Goal: Task Accomplishment & Management: Use online tool/utility

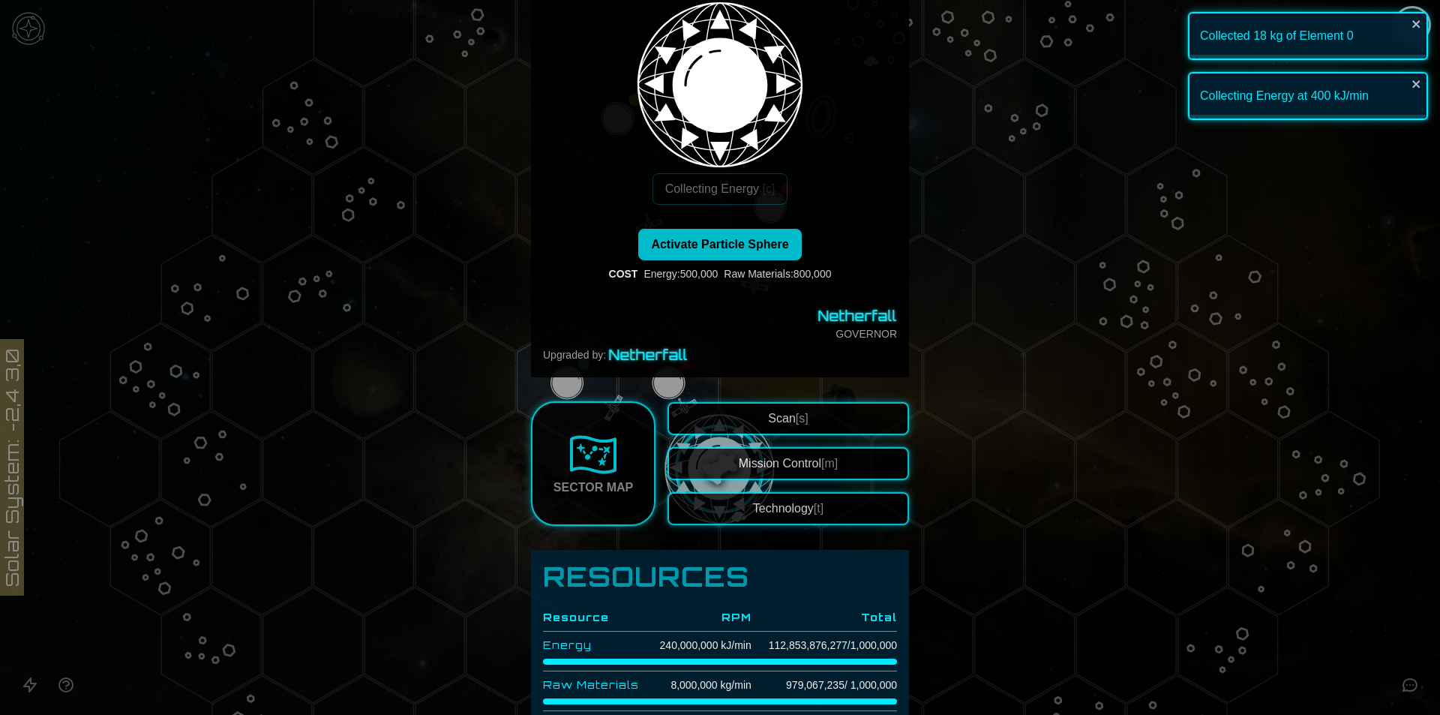
scroll to position [1, 0]
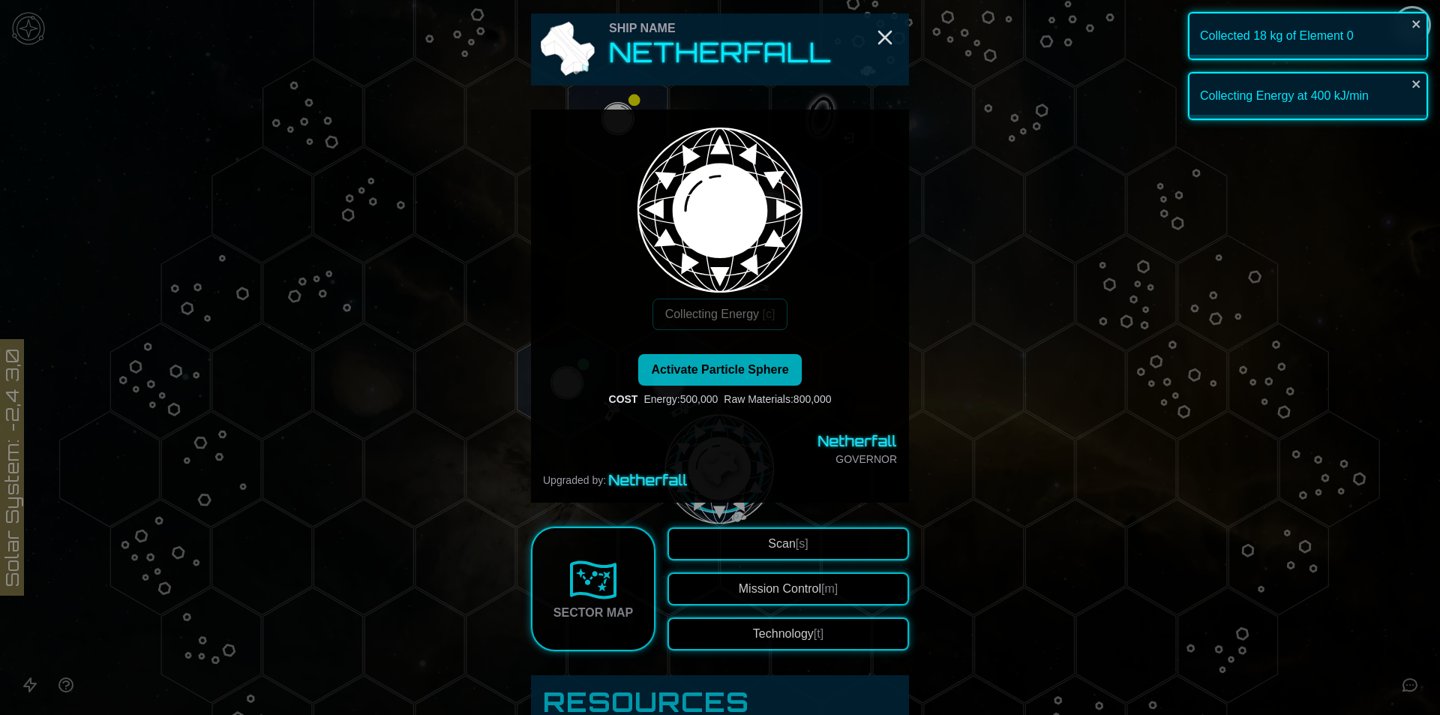
click at [746, 382] on button "Activate Particle Sphere" at bounding box center [719, 369] width 163 height 31
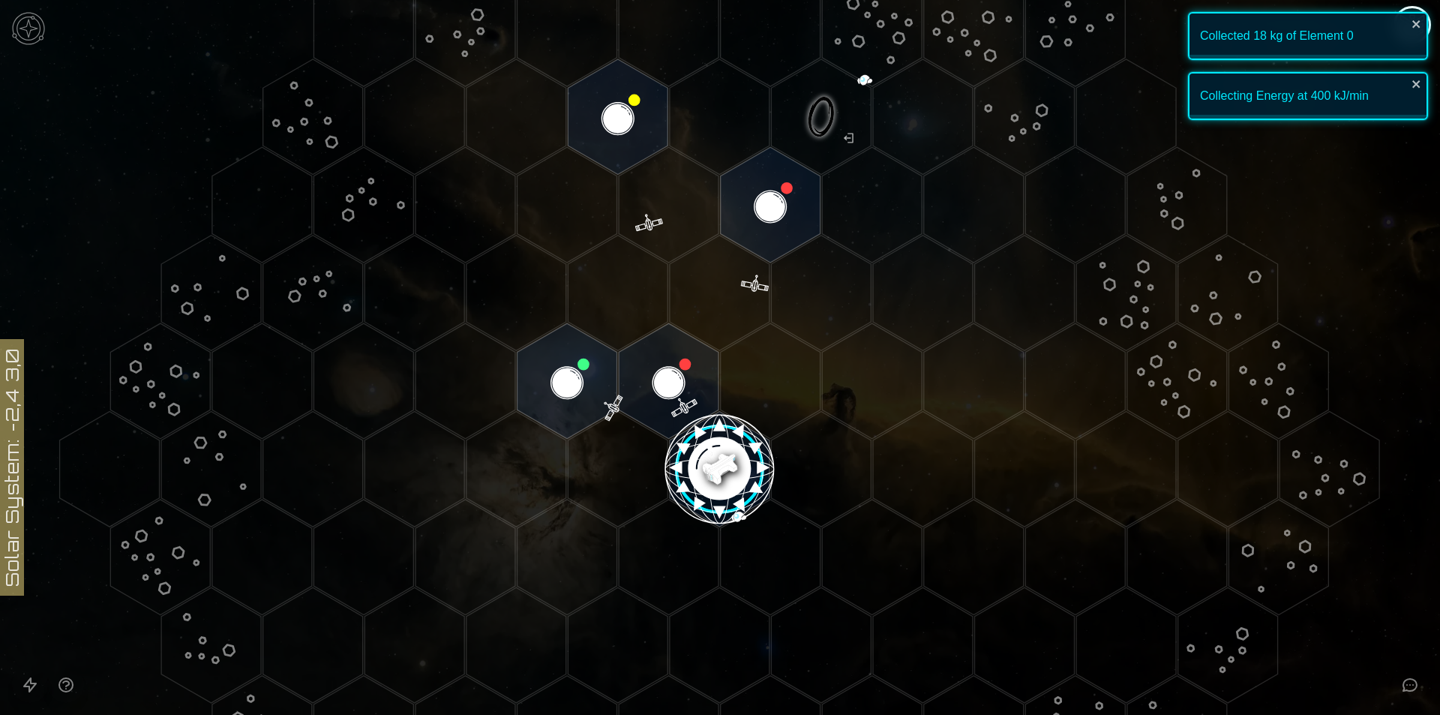
click at [713, 451] on image at bounding box center [720, 469] width 118 height 118
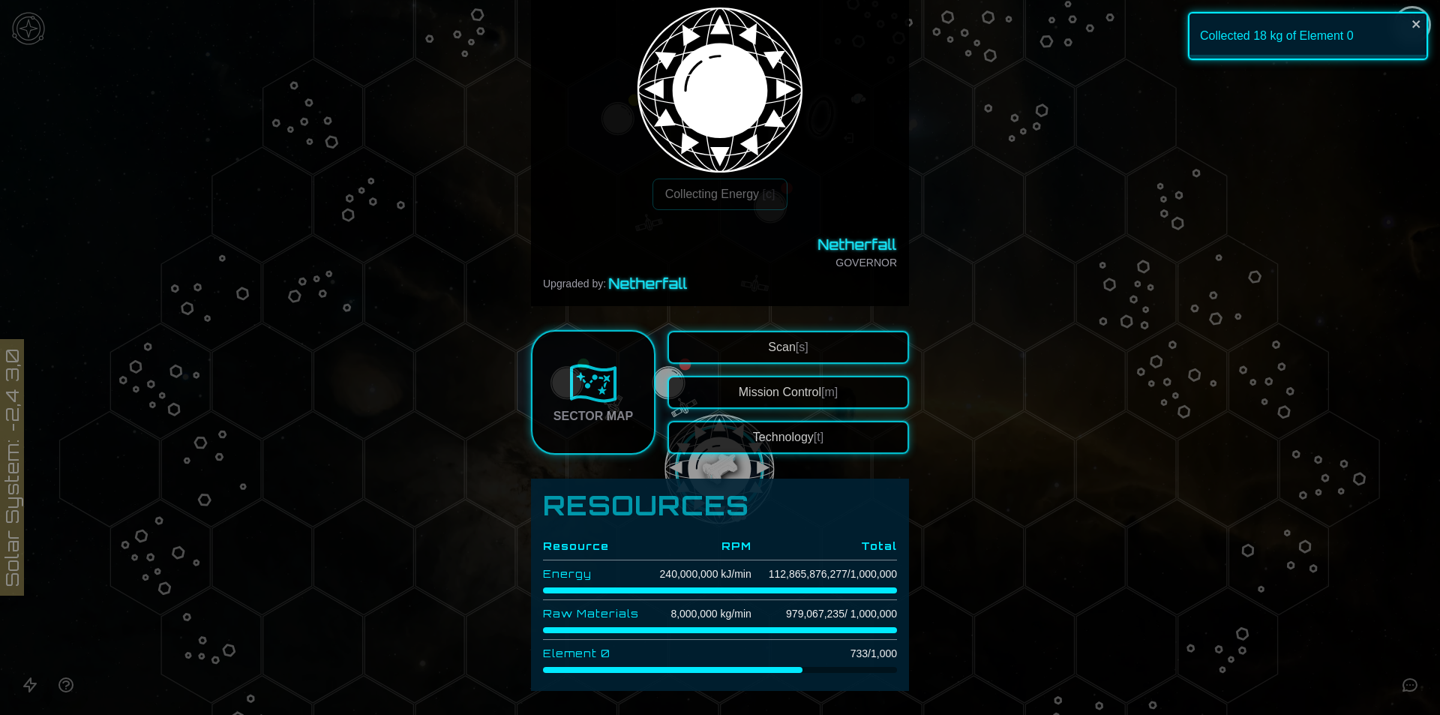
scroll to position [300, 0]
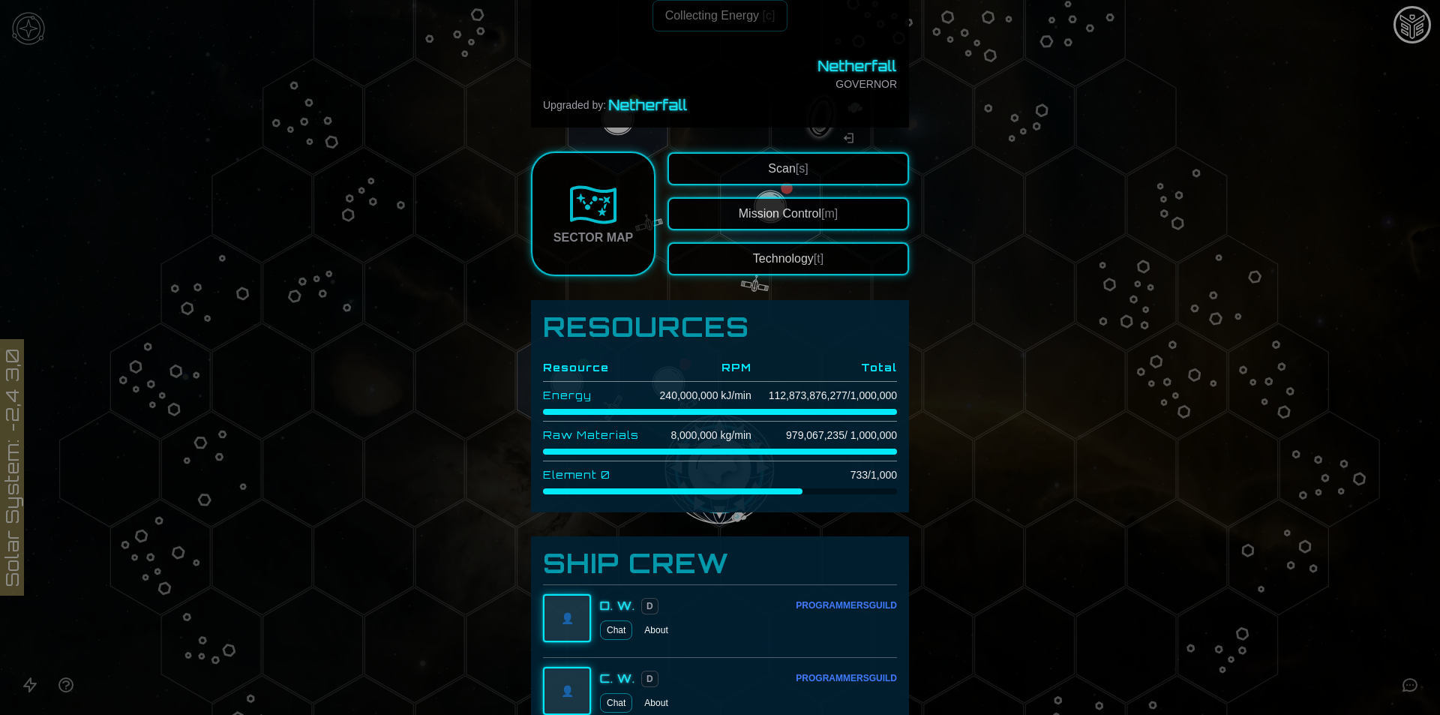
click at [813, 471] on td "733 / 1,000" at bounding box center [823, 475] width 145 height 28
click at [1383, 250] on div at bounding box center [720, 357] width 1440 height 715
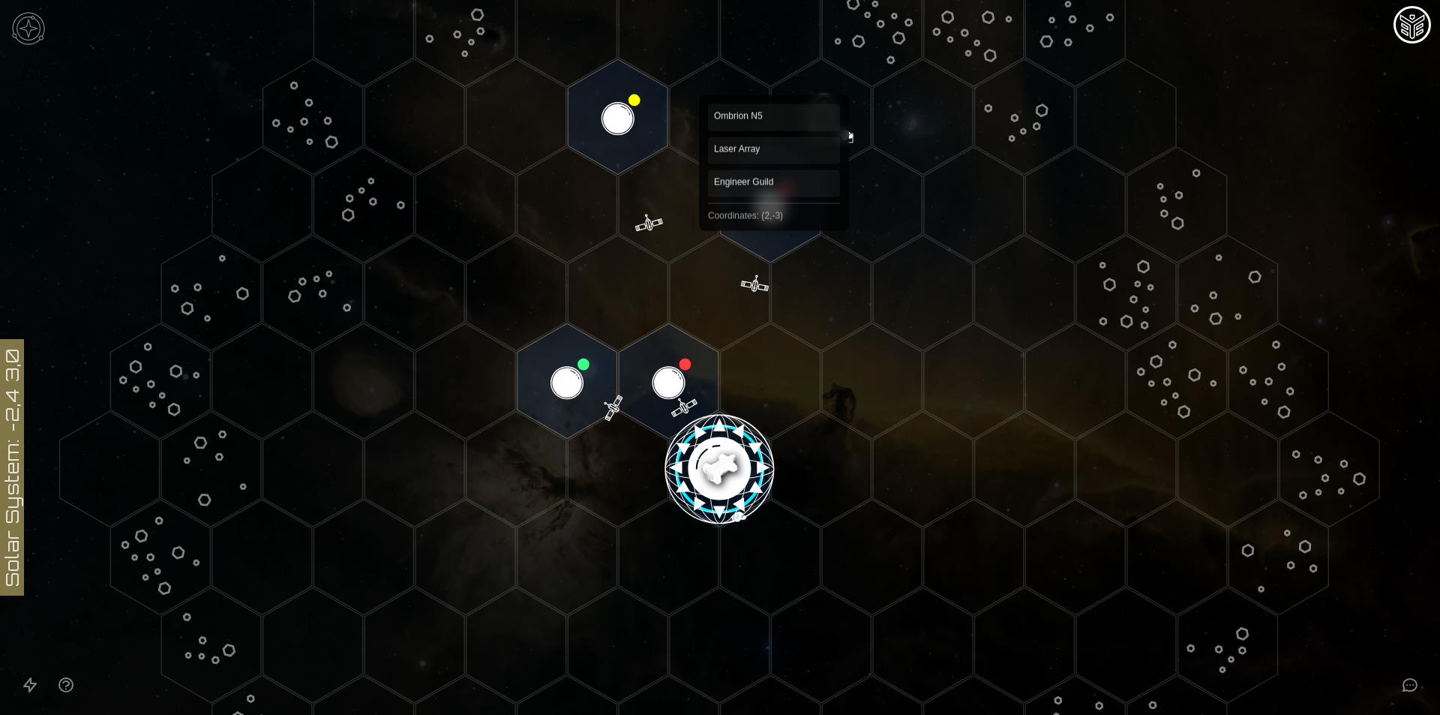
click at [774, 218] on polygon "Hex at coordinates 2,-3, clickable" at bounding box center [771, 204] width 100 height 115
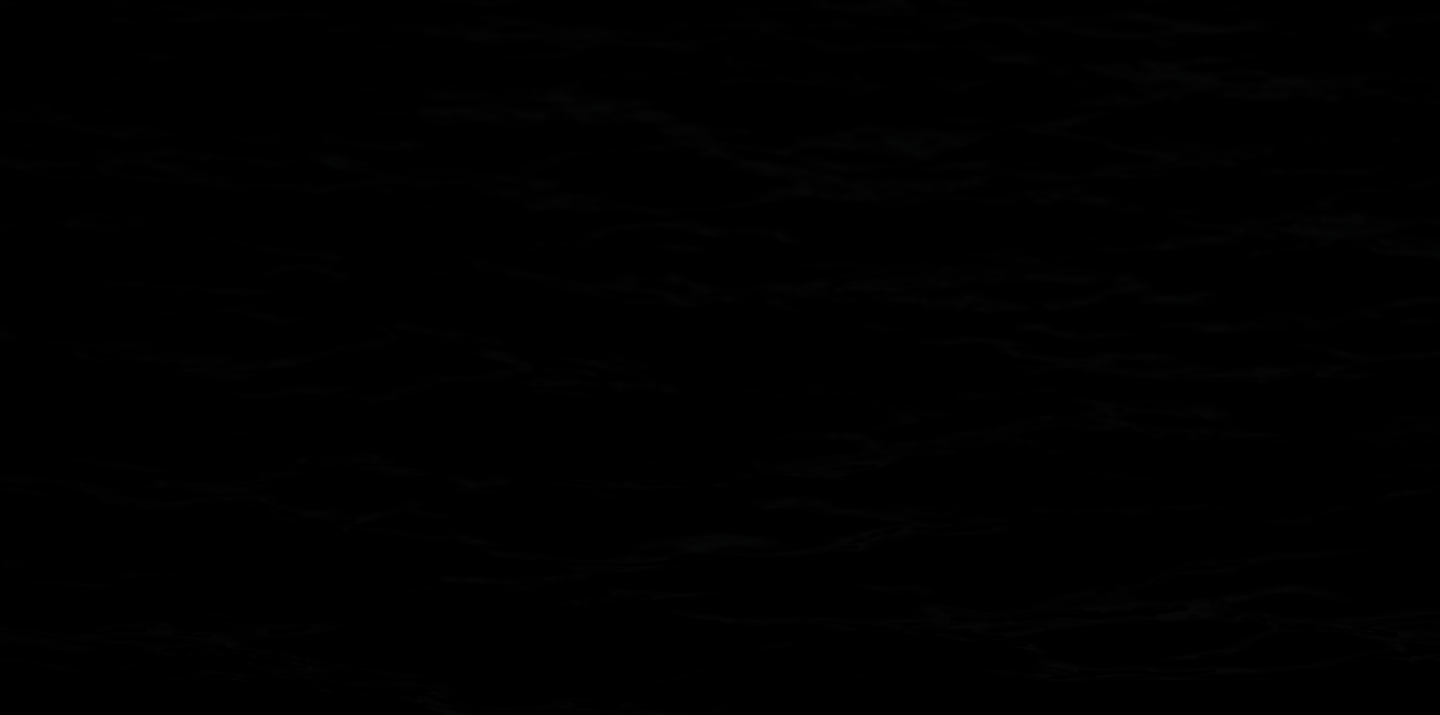
click at [774, 218] on image at bounding box center [771, 205] width 118 height 118
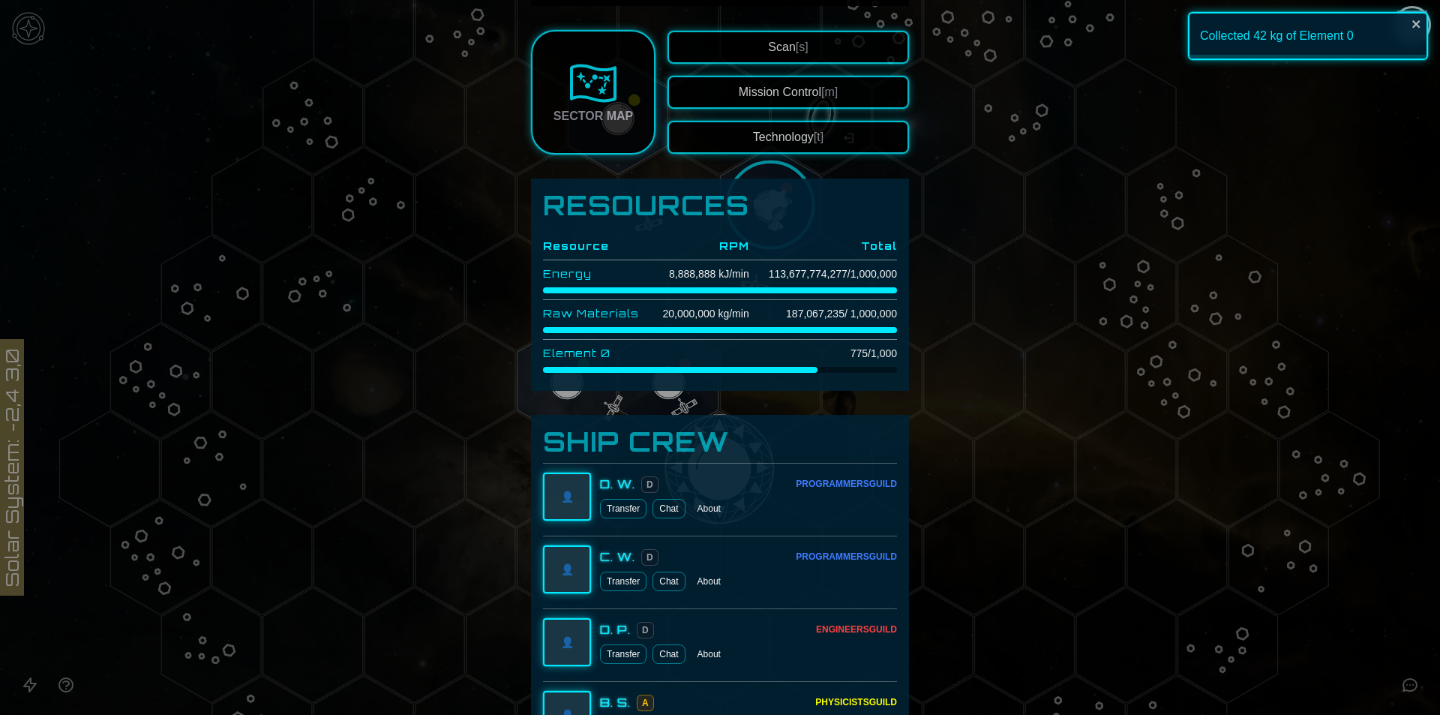
scroll to position [150, 0]
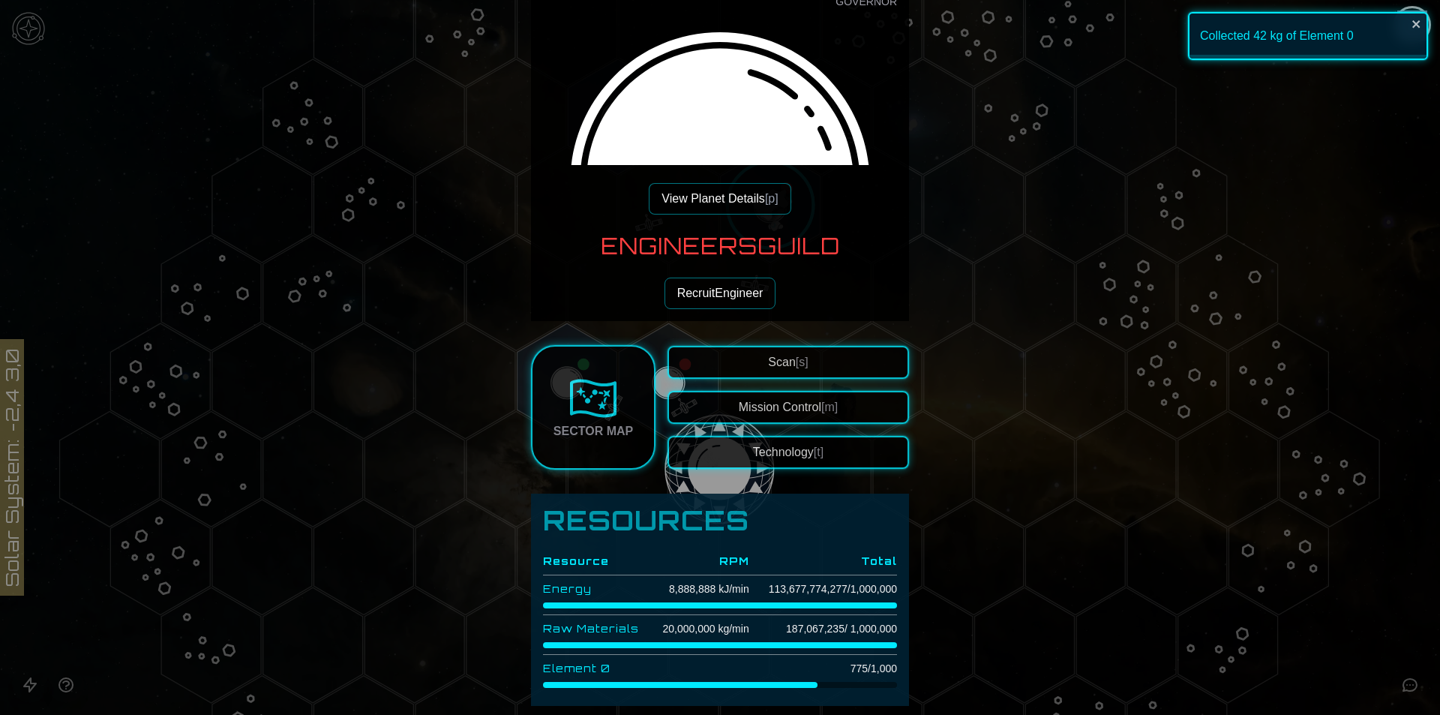
click at [1346, 256] on div at bounding box center [720, 357] width 1440 height 715
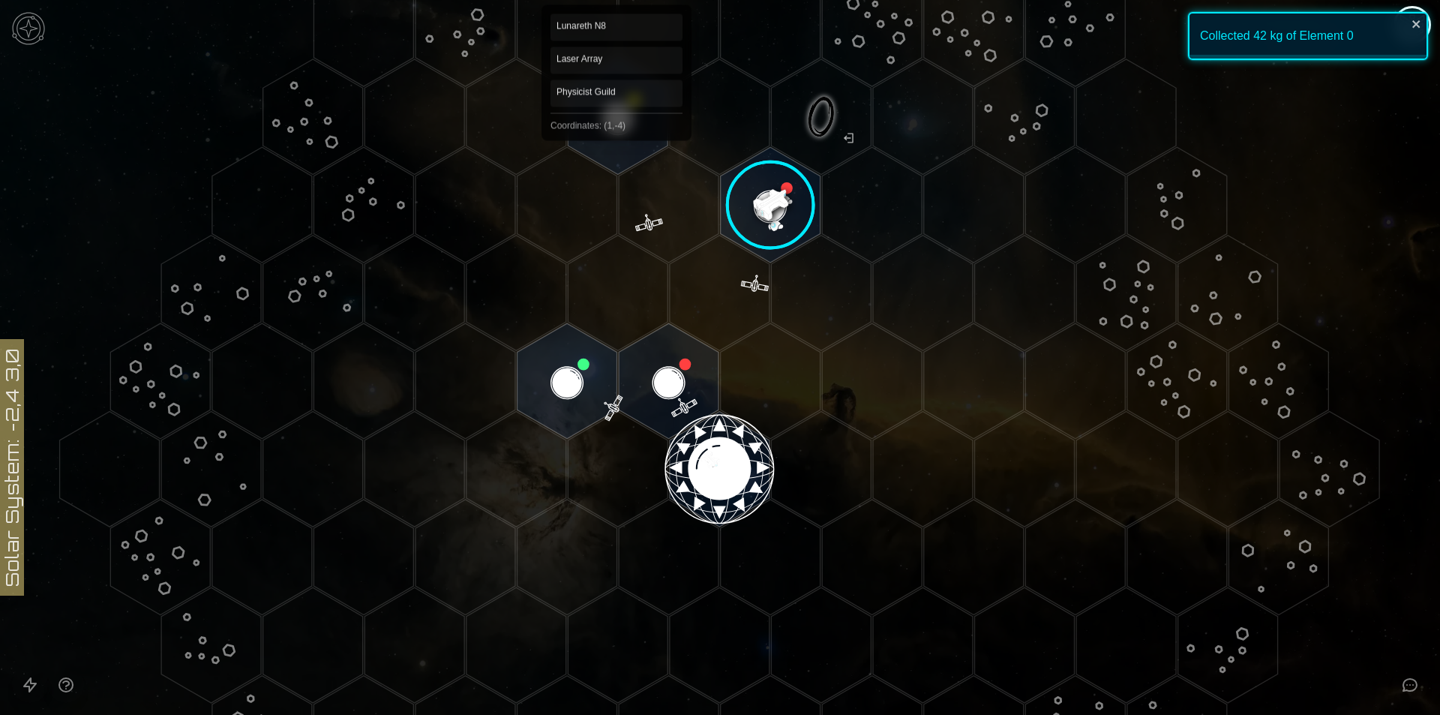
click at [616, 123] on polygon "Hex at coordinates 1,-4, clickable" at bounding box center [618, 116] width 100 height 115
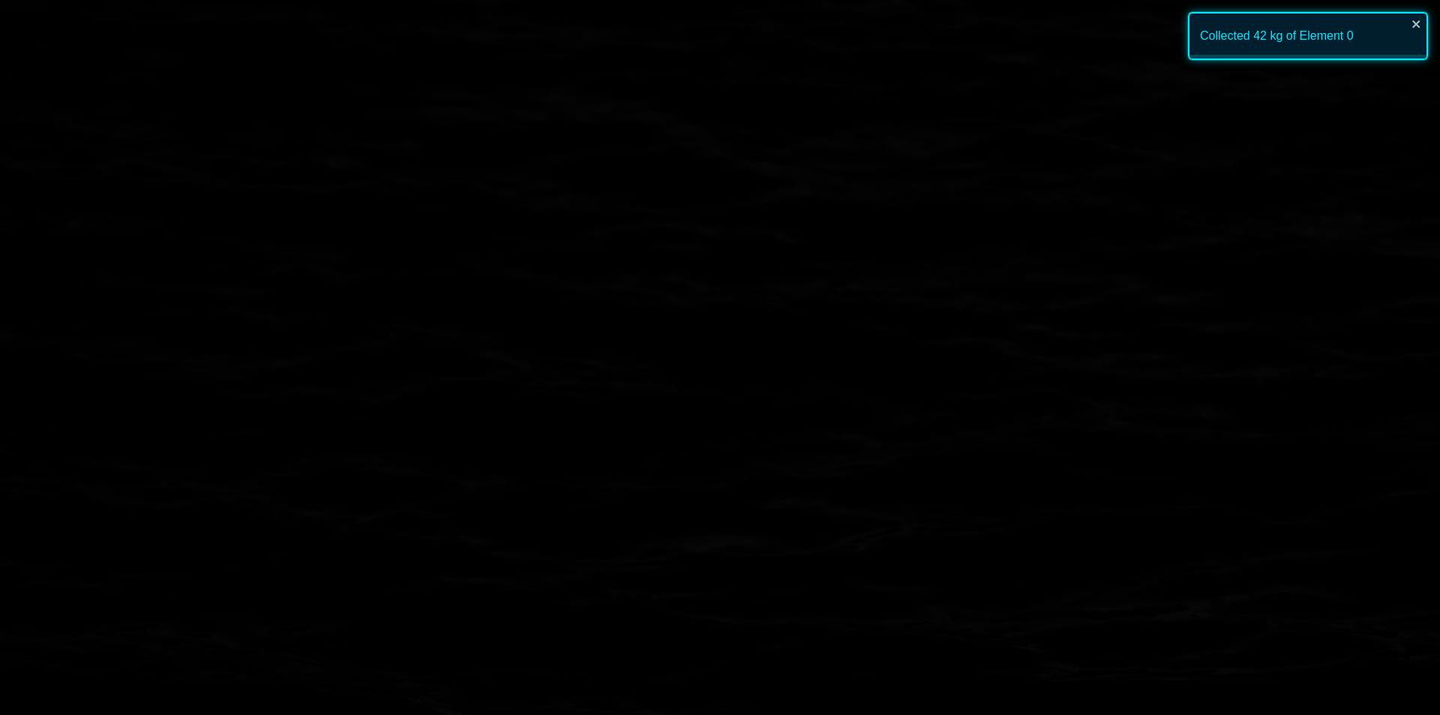
click at [616, 123] on image at bounding box center [618, 117] width 118 height 118
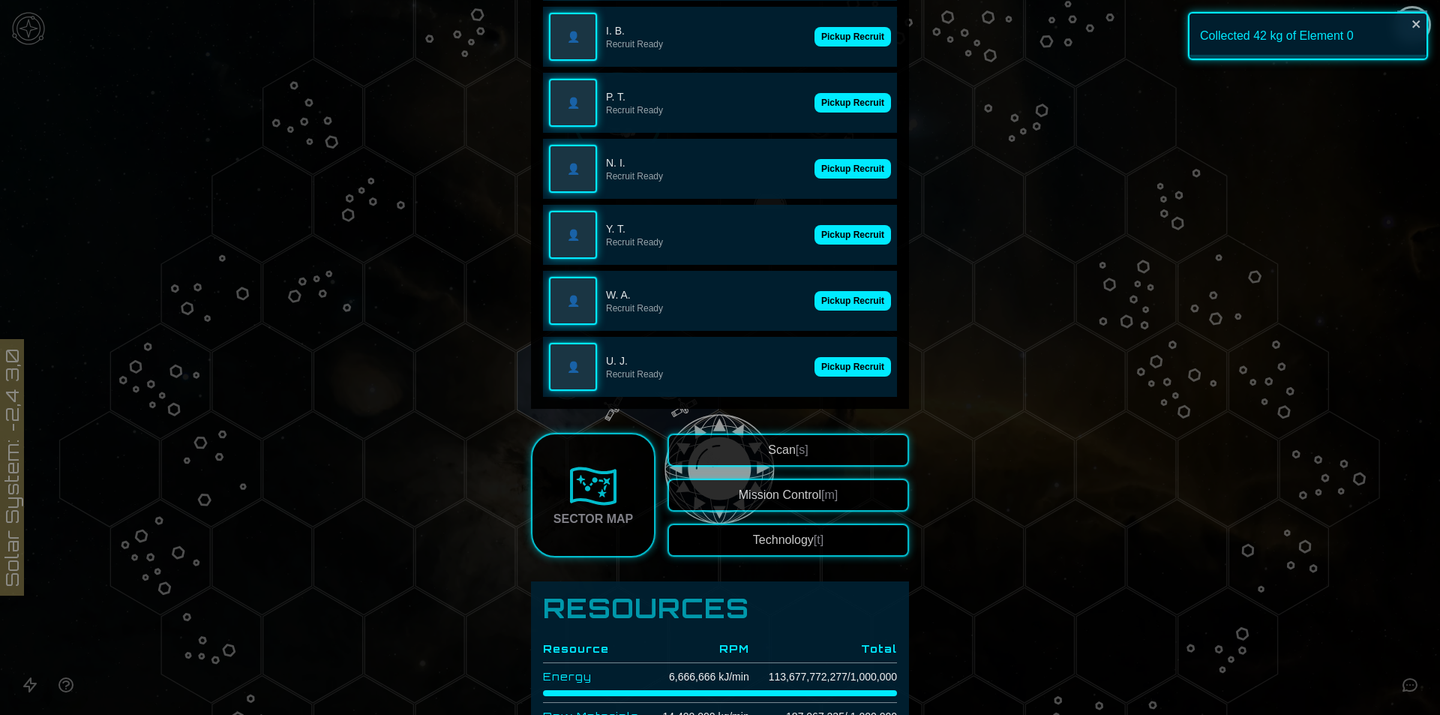
scroll to position [600, 0]
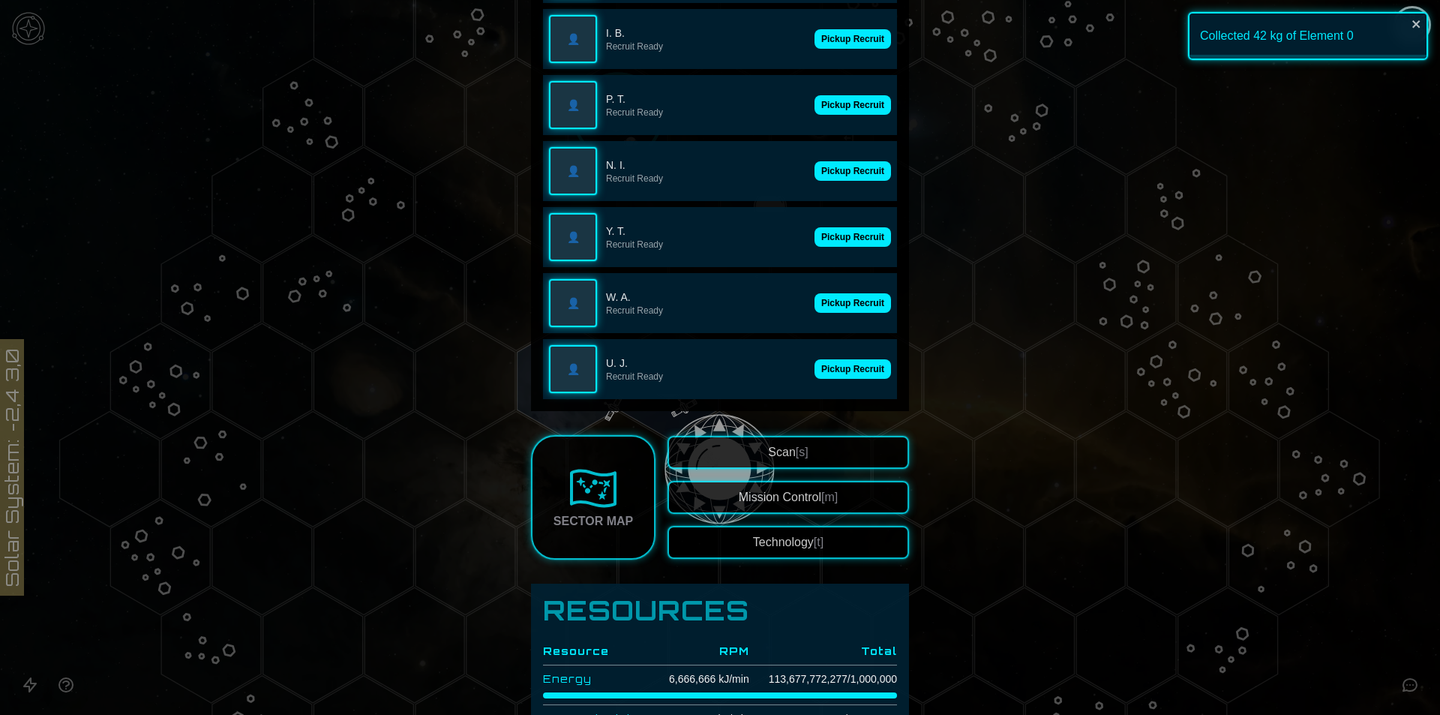
click at [849, 356] on div "👤 U. J. Recruit Ready Pickup Recruit" at bounding box center [720, 369] width 354 height 60
click at [848, 368] on button "Pickup Recruit" at bounding box center [852, 368] width 76 height 19
click at [841, 299] on button "Pickup Recruit" at bounding box center [852, 302] width 76 height 19
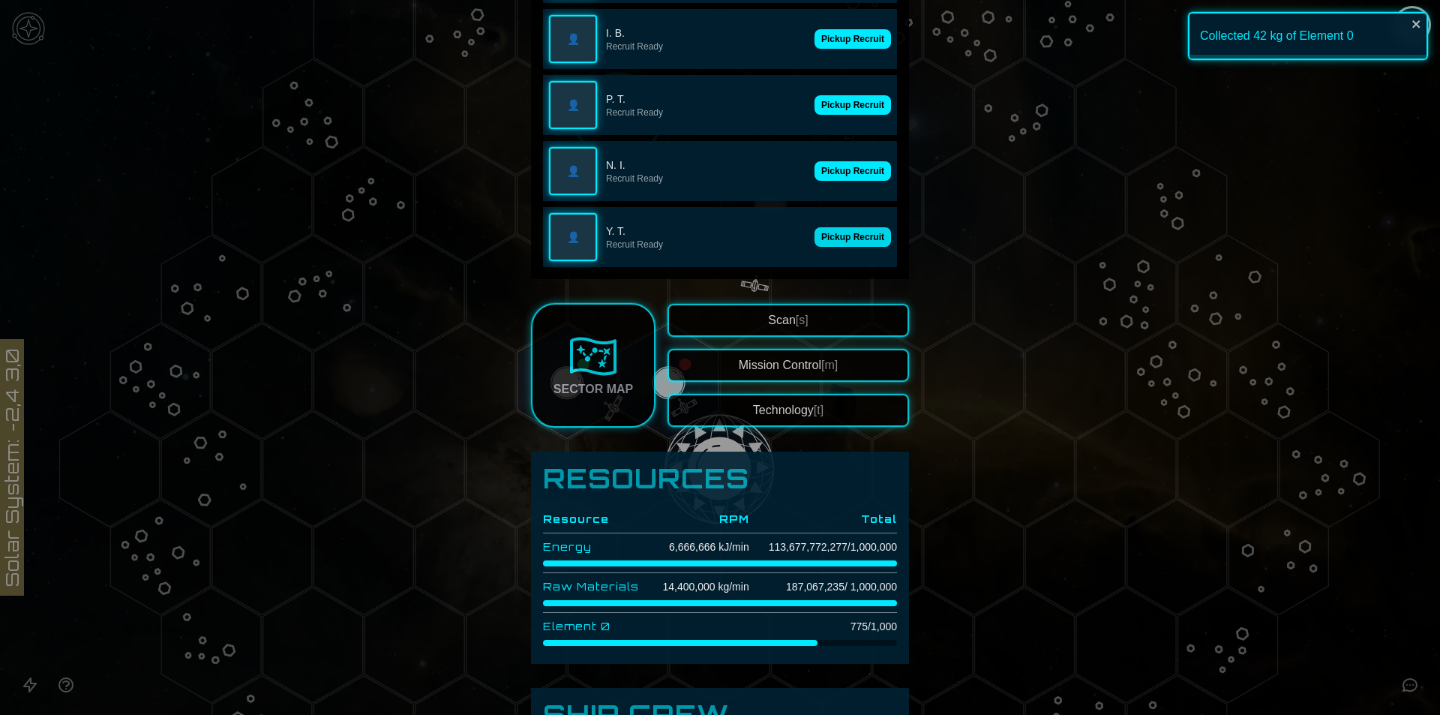
click at [829, 229] on button "Pickup Recruit" at bounding box center [852, 236] width 76 height 19
click at [833, 162] on button "Pickup Recruit" at bounding box center [852, 170] width 76 height 19
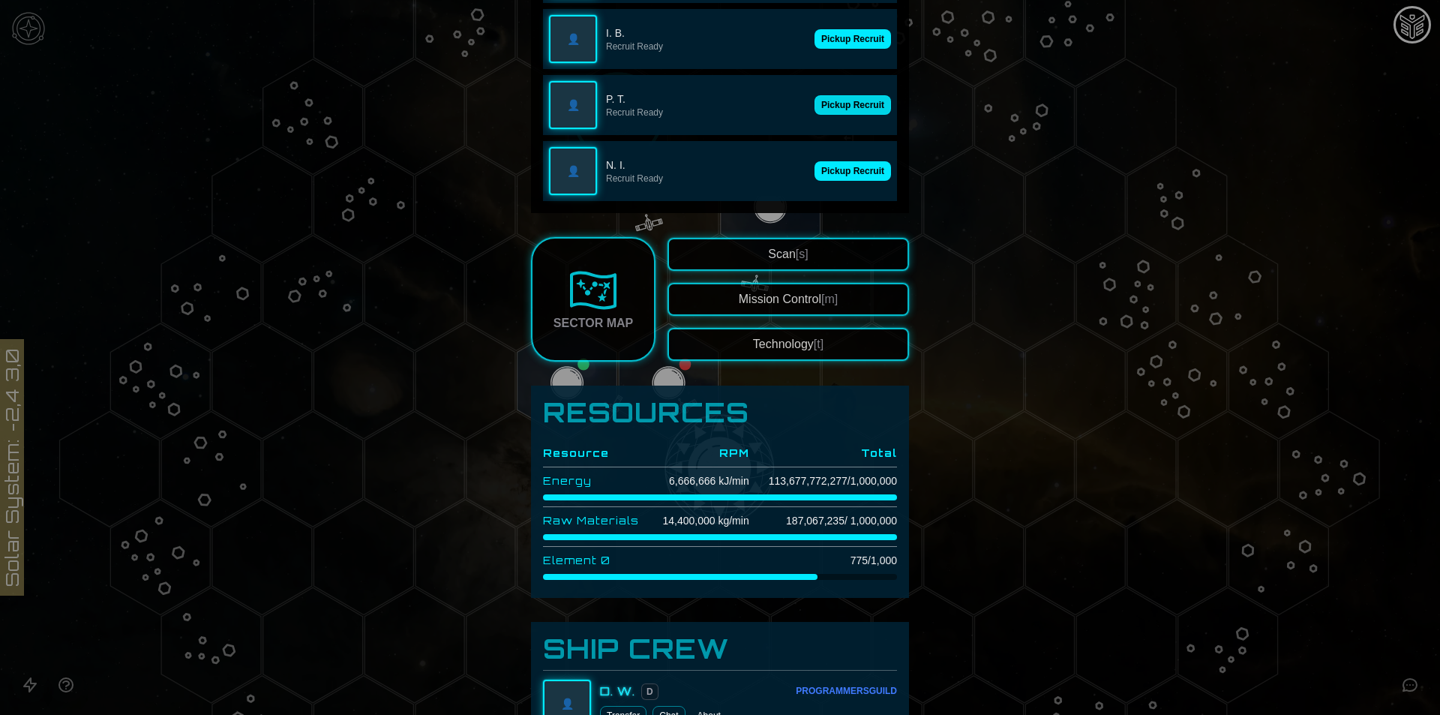
click at [848, 97] on button "Pickup Recruit" at bounding box center [852, 104] width 76 height 19
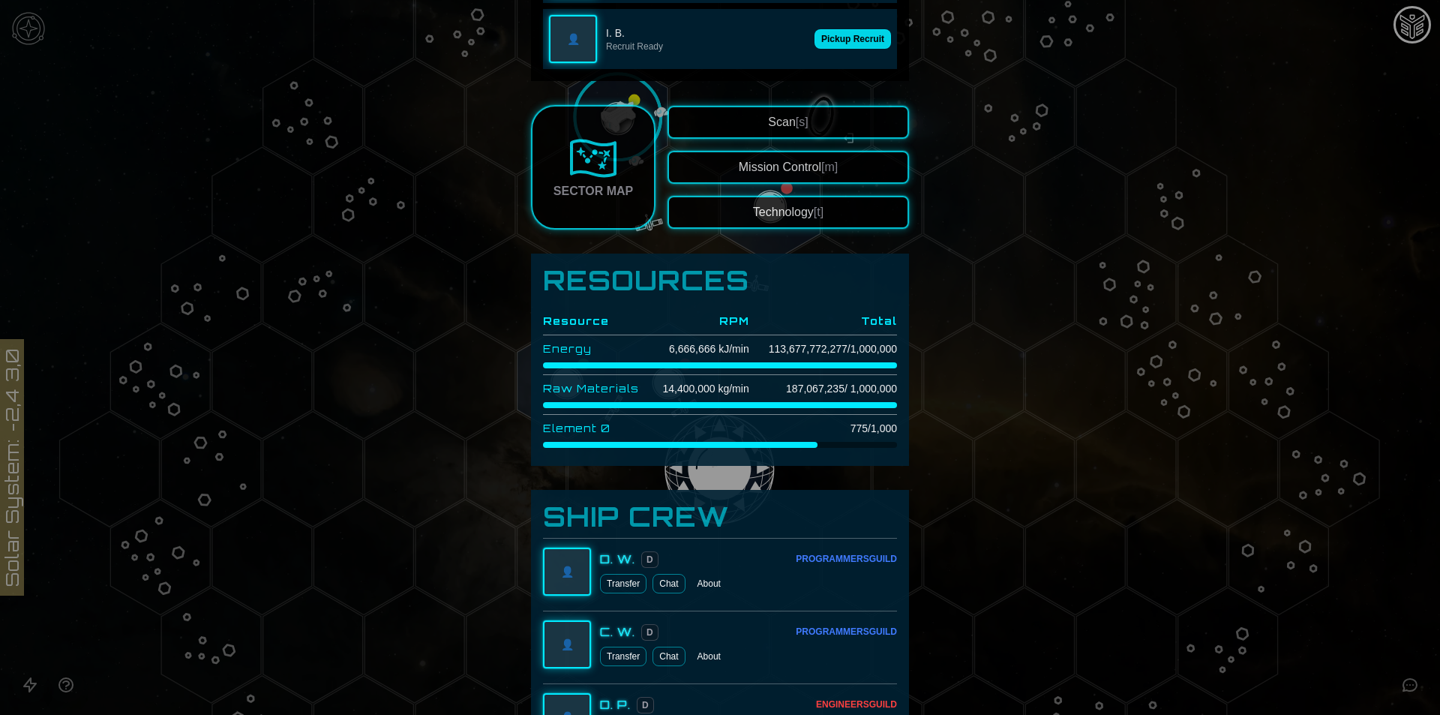
click at [836, 31] on button "Pickup Recruit" at bounding box center [852, 38] width 76 height 19
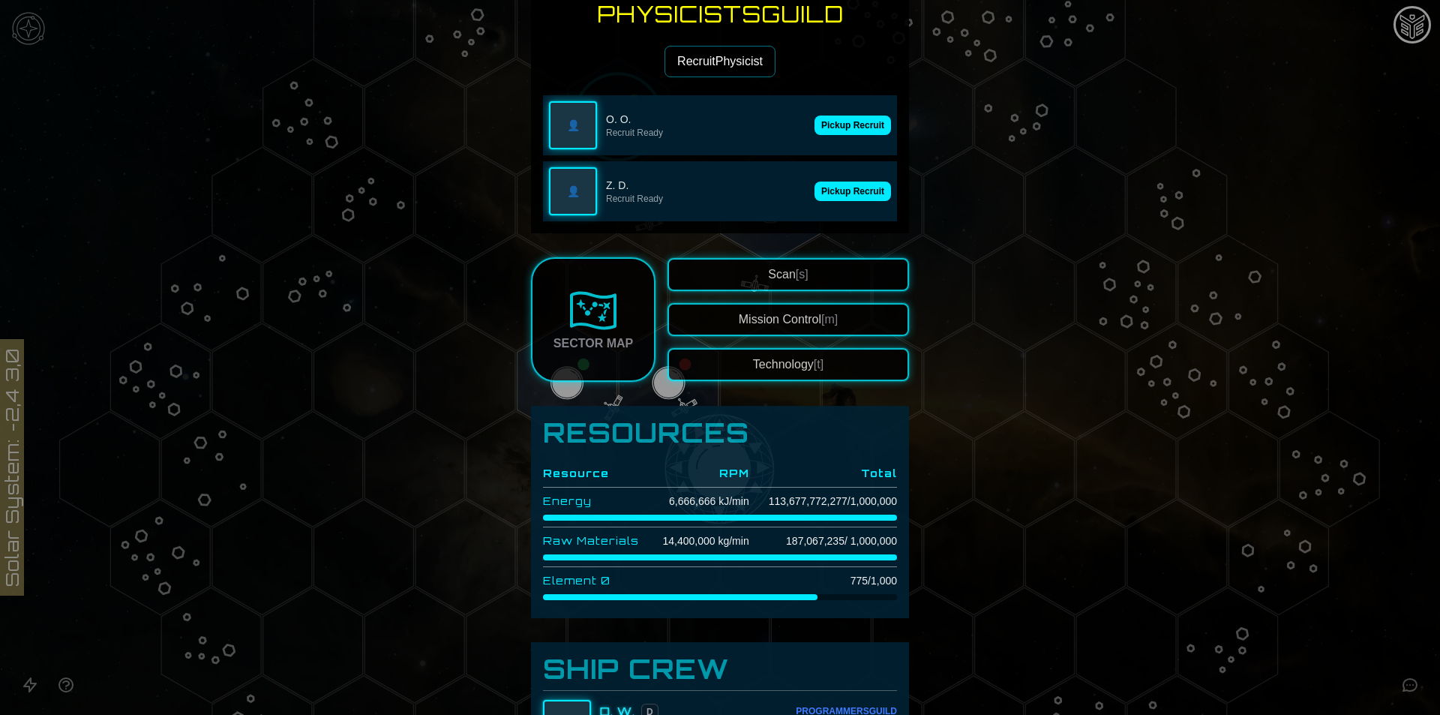
scroll to position [375, 0]
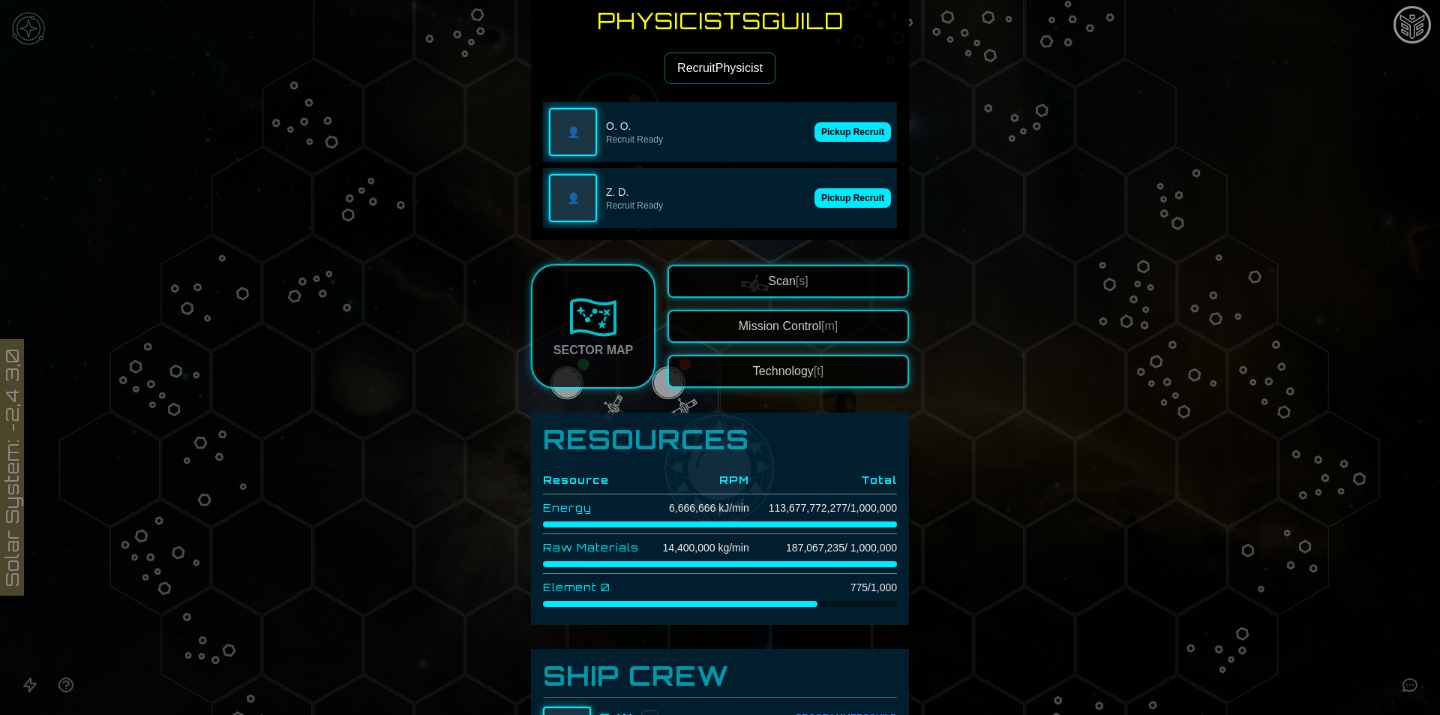
click at [836, 186] on div "👤 Z. D. Recruit Ready Pickup Recruit" at bounding box center [720, 198] width 354 height 60
click at [832, 136] on button "Pickup Recruit" at bounding box center [852, 131] width 76 height 19
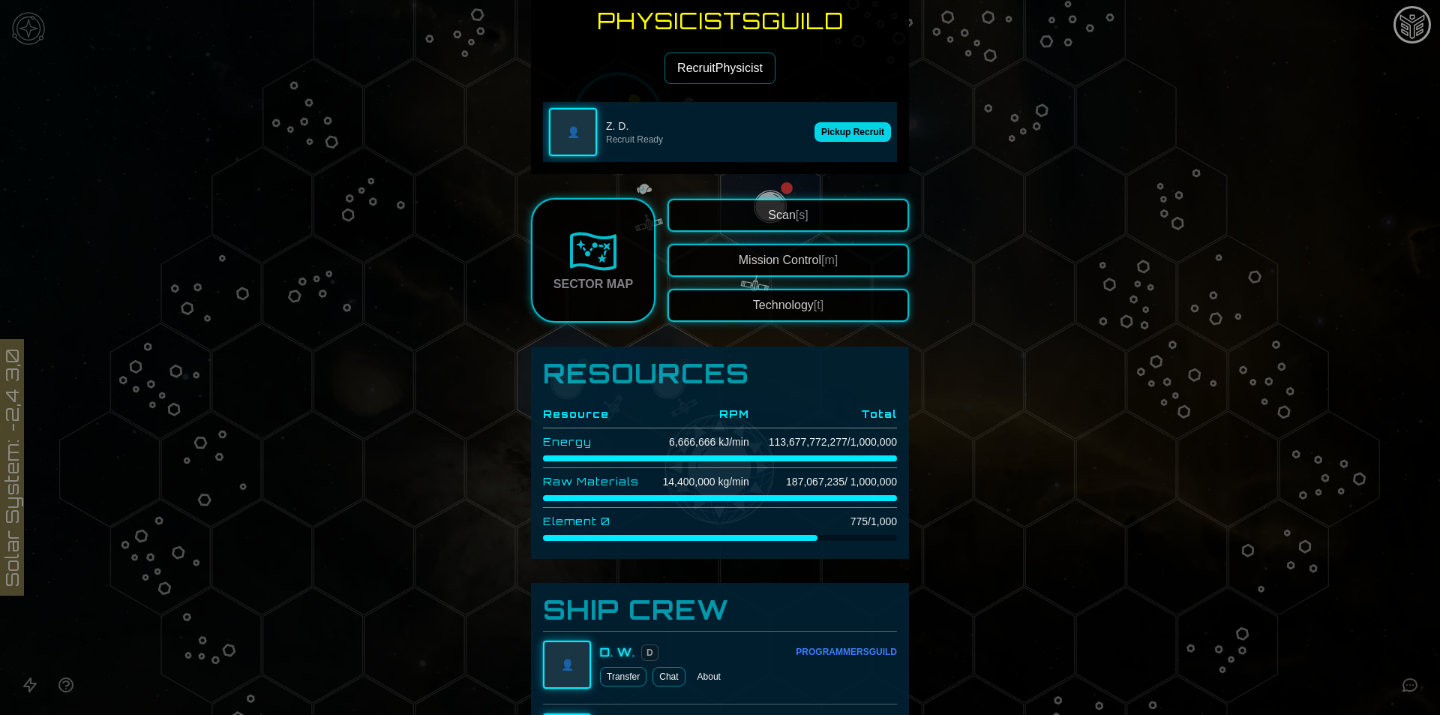
click at [833, 134] on button "Pickup Recruit" at bounding box center [852, 131] width 76 height 19
click at [687, 77] on button "Recruit Physicist" at bounding box center [719, 67] width 111 height 31
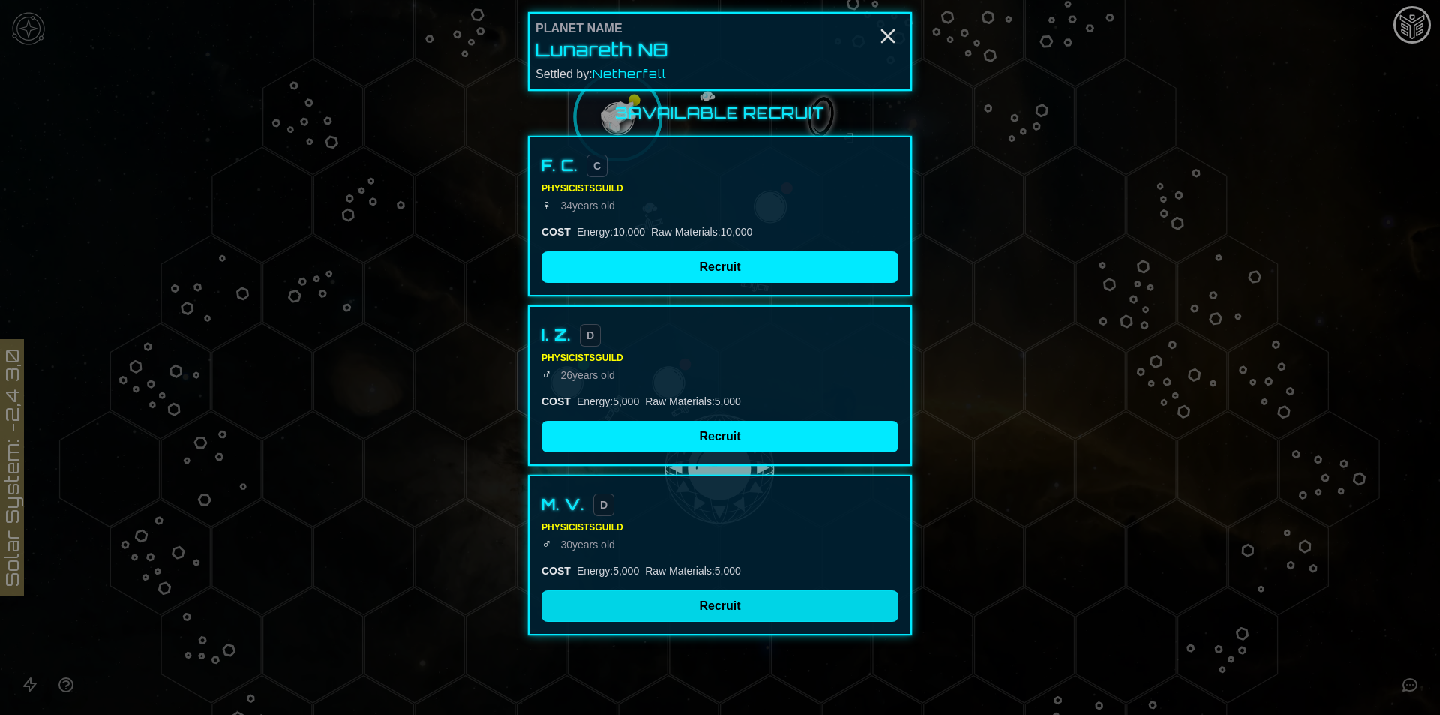
click at [669, 600] on button "Recruit" at bounding box center [719, 605] width 357 height 31
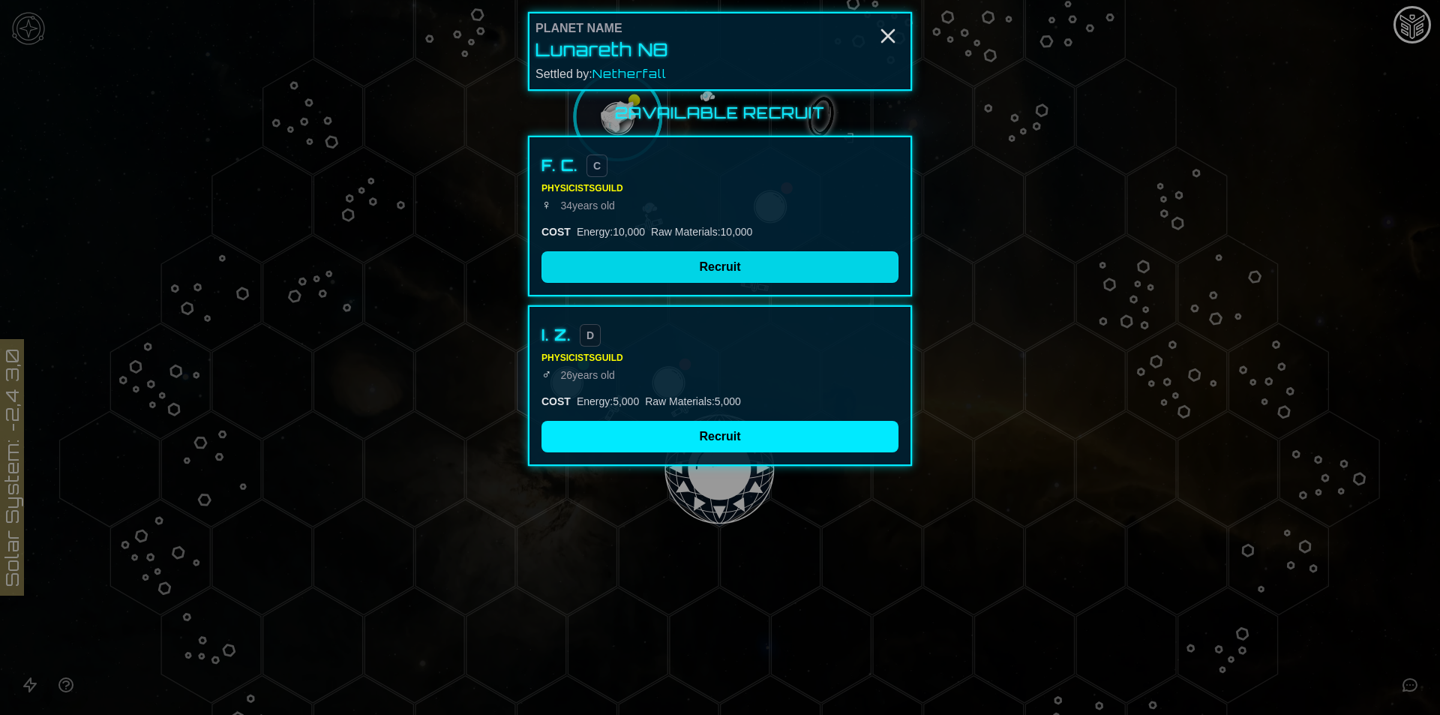
click at [694, 260] on button "Recruit" at bounding box center [719, 266] width 357 height 31
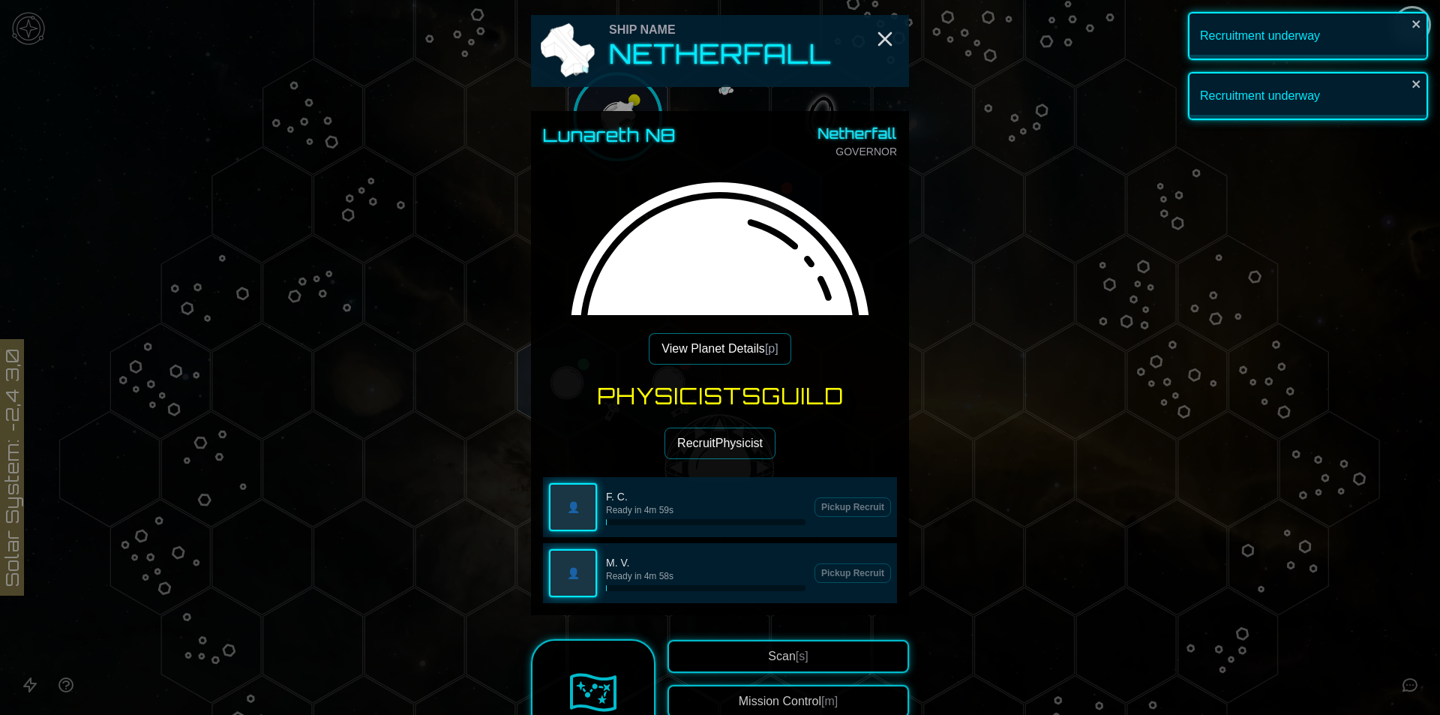
click at [715, 419] on div "Physicists Guild Recruit Physicist 👤 F. C. Ready in 4m 59s Pickup Recruit 👤 M. …" at bounding box center [720, 492] width 354 height 220
click at [707, 451] on button "Recruit Physicist" at bounding box center [719, 442] width 111 height 31
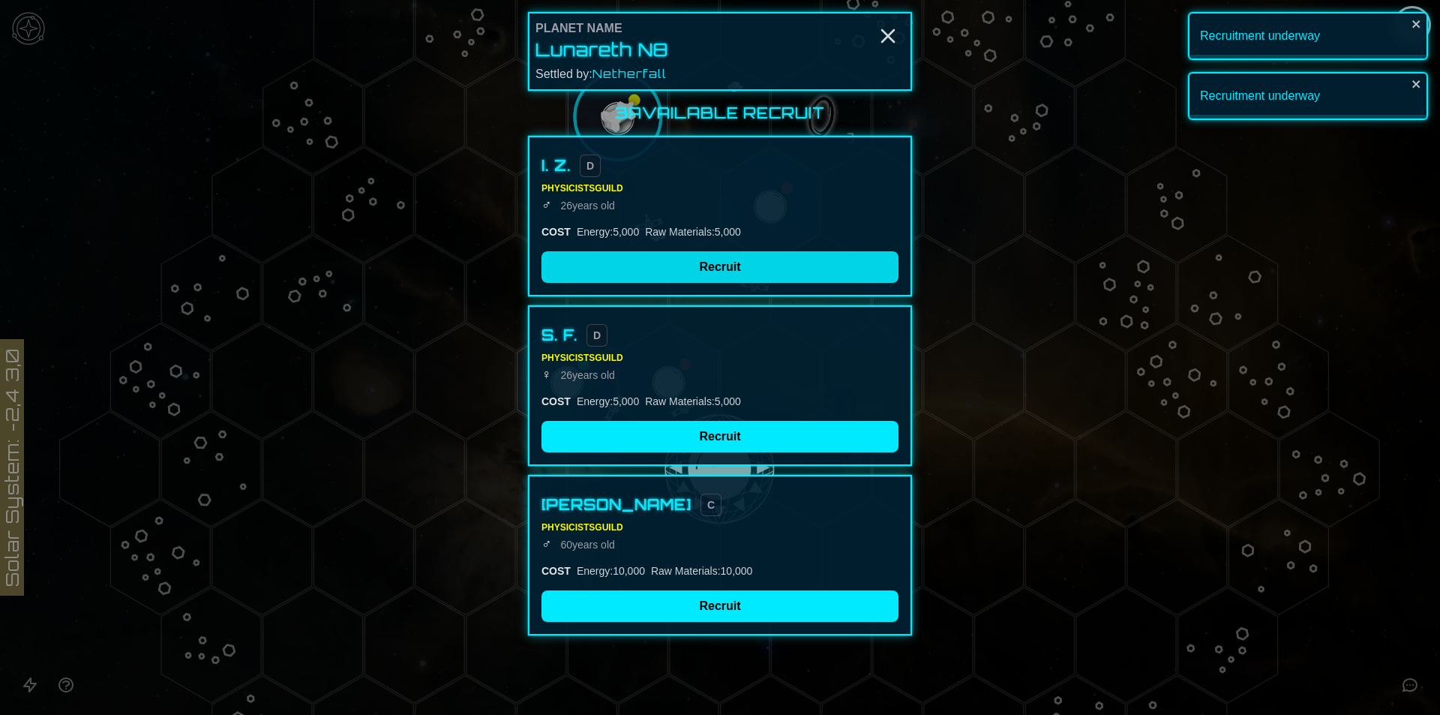
click at [658, 266] on button "Recruit" at bounding box center [719, 266] width 357 height 31
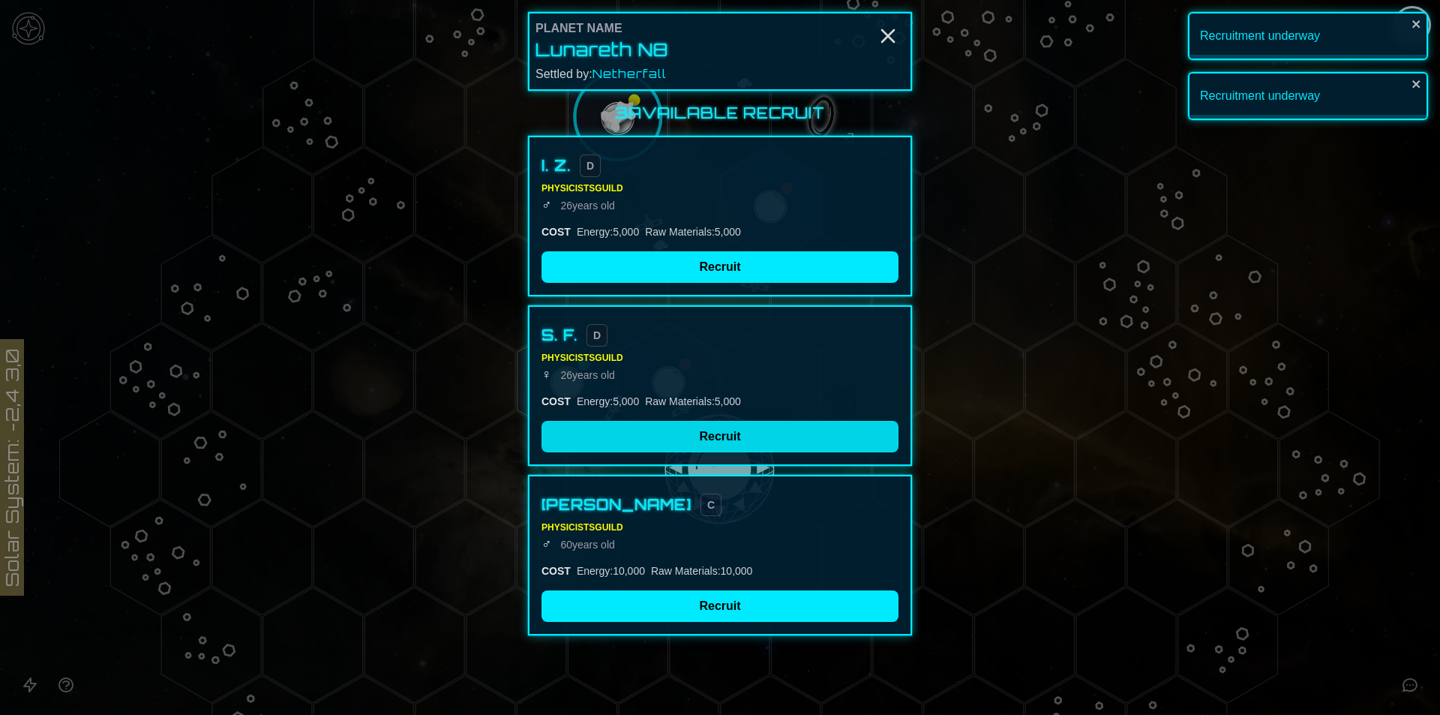
click at [673, 442] on div "3 Available Recruit I. Z. D Physicists Guild ♂ [DEMOGRAPHIC_DATA] COST Energy :…" at bounding box center [720, 369] width 384 height 532
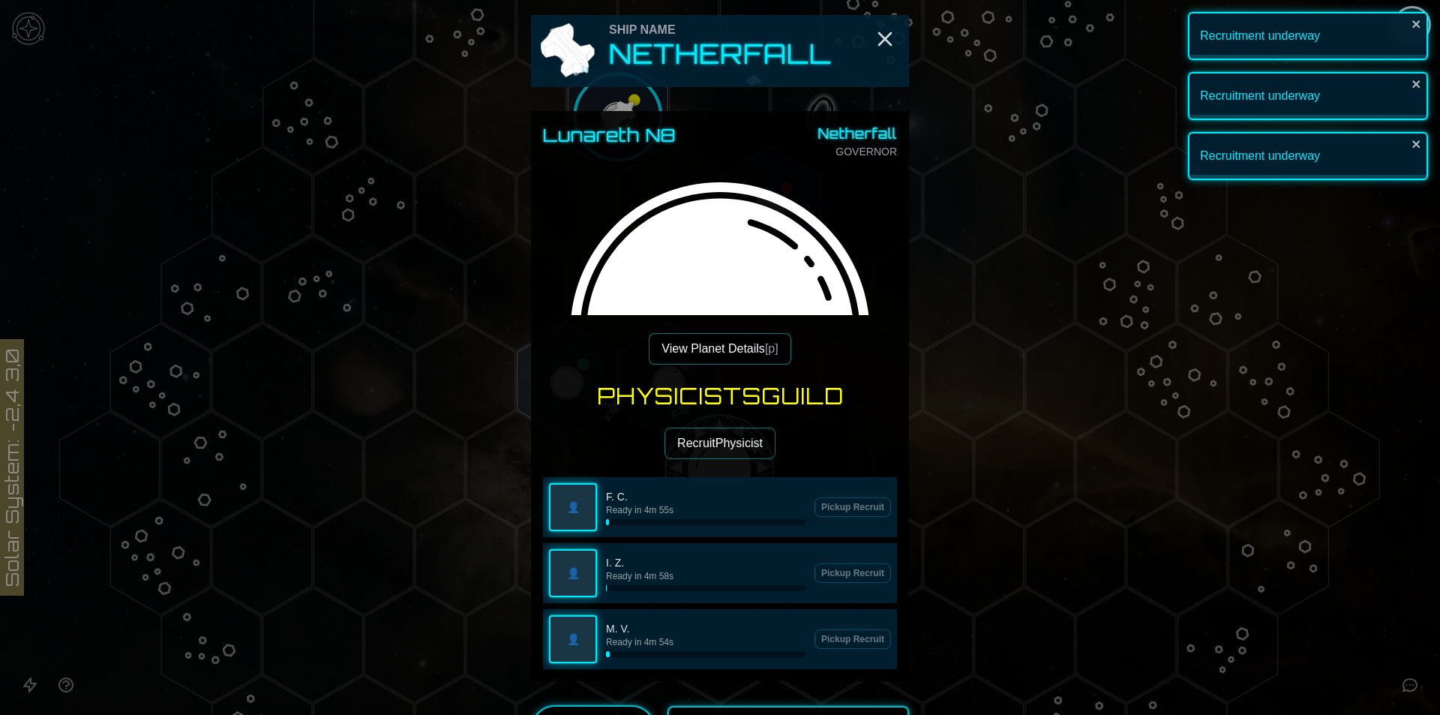
click at [683, 454] on button "Recruit Physicist" at bounding box center [719, 442] width 111 height 31
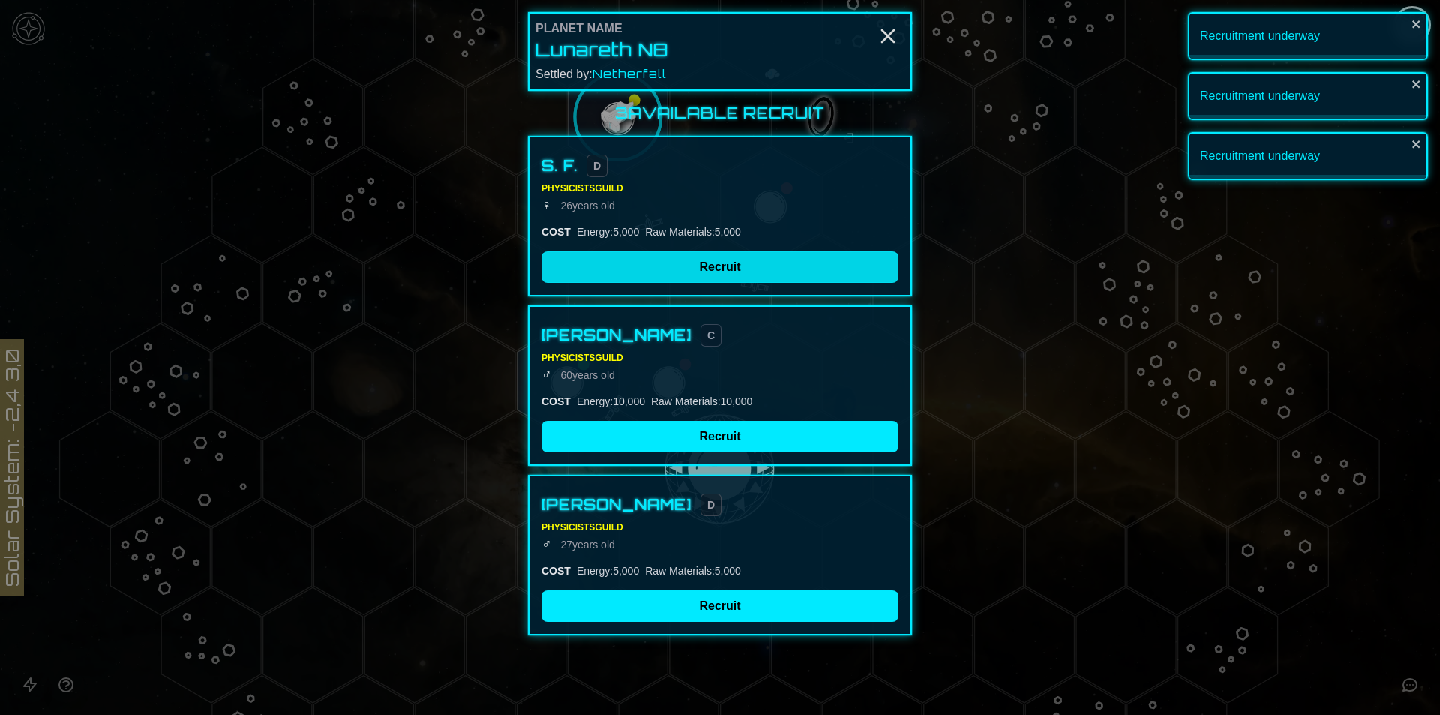
click at [646, 251] on button "Recruit" at bounding box center [719, 266] width 357 height 31
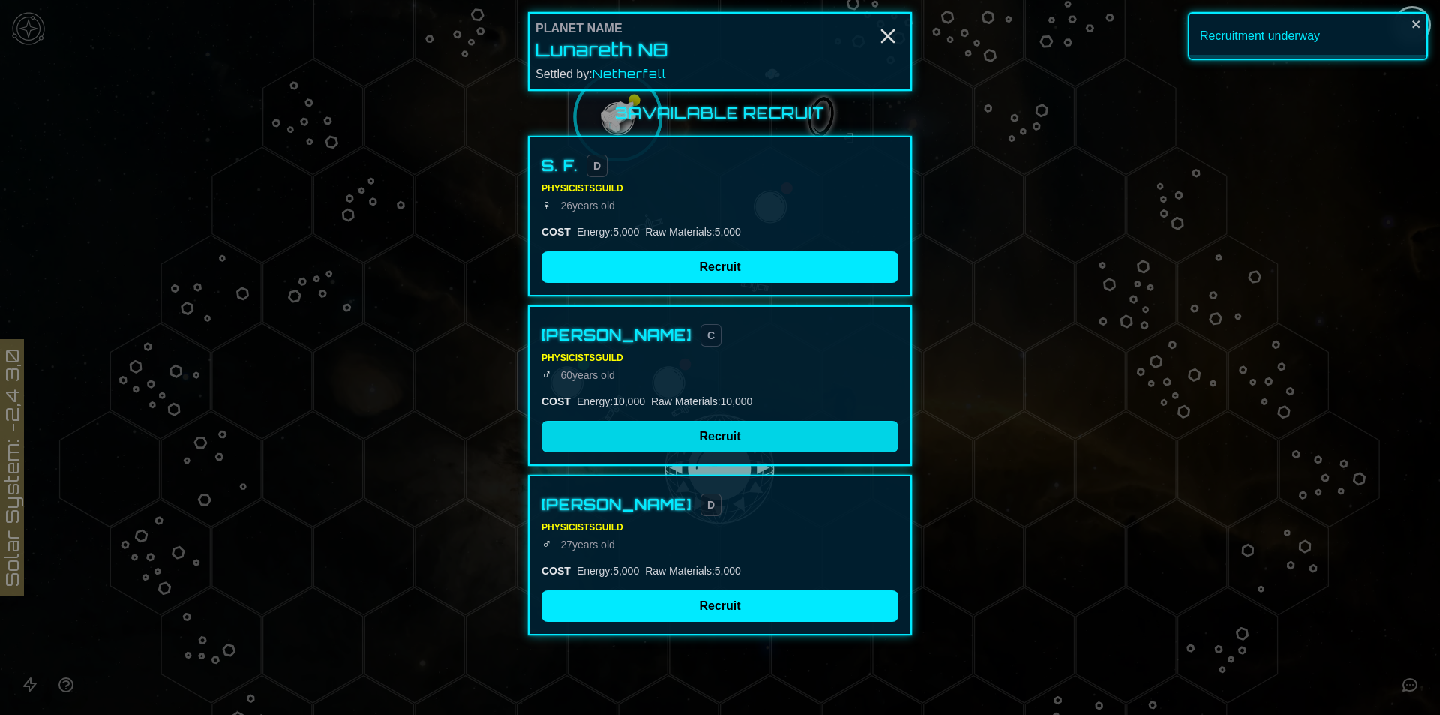
click at [651, 432] on button "Recruit" at bounding box center [719, 436] width 357 height 31
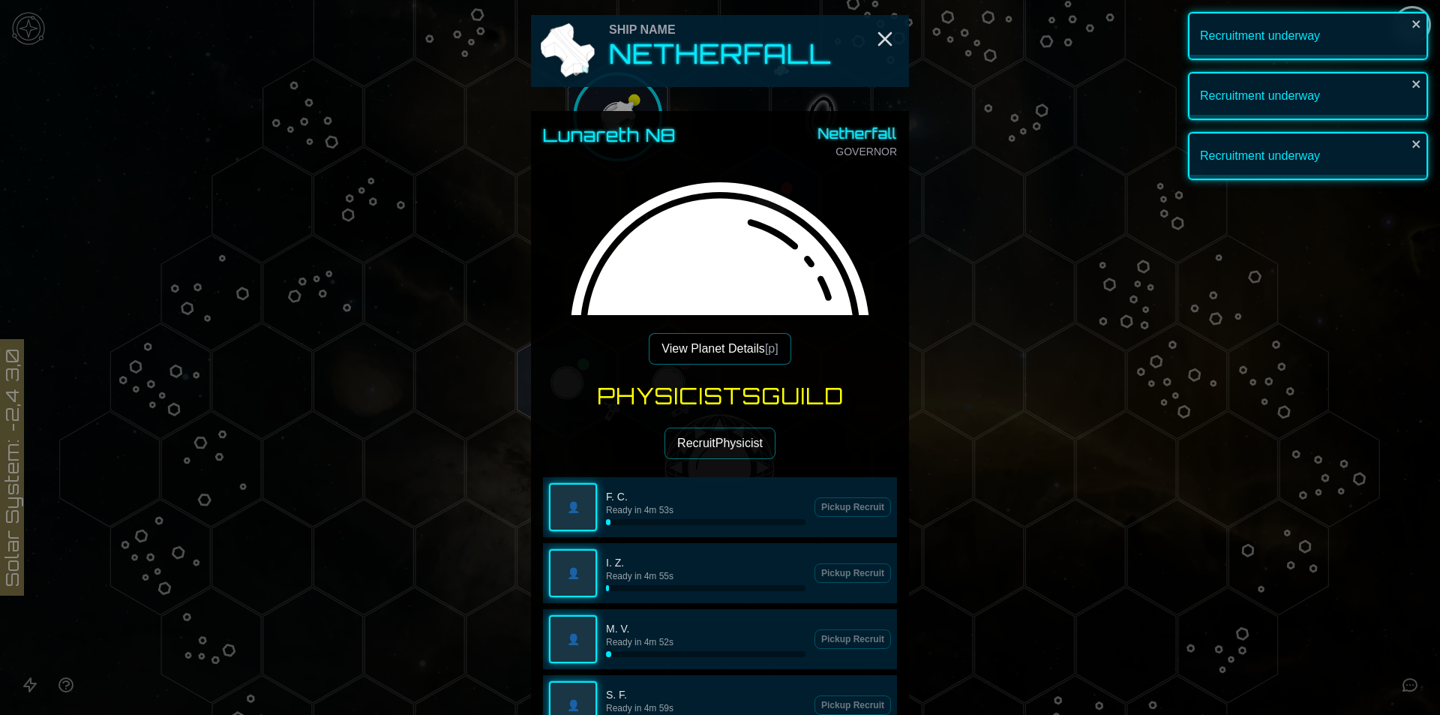
click at [688, 451] on button "Recruit Physicist" at bounding box center [719, 442] width 111 height 31
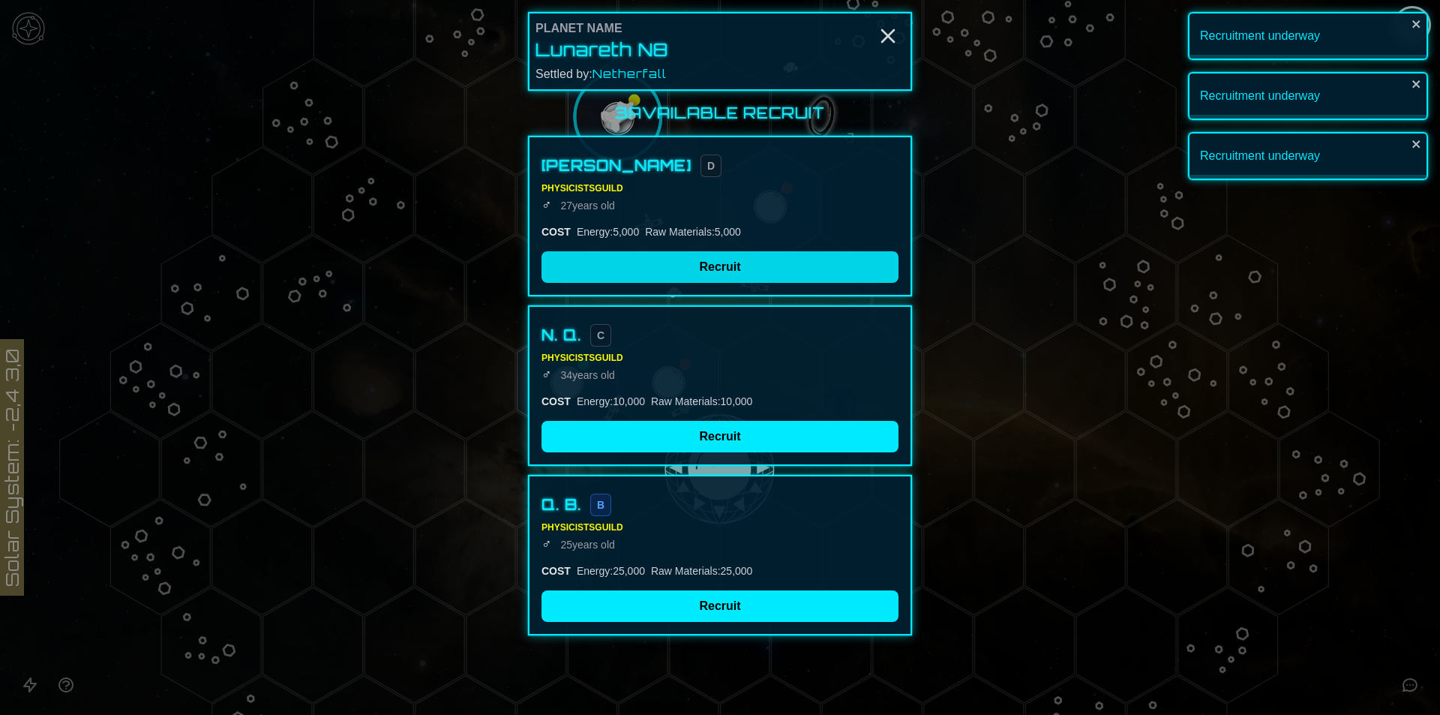
click at [618, 262] on button "Recruit" at bounding box center [719, 266] width 357 height 31
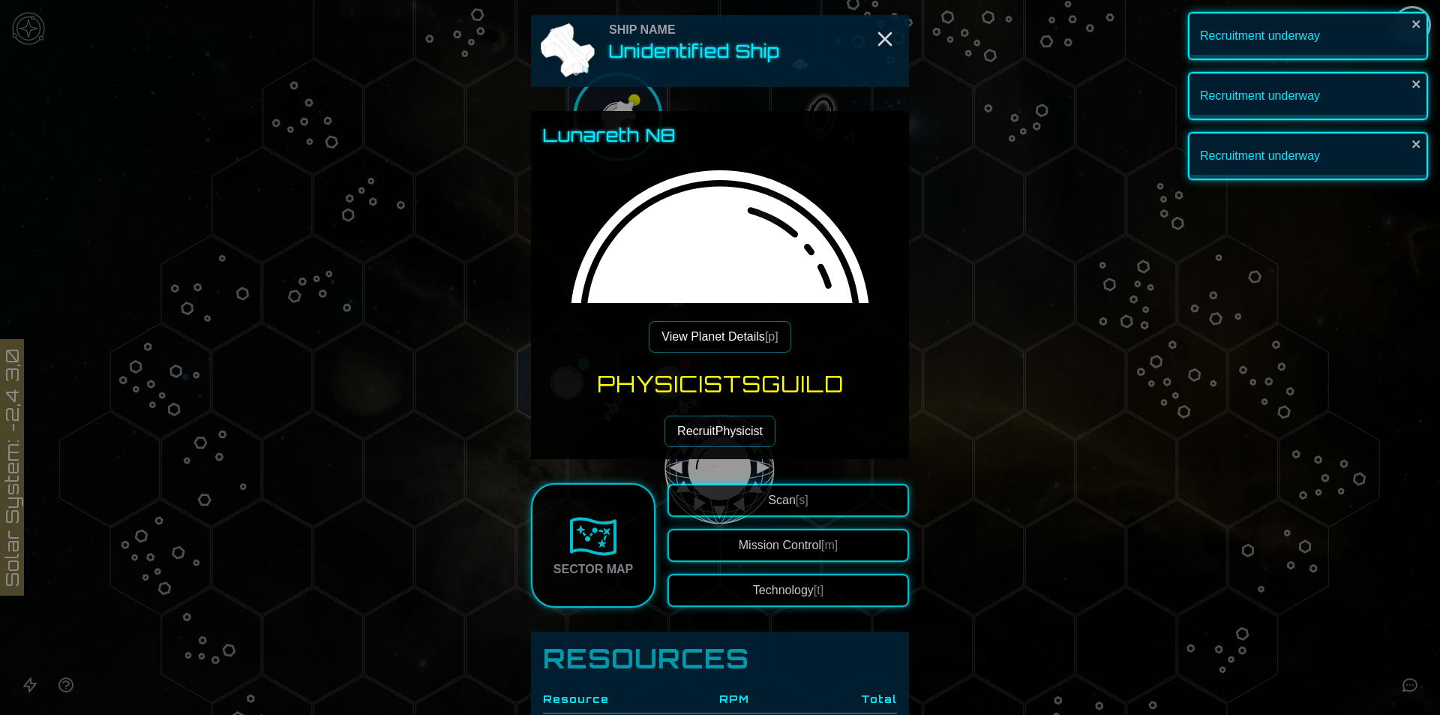
click at [646, 421] on div "Physicists Guild Recruit Physicist" at bounding box center [720, 408] width 354 height 76
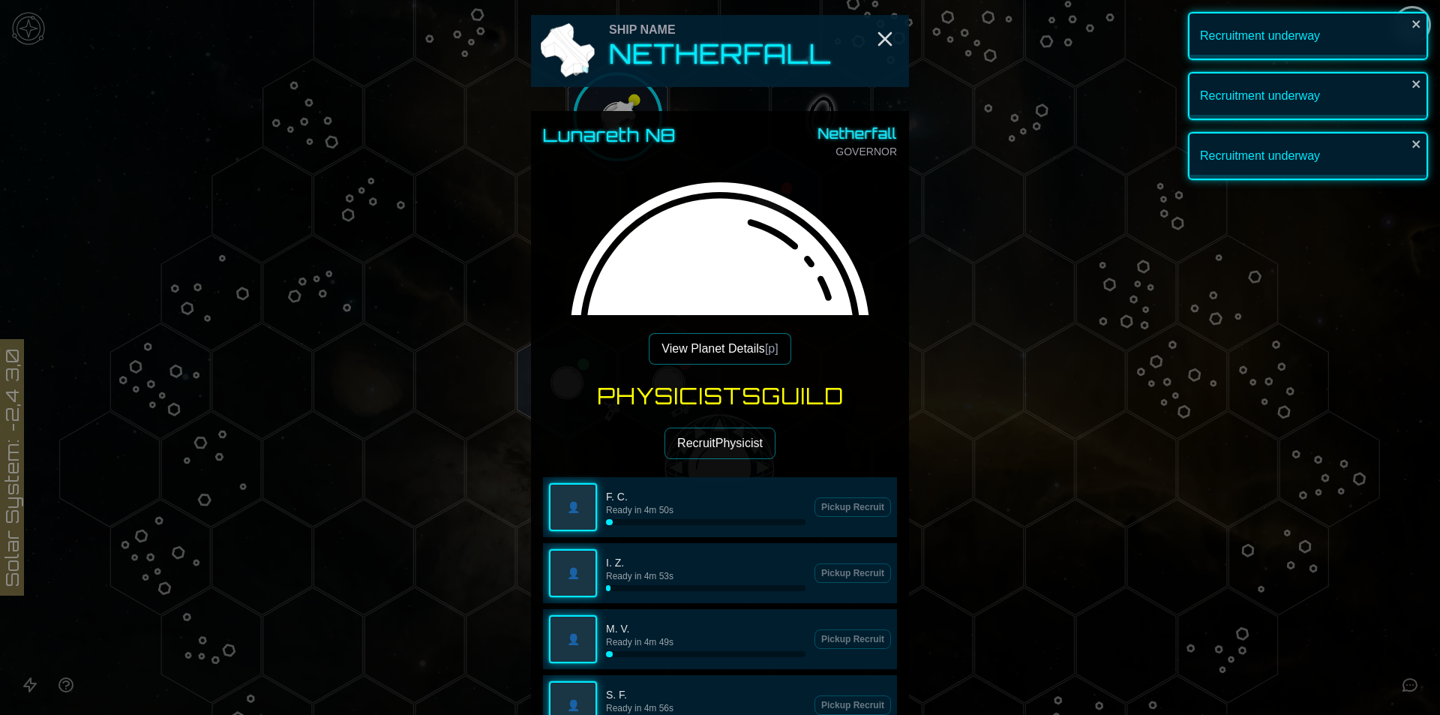
click at [679, 439] on button "Recruit Physicist" at bounding box center [719, 442] width 111 height 31
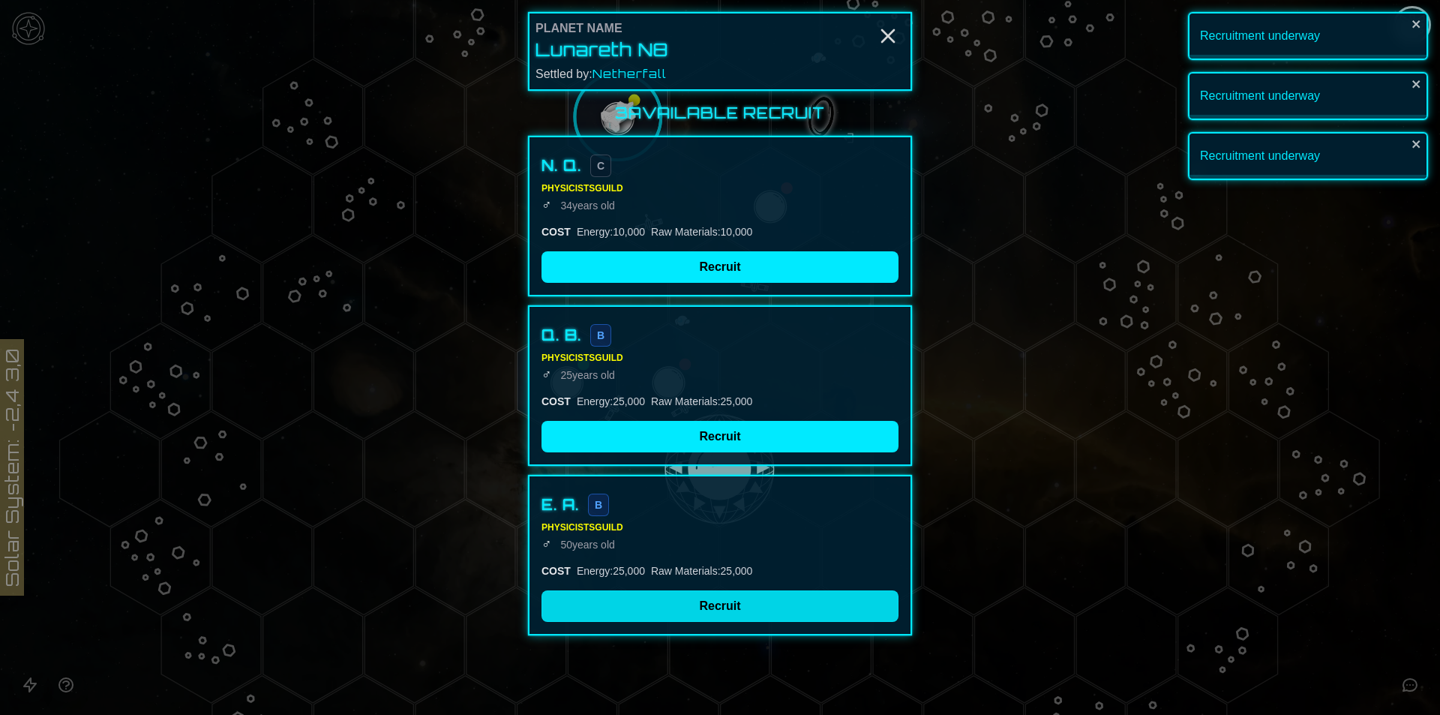
click at [643, 602] on button "Recruit" at bounding box center [719, 605] width 357 height 31
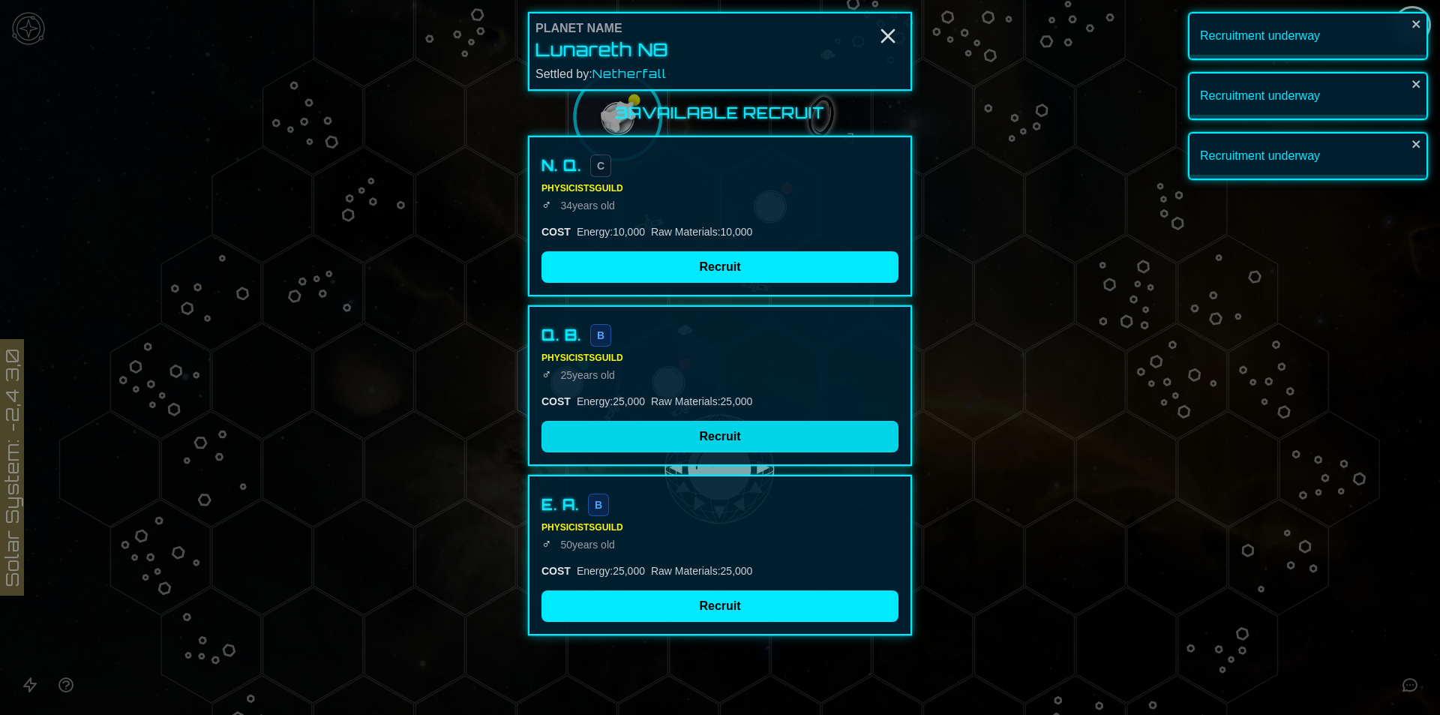
click at [630, 424] on button "Recruit" at bounding box center [719, 436] width 357 height 31
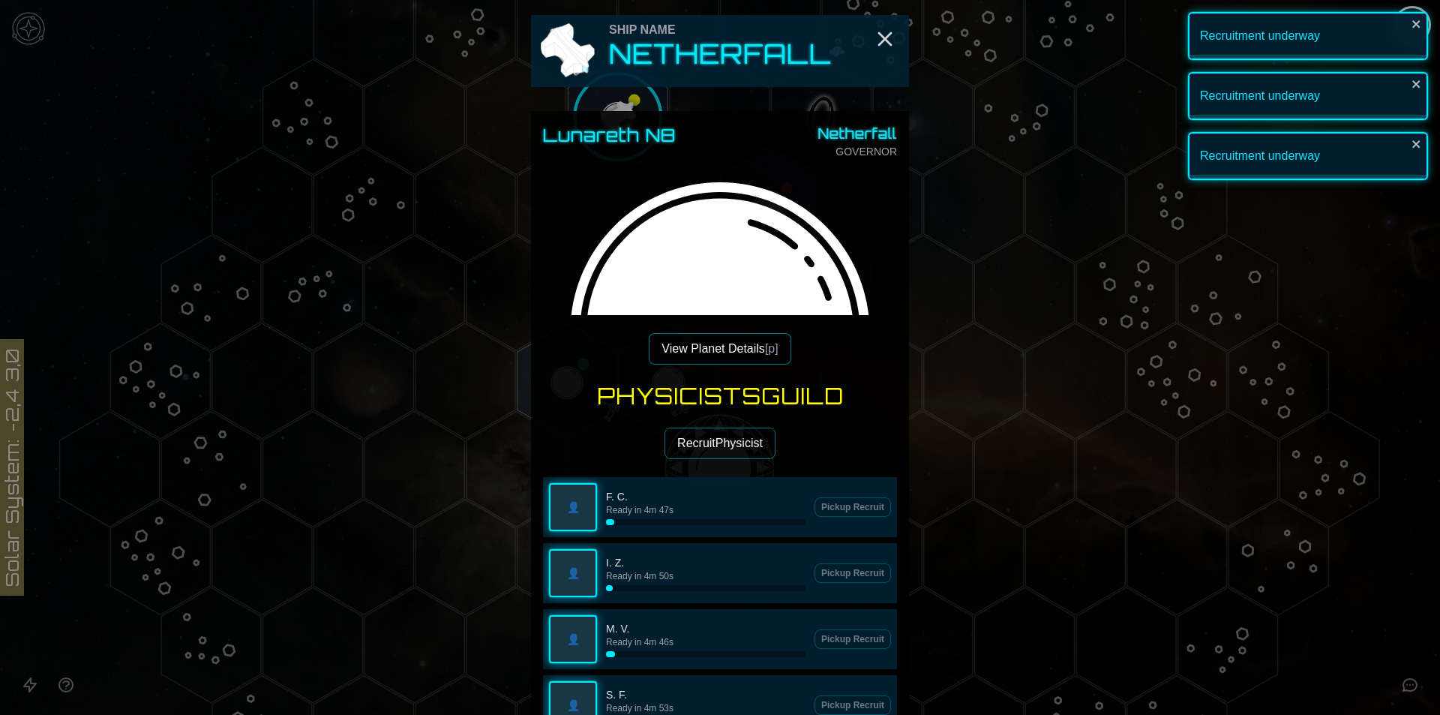
click at [706, 440] on button "Recruit Physicist" at bounding box center [719, 442] width 111 height 31
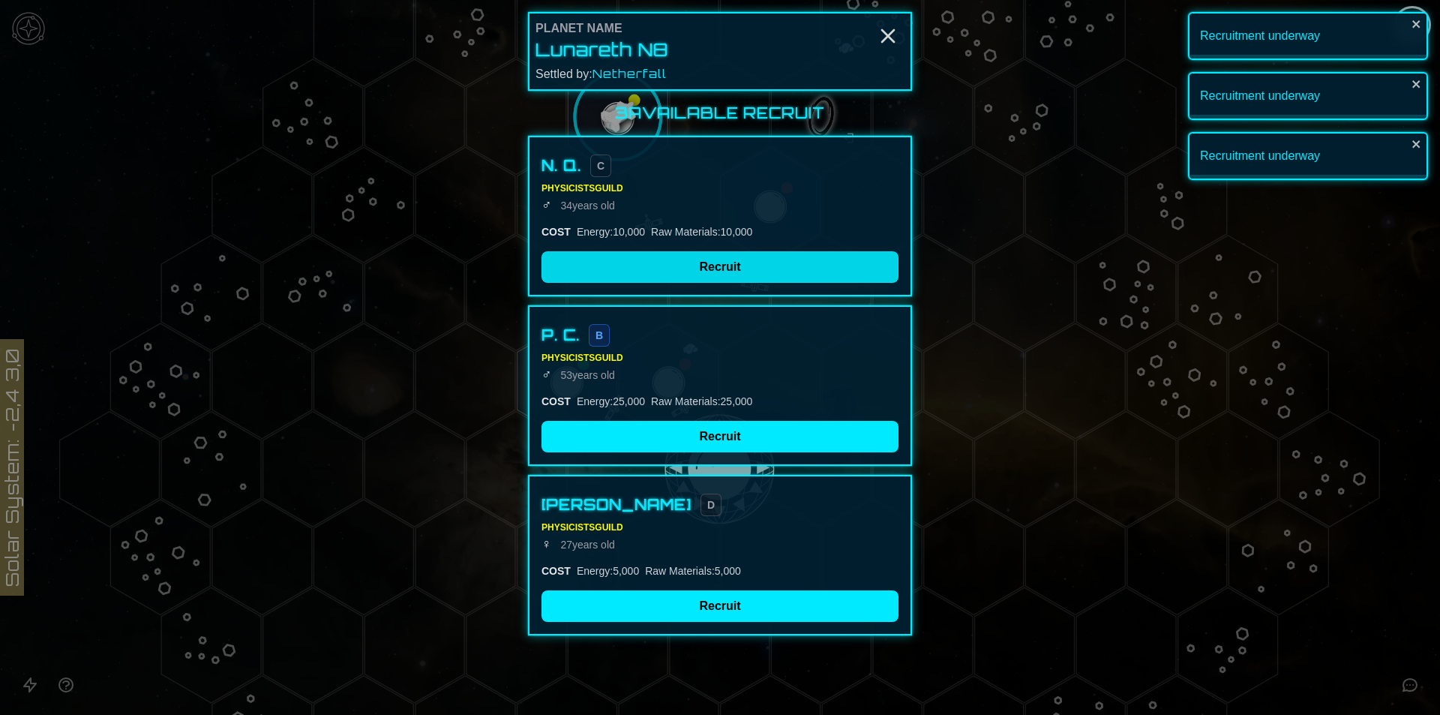
click at [657, 265] on button "Recruit" at bounding box center [719, 266] width 357 height 31
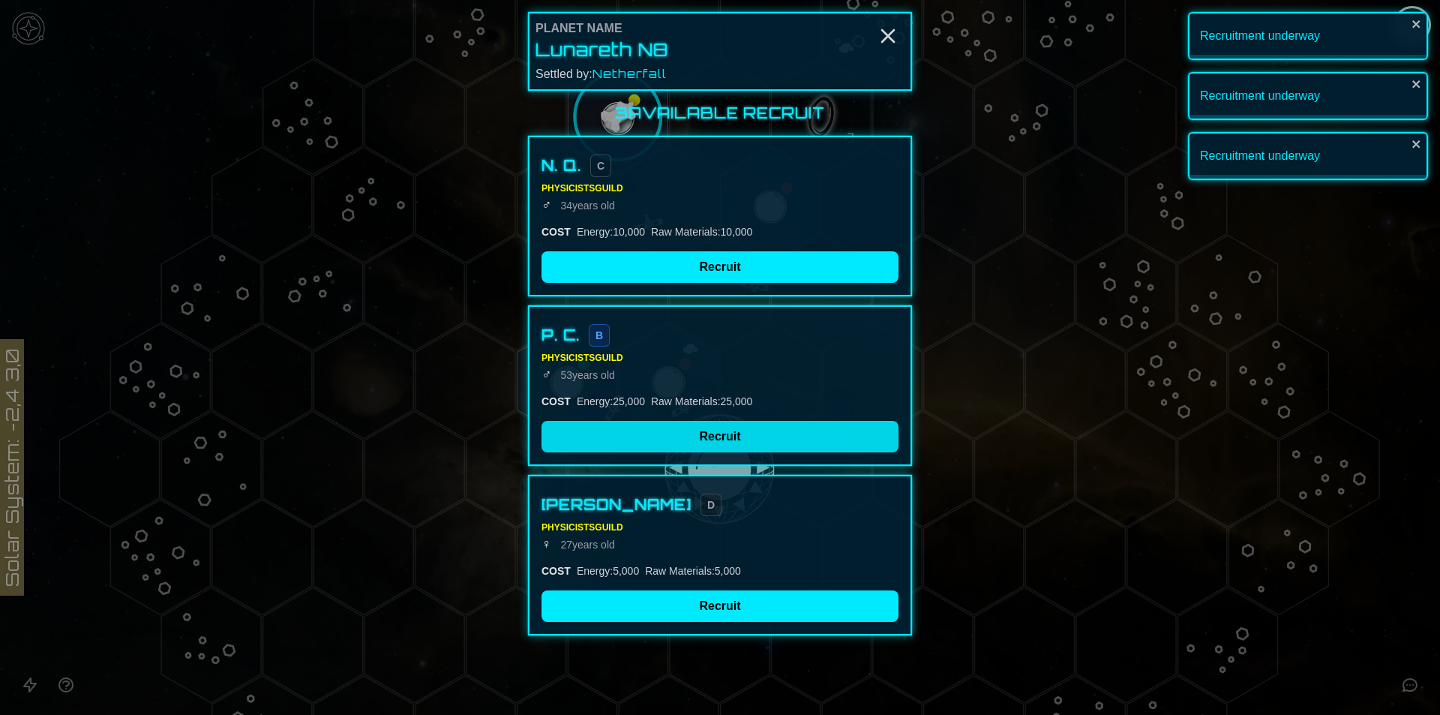
click at [664, 447] on button "Recruit" at bounding box center [719, 436] width 357 height 31
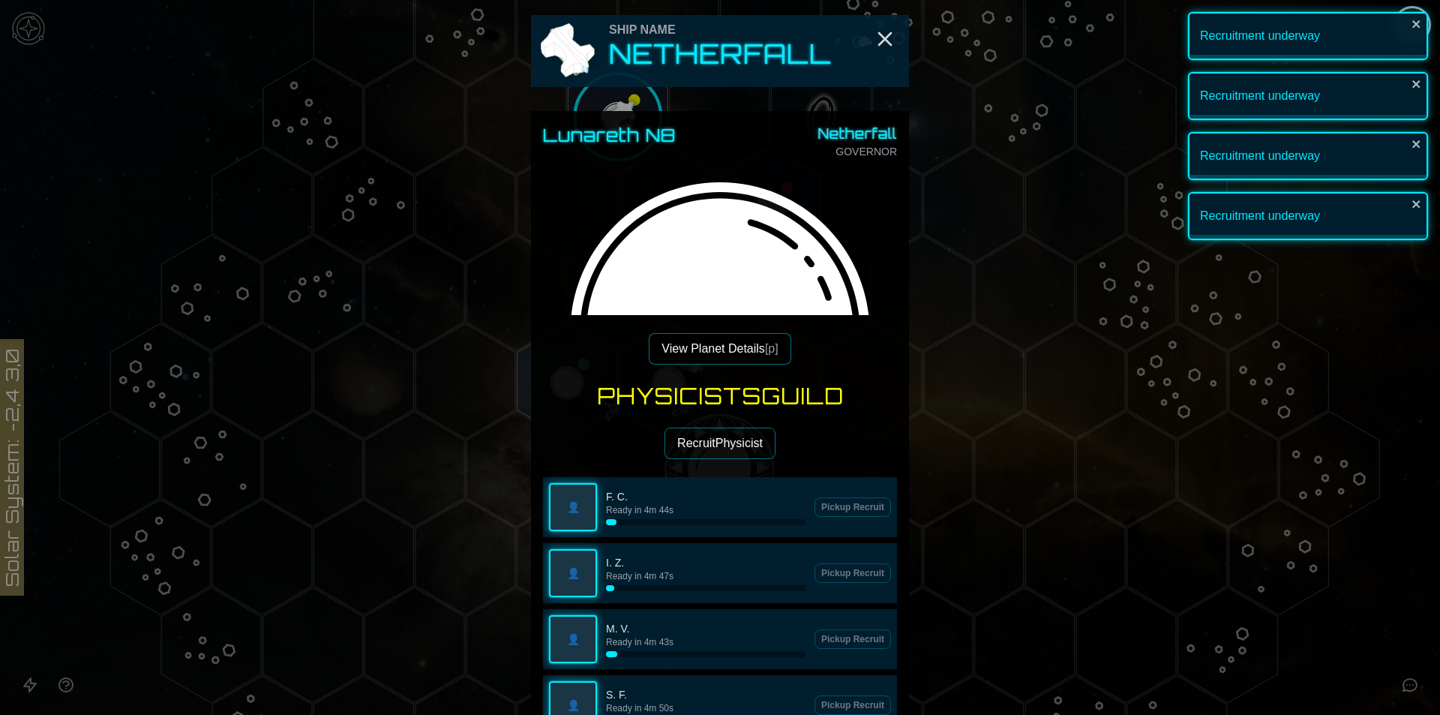
click at [722, 431] on button "Recruit Physicist" at bounding box center [719, 442] width 111 height 31
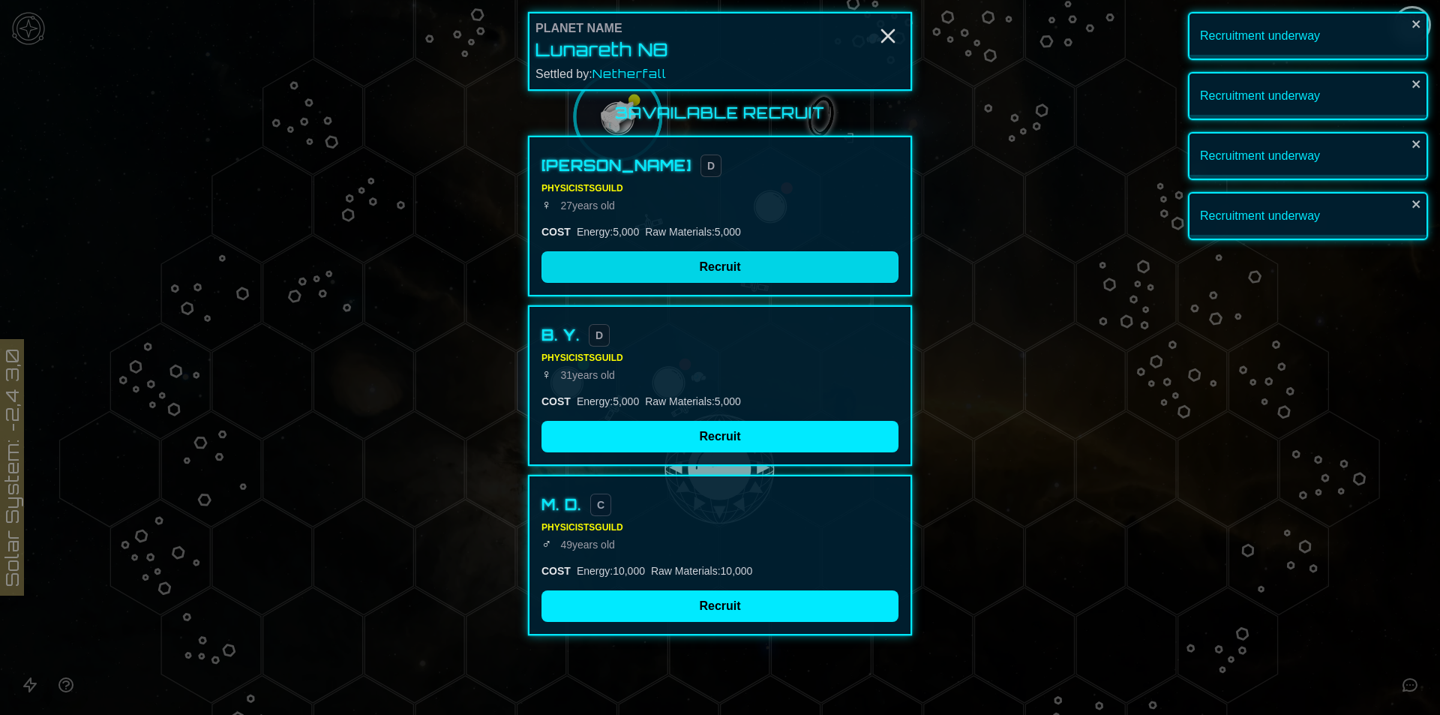
click at [681, 261] on button "Recruit" at bounding box center [719, 266] width 357 height 31
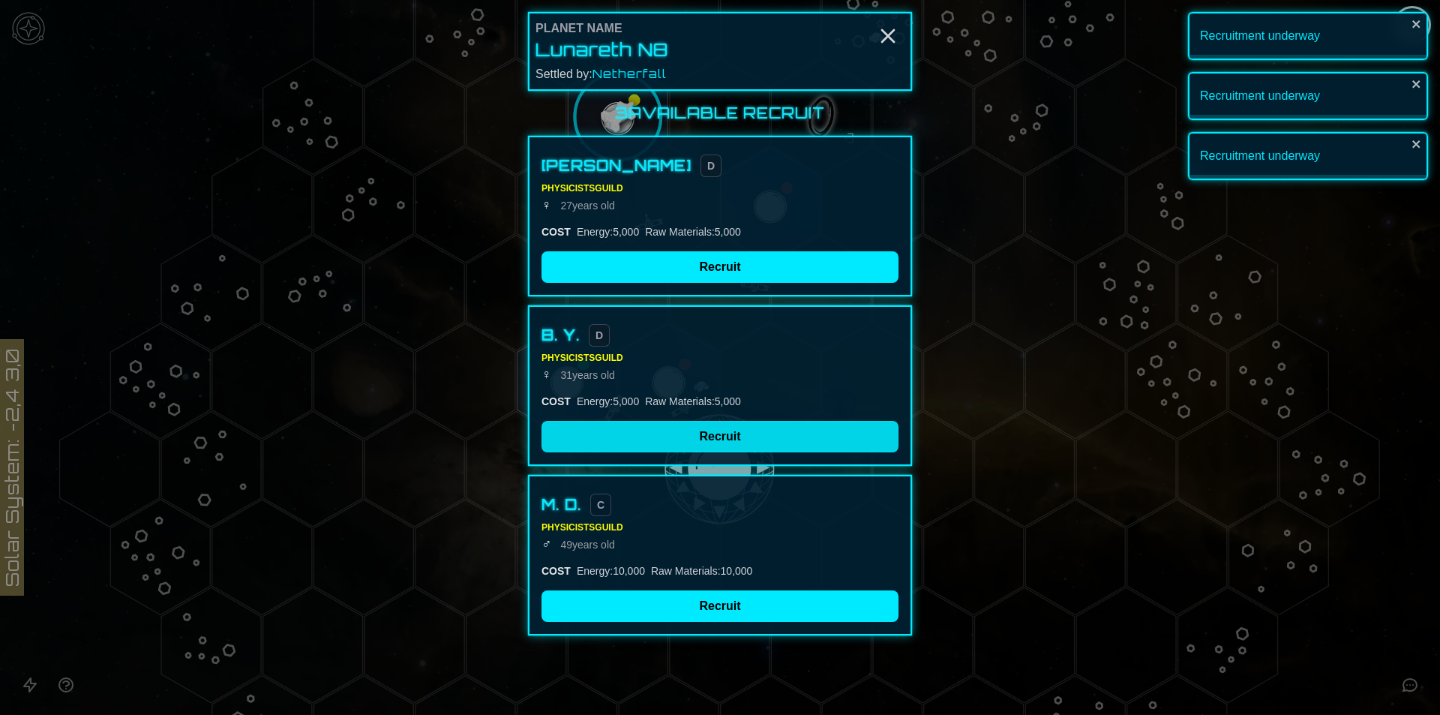
click at [677, 443] on button "Recruit" at bounding box center [719, 436] width 357 height 31
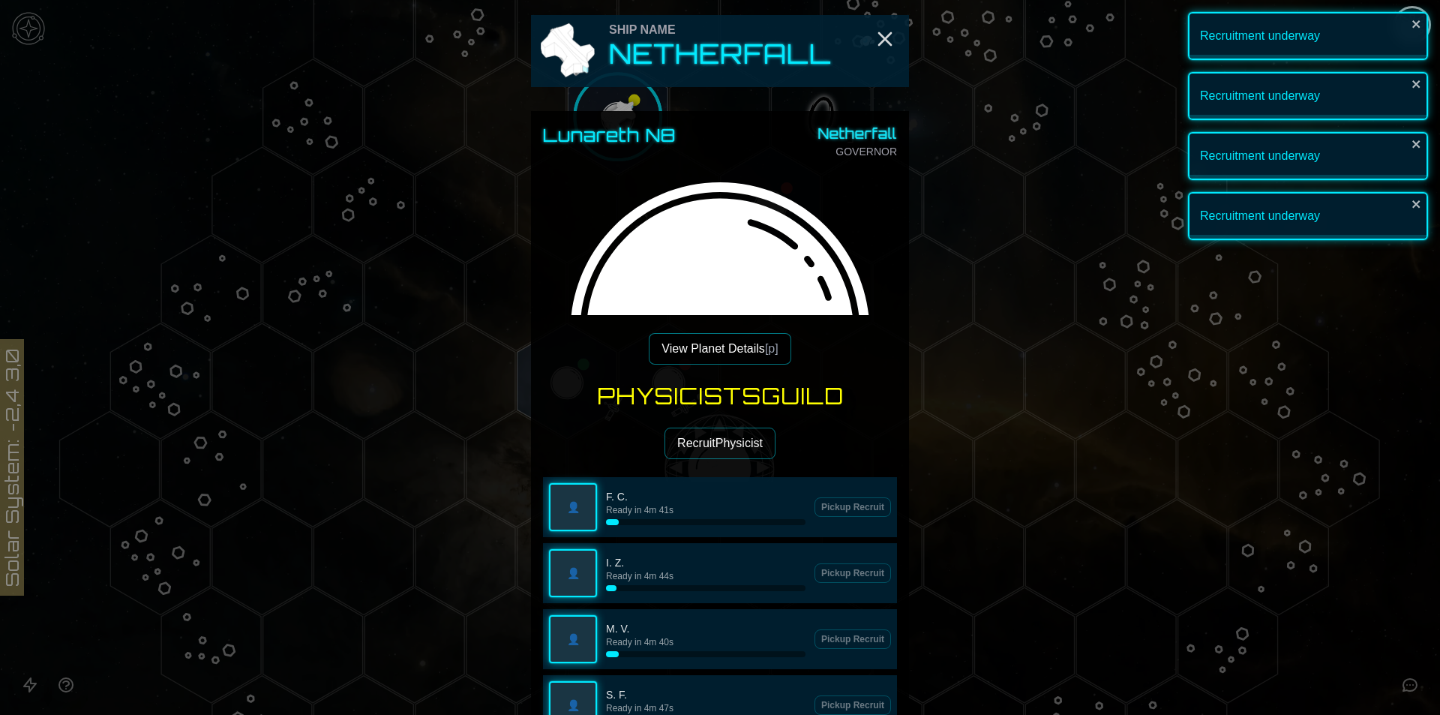
click at [431, 402] on div at bounding box center [720, 357] width 1440 height 715
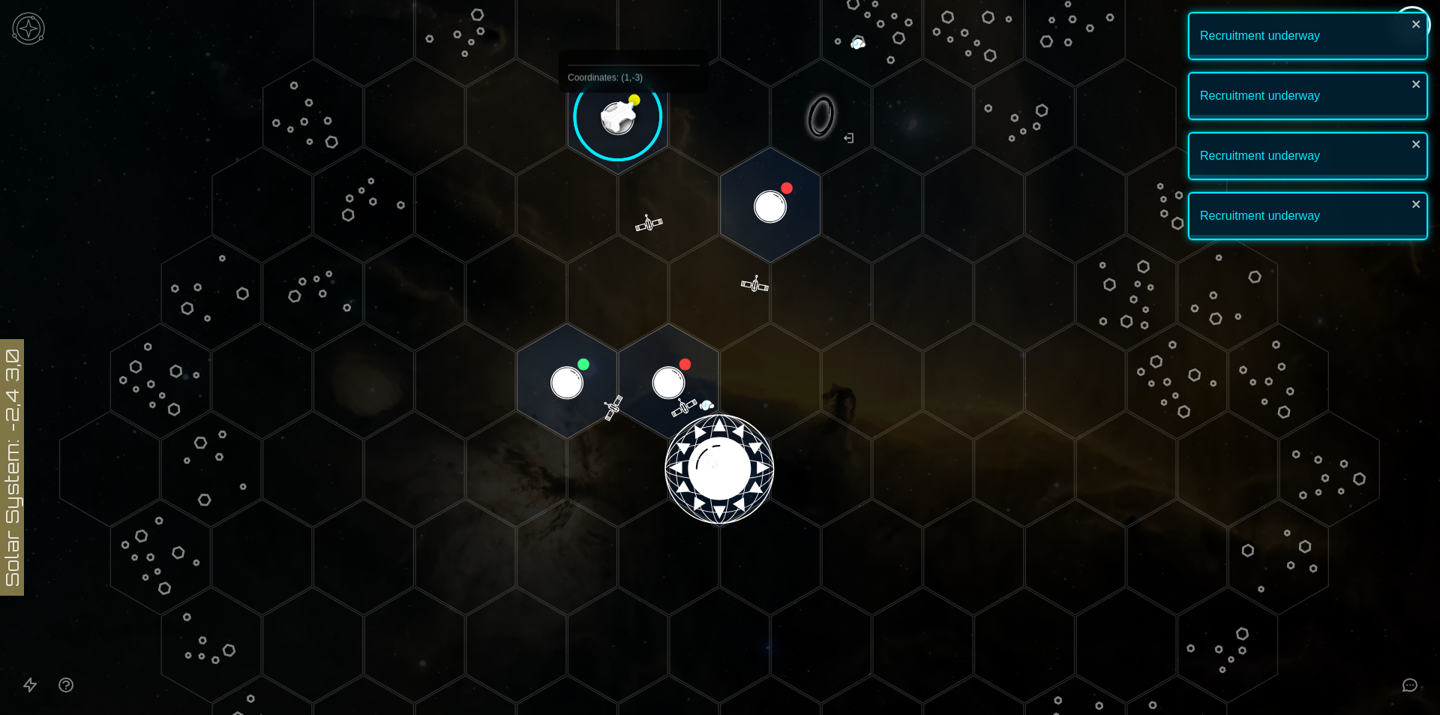
click at [631, 107] on image at bounding box center [618, 117] width 118 height 118
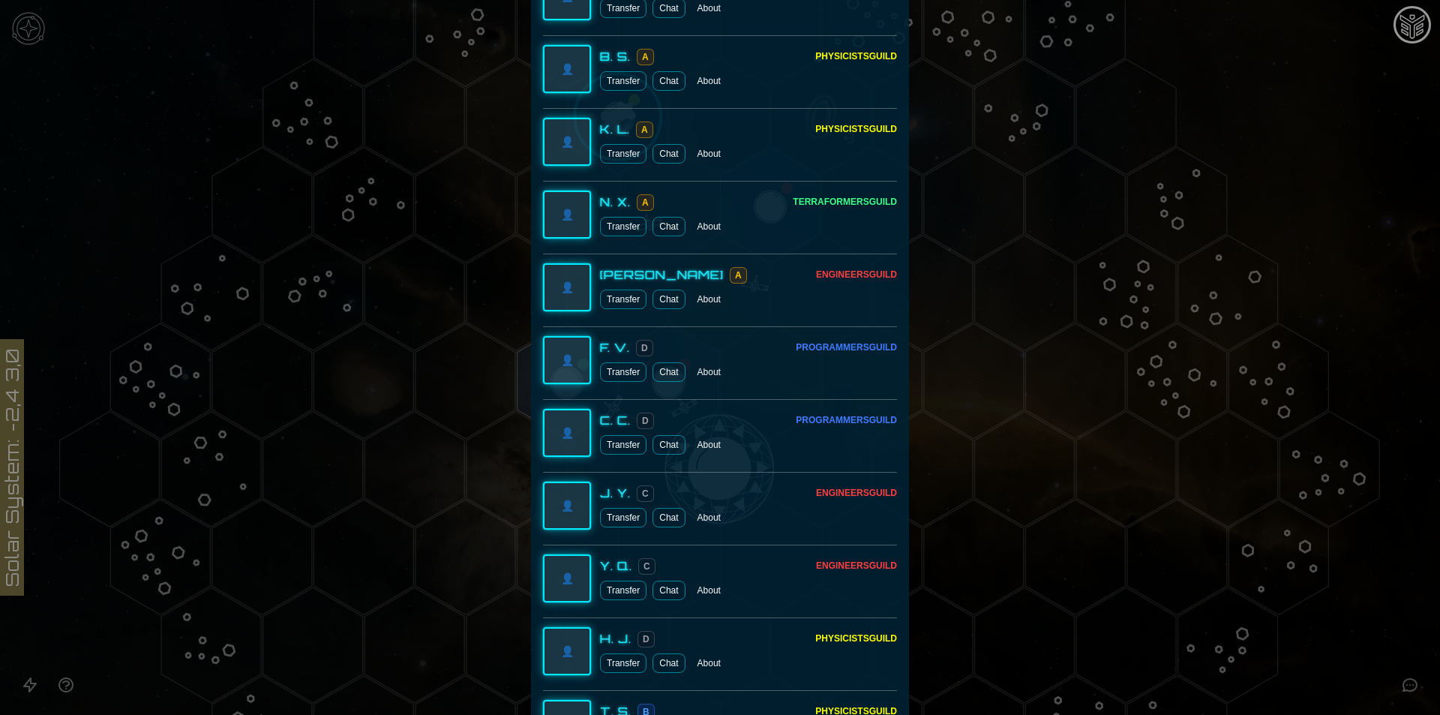
scroll to position [1834, 0]
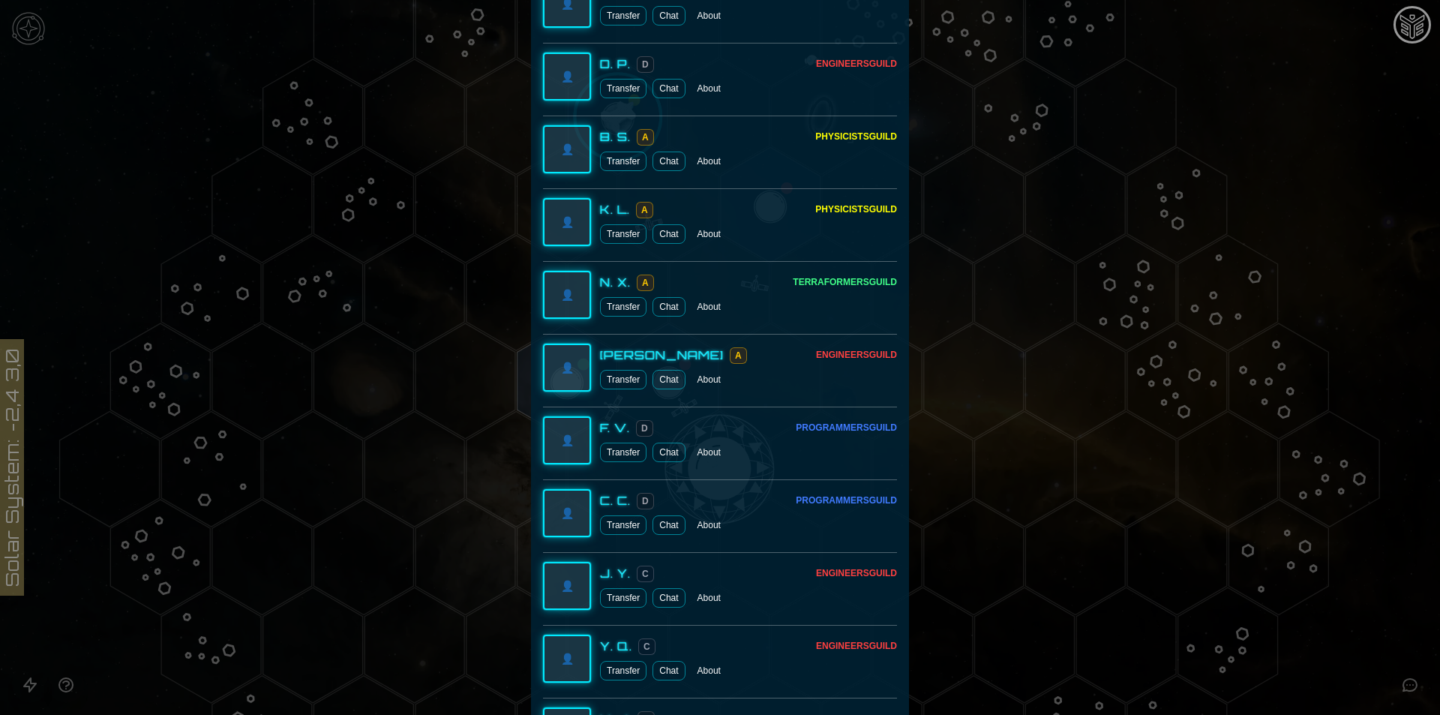
click at [1138, 274] on div at bounding box center [720, 357] width 1440 height 715
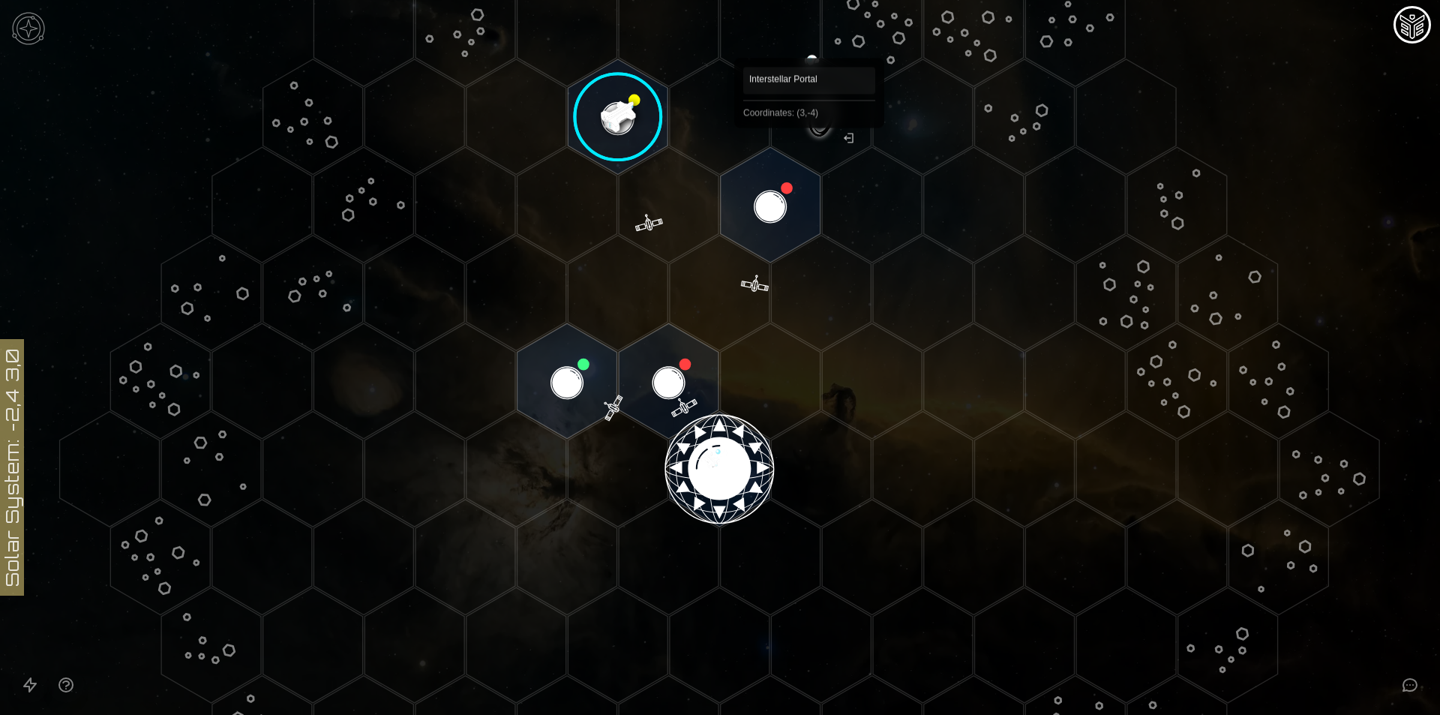
click at [820, 125] on polygon "Hex at coordinates 3,-4, clickable" at bounding box center [821, 116] width 100 height 115
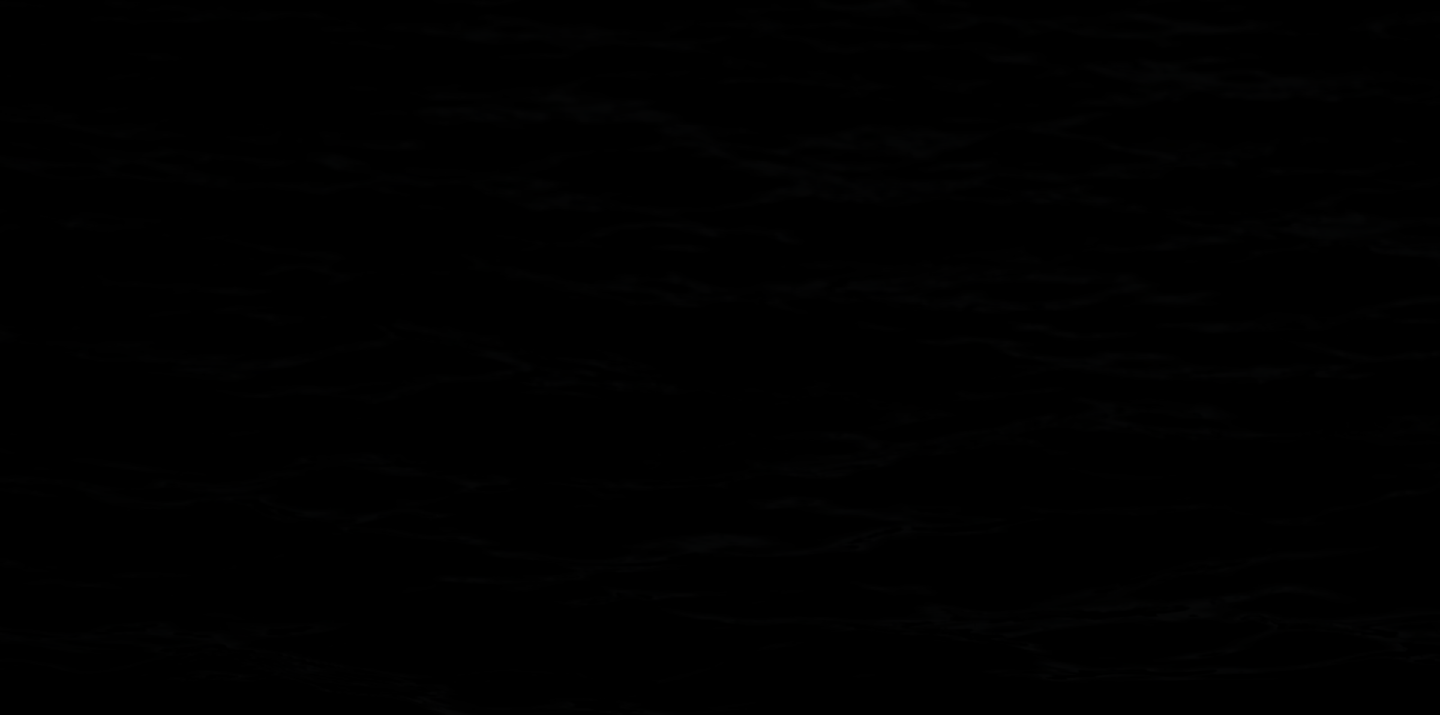
click at [820, 125] on image at bounding box center [822, 117] width 118 height 118
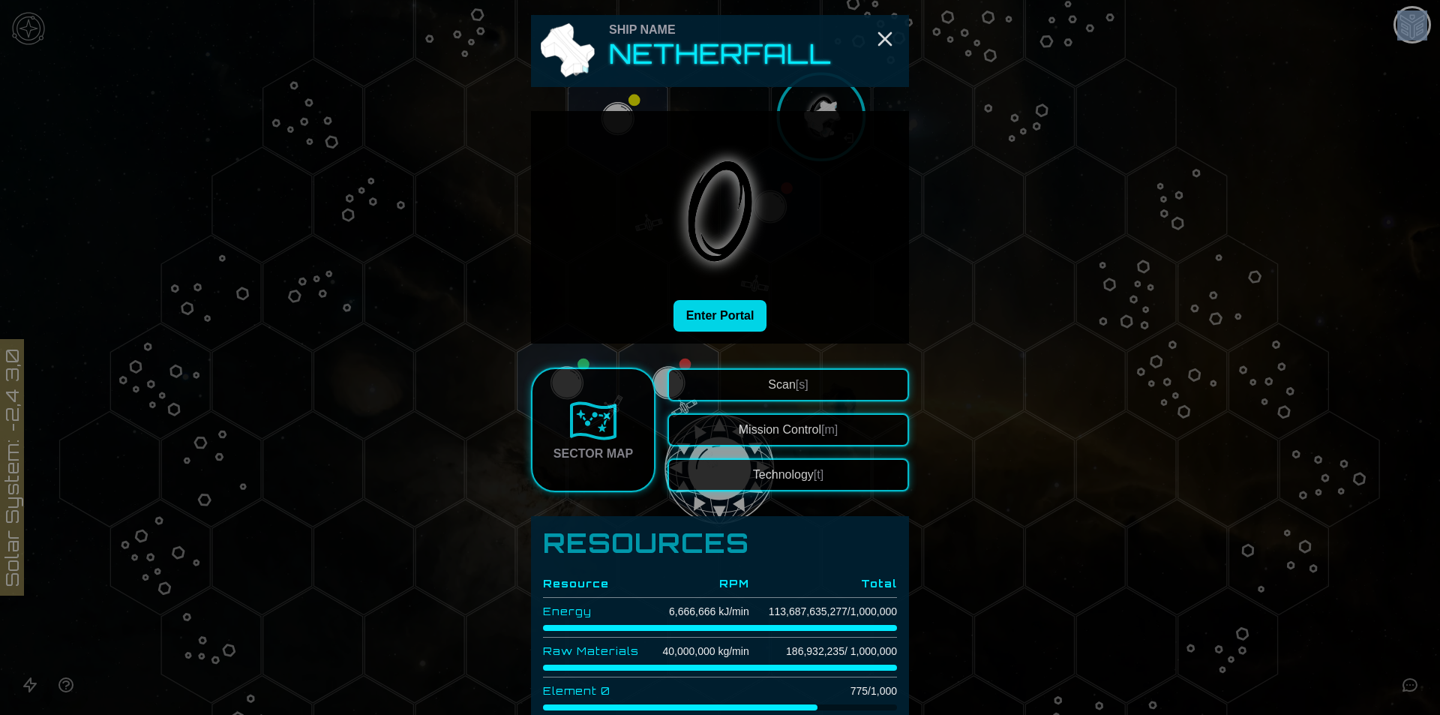
click at [723, 310] on button "Enter Portal" at bounding box center [720, 315] width 94 height 31
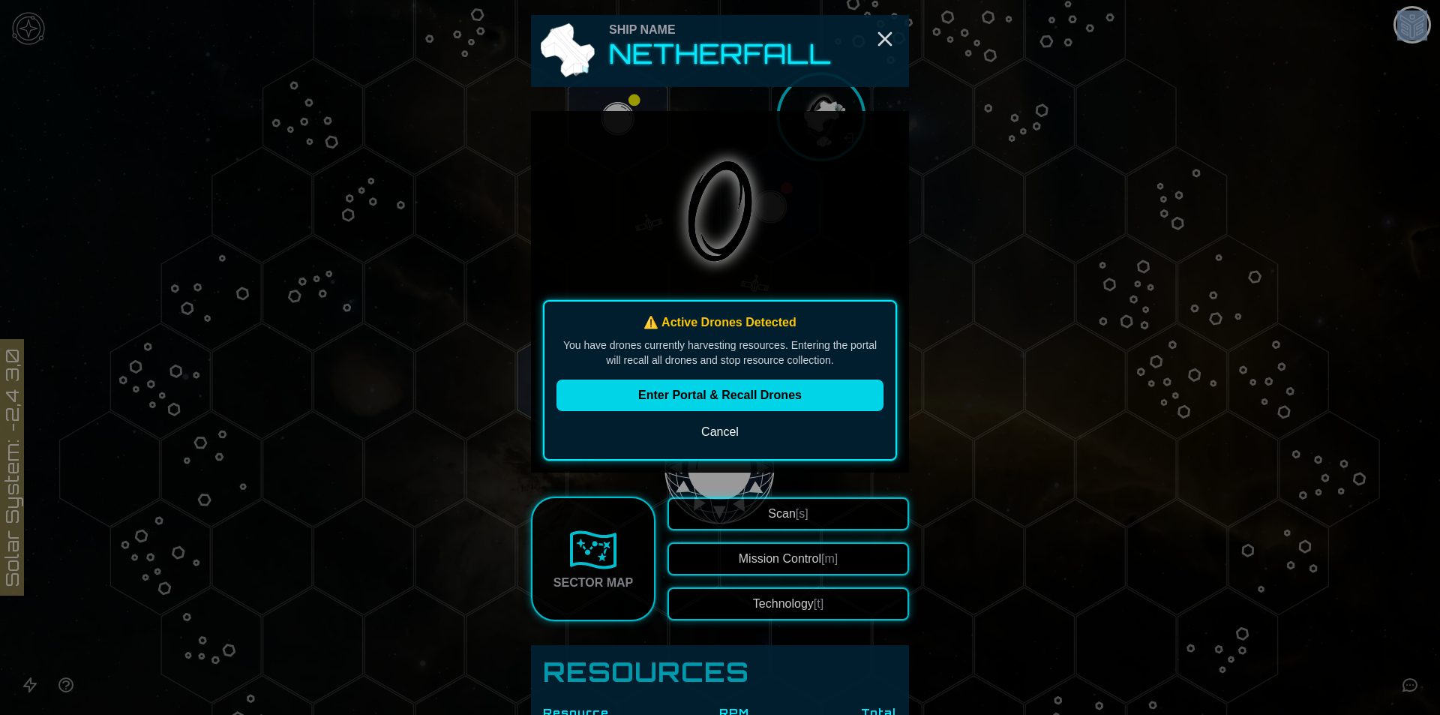
click at [734, 391] on button "Enter Portal & Recall Drones" at bounding box center [719, 394] width 327 height 31
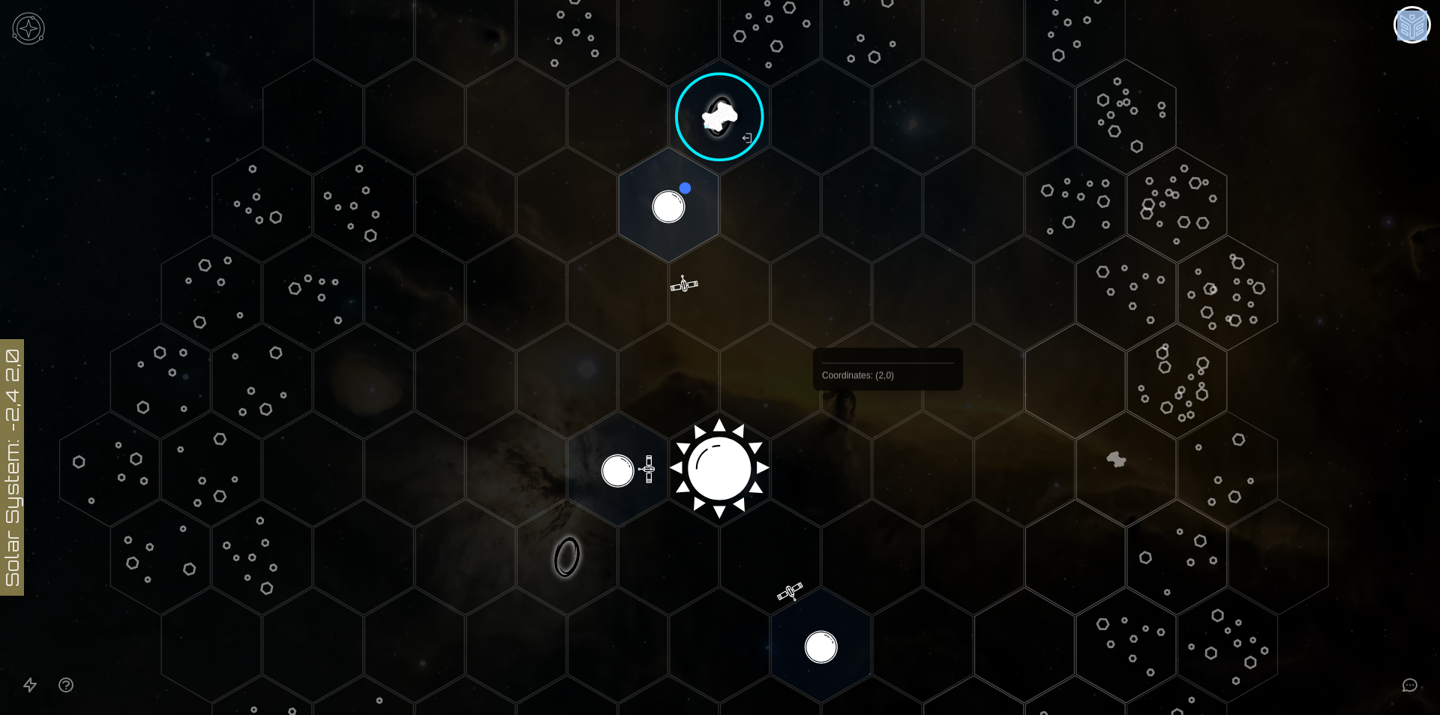
scroll to position [87, 0]
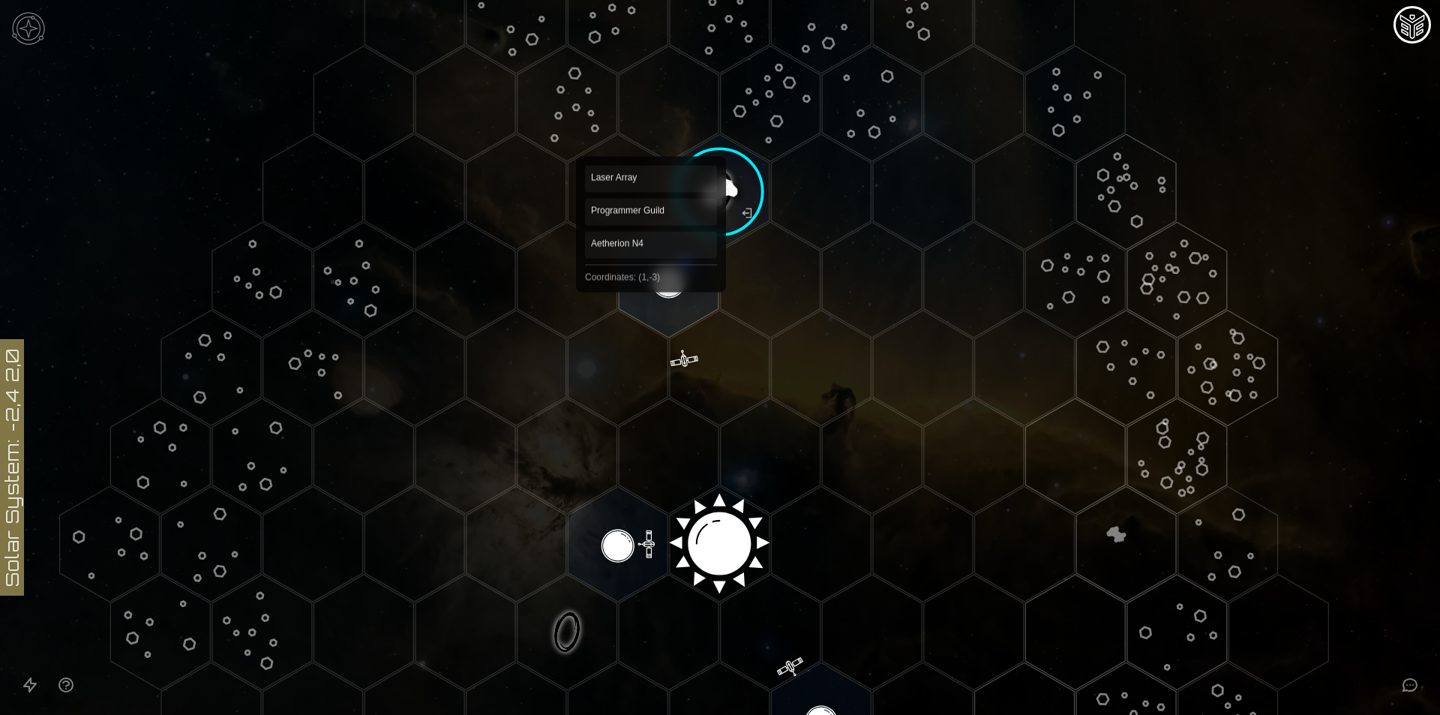
click at [651, 280] on polygon "Hex at coordinates 1,-3, clickable" at bounding box center [669, 279] width 100 height 115
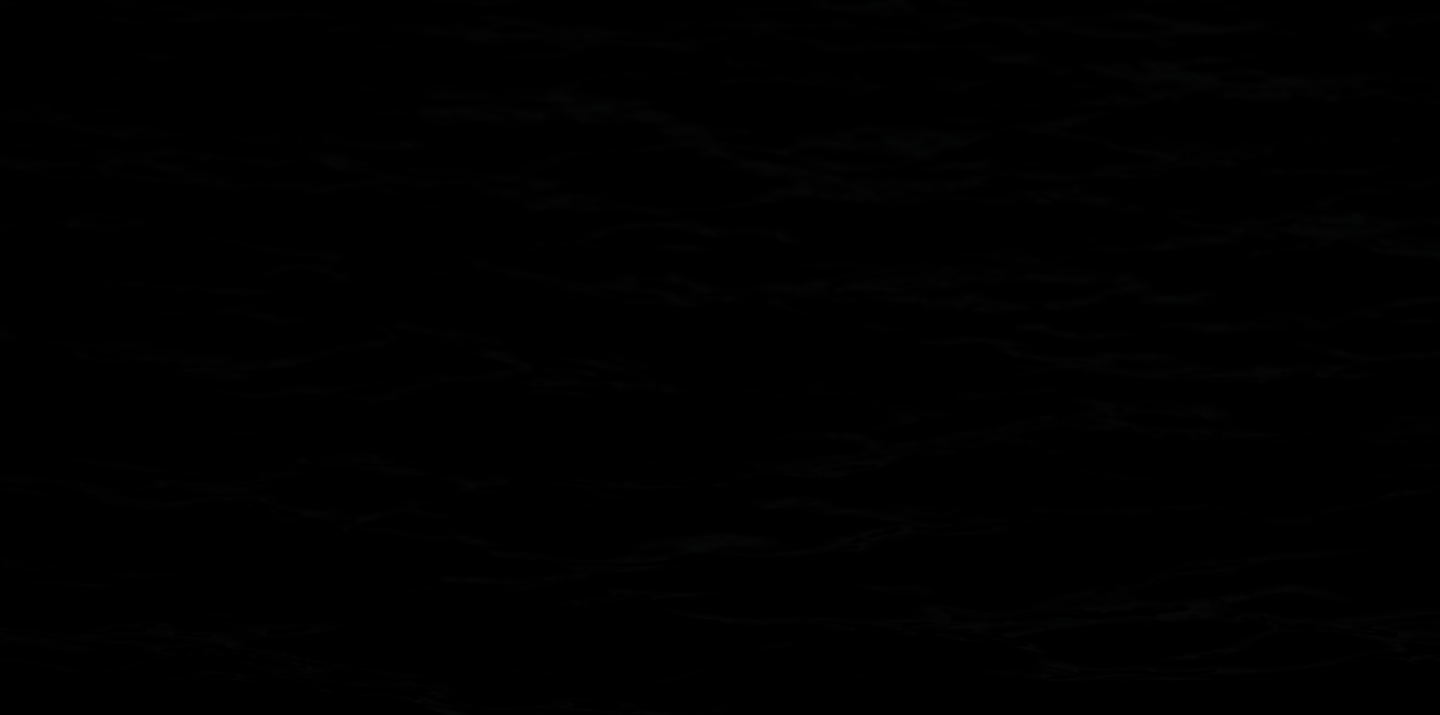
click at [651, 280] on image at bounding box center [669, 280] width 118 height 118
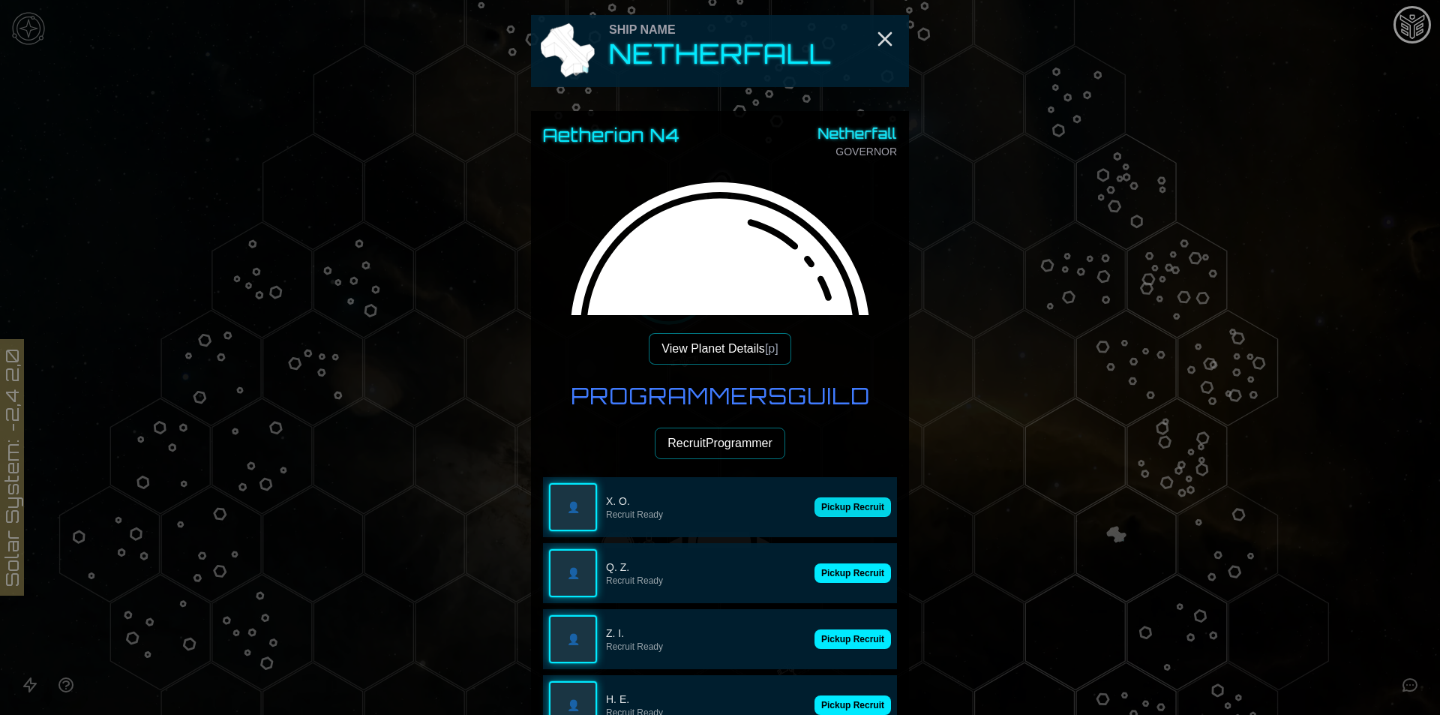
click at [862, 514] on button "Pickup Recruit" at bounding box center [852, 506] width 76 height 19
click at [862, 563] on button "Pickup Recruit" at bounding box center [852, 572] width 76 height 19
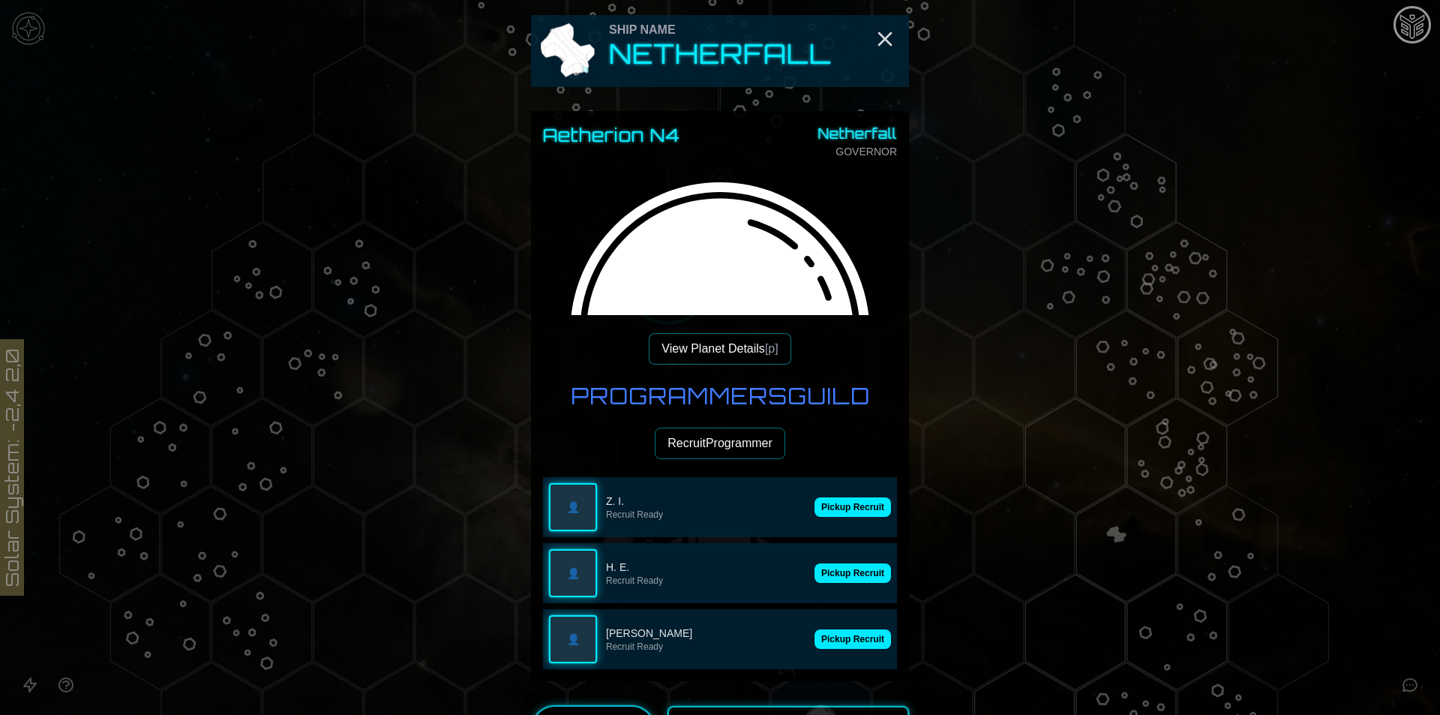
click at [862, 514] on button "Pickup Recruit" at bounding box center [852, 506] width 76 height 19
click at [862, 563] on button "Pickup Recruit" at bounding box center [852, 572] width 76 height 19
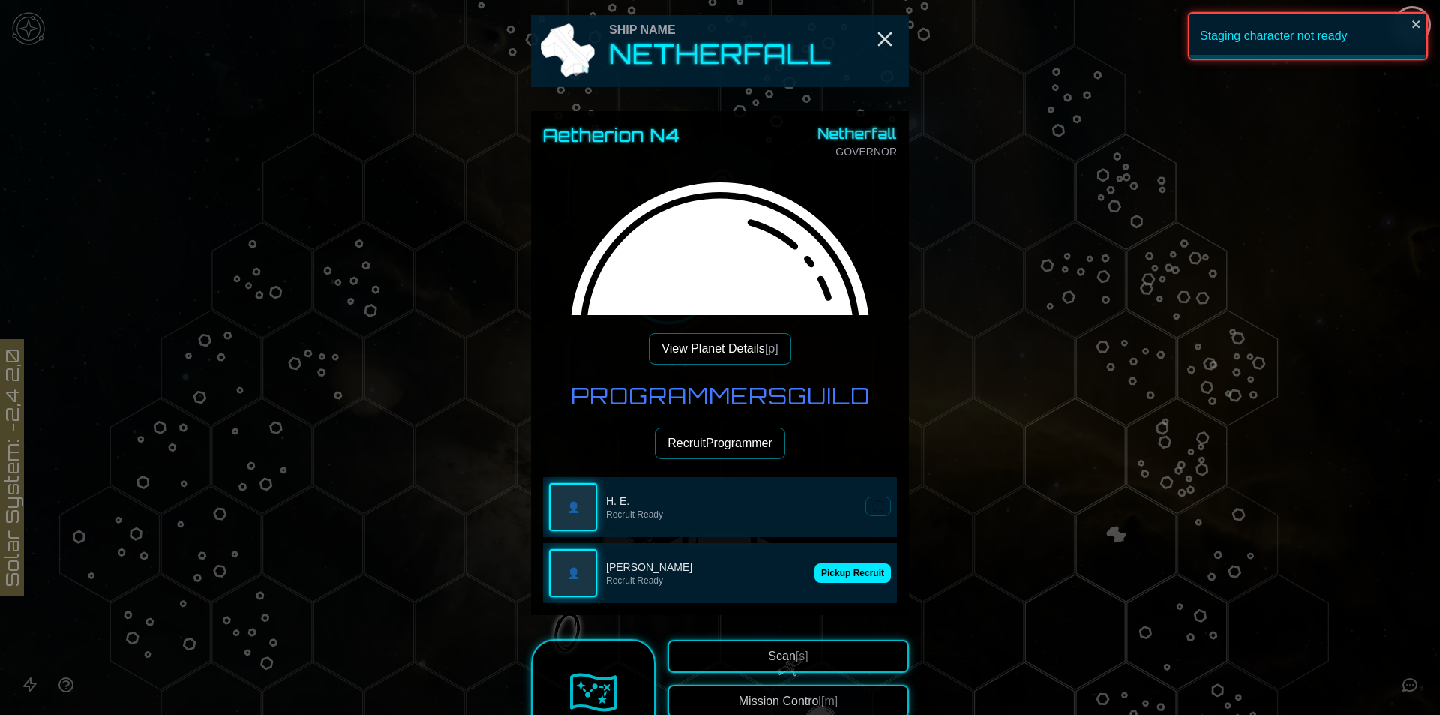
click at [865, 514] on button at bounding box center [877, 505] width 25 height 19
click at [862, 563] on button "Pickup Recruit" at bounding box center [852, 572] width 76 height 19
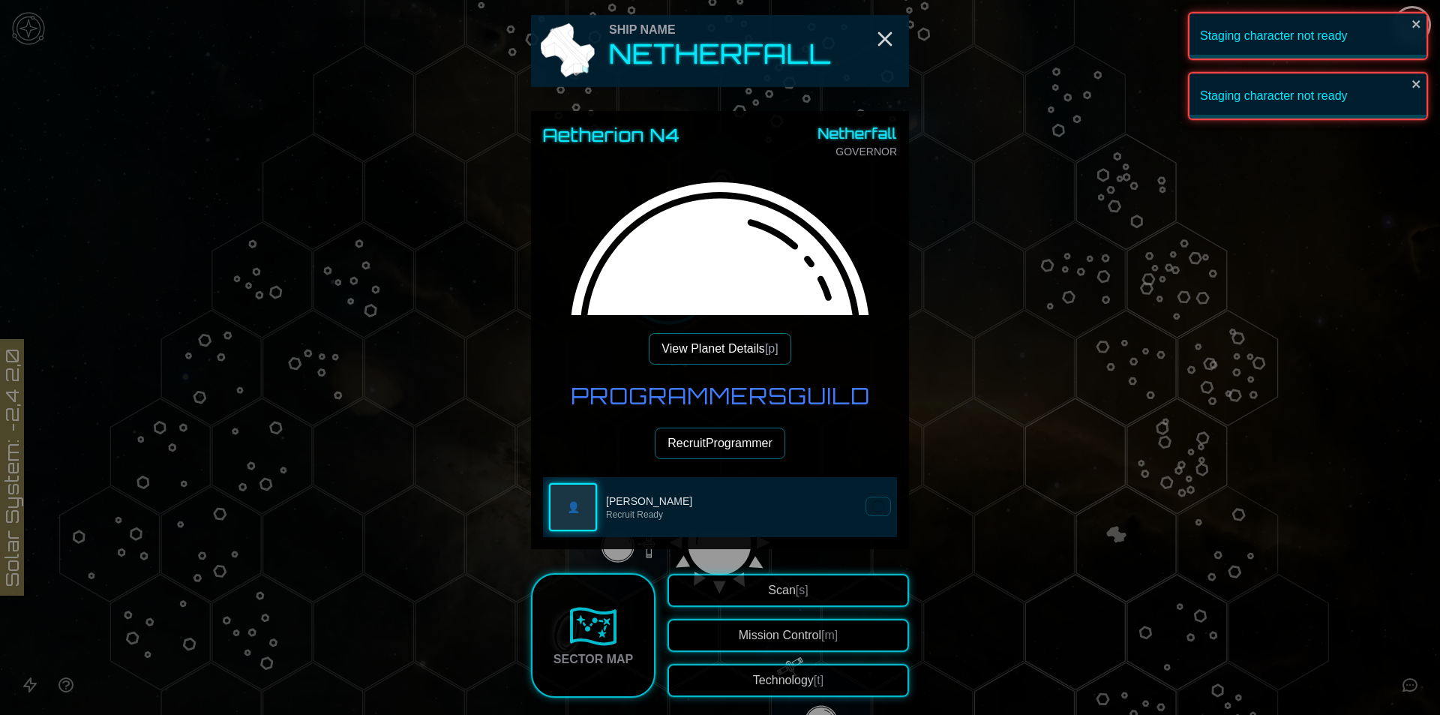
click at [865, 514] on button at bounding box center [877, 505] width 25 height 19
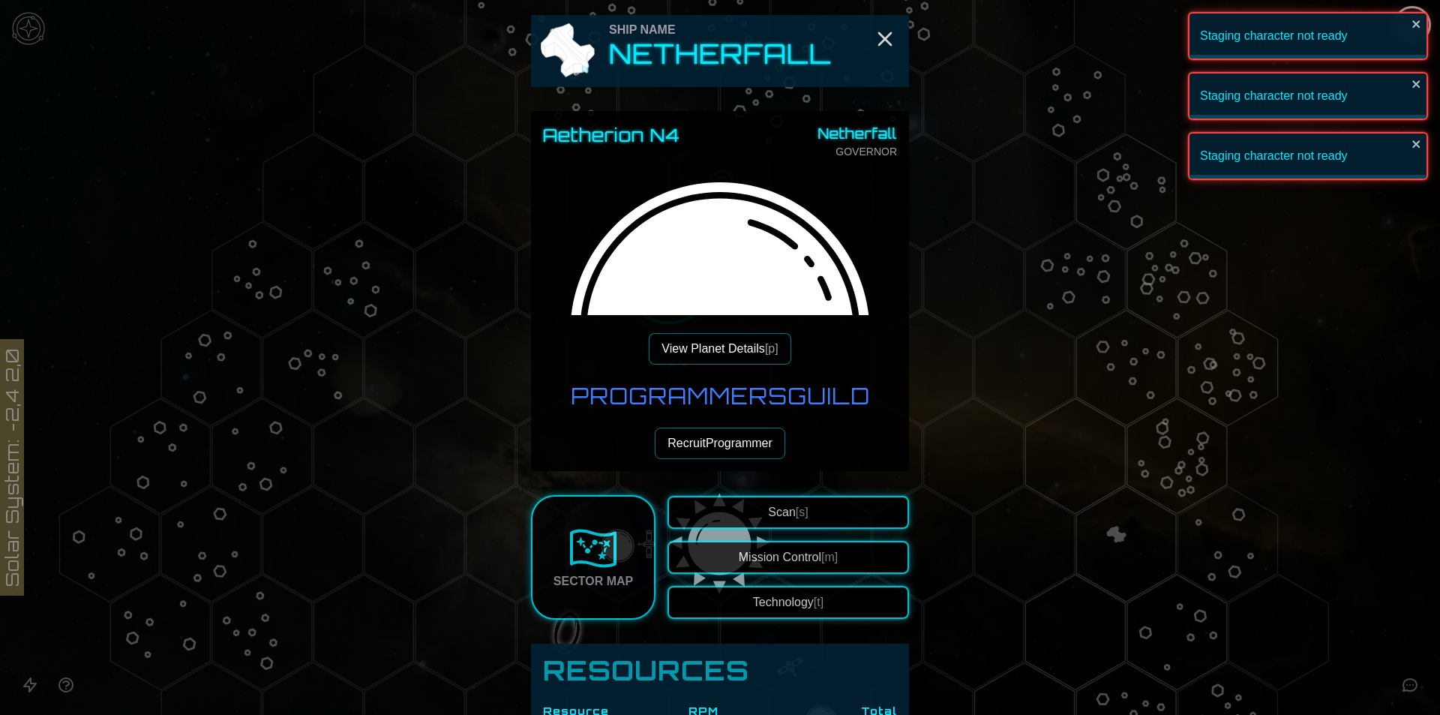
click at [733, 445] on button "Recruit Programmer" at bounding box center [720, 442] width 130 height 31
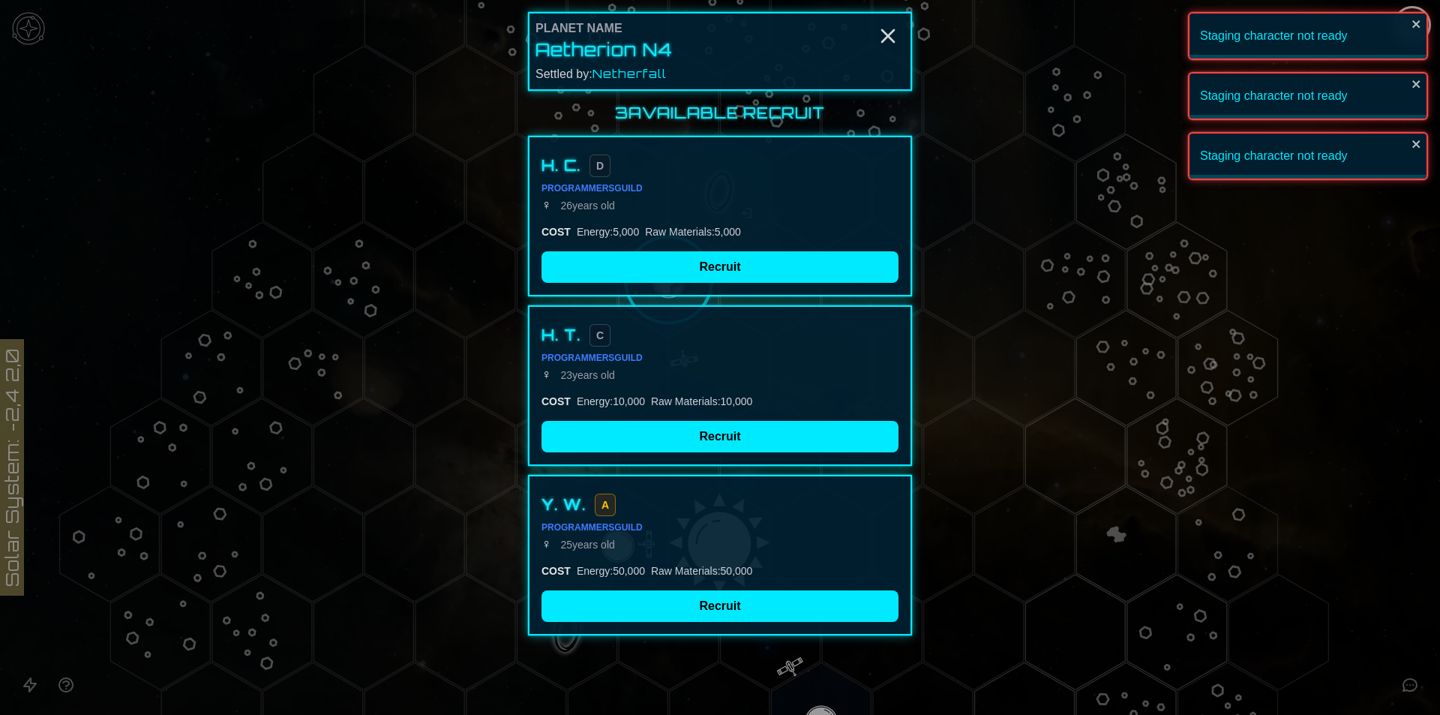
click at [722, 587] on div "Y. W. A Programmers Guild ♀ [DEMOGRAPHIC_DATA] COST Energy : 50,000 Raw Materia…" at bounding box center [720, 555] width 384 height 160
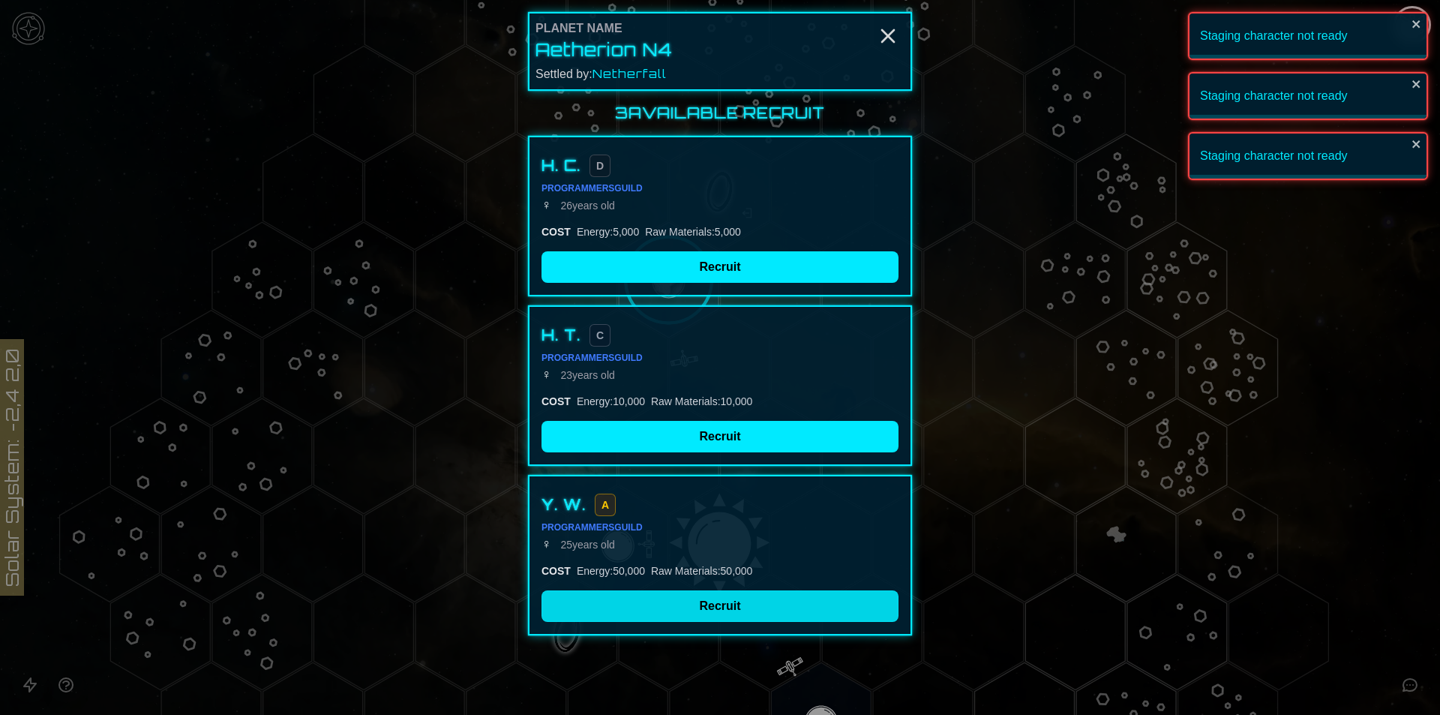
click at [723, 601] on button "Recruit" at bounding box center [719, 605] width 357 height 31
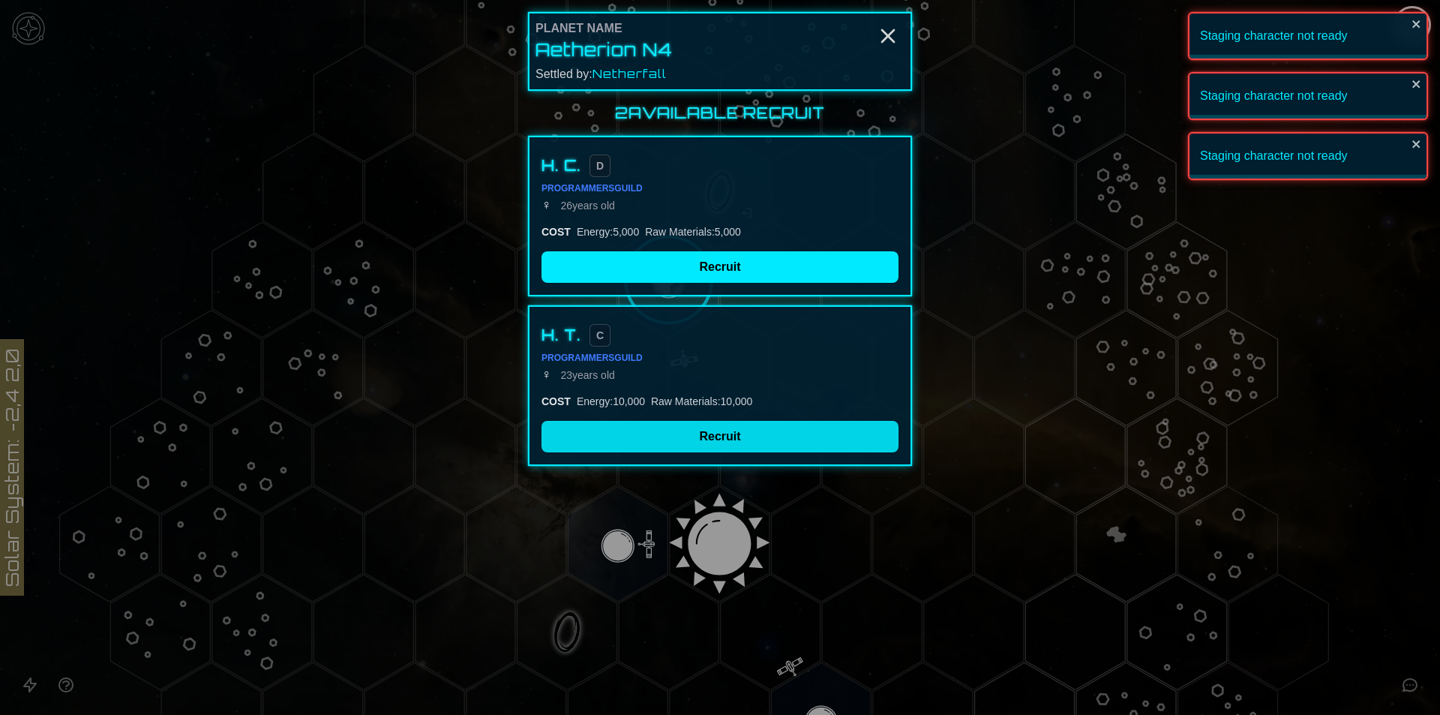
click at [713, 429] on button "Recruit" at bounding box center [719, 436] width 357 height 31
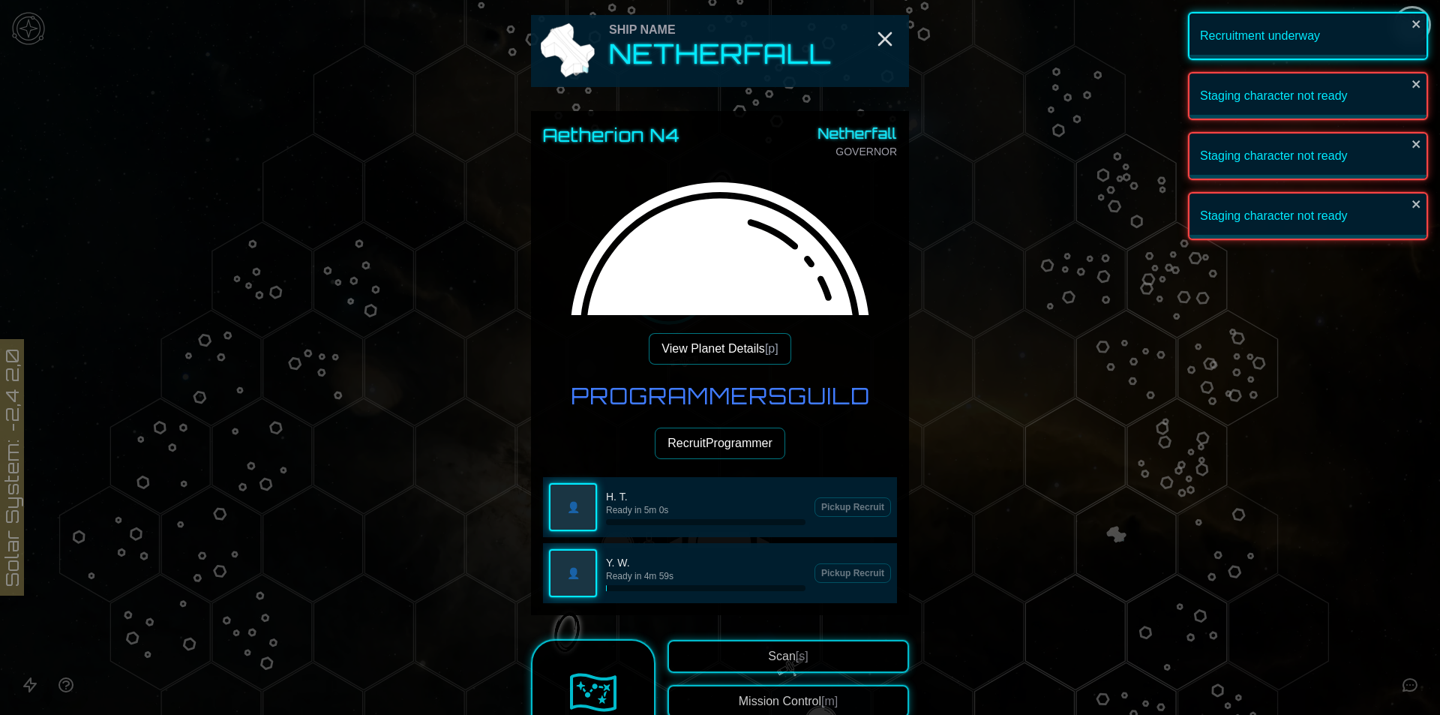
click at [725, 460] on div "Programmers Guild Recruit Programmer 👤 H. T. Ready in 5m 0s Pickup Recruit 👤 Y.…" at bounding box center [720, 492] width 354 height 220
click at [725, 447] on button "Recruit Programmer" at bounding box center [720, 442] width 130 height 31
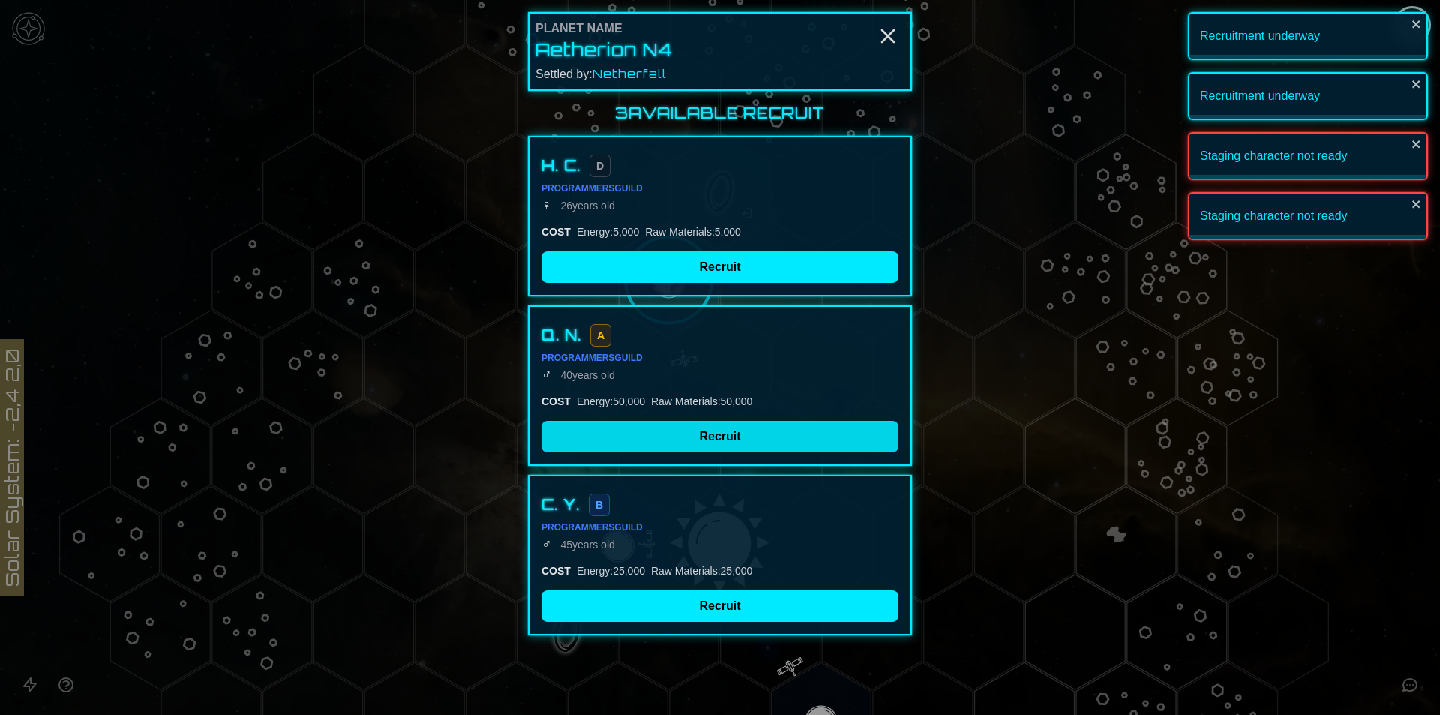
click at [670, 447] on button "Recruit" at bounding box center [719, 436] width 357 height 31
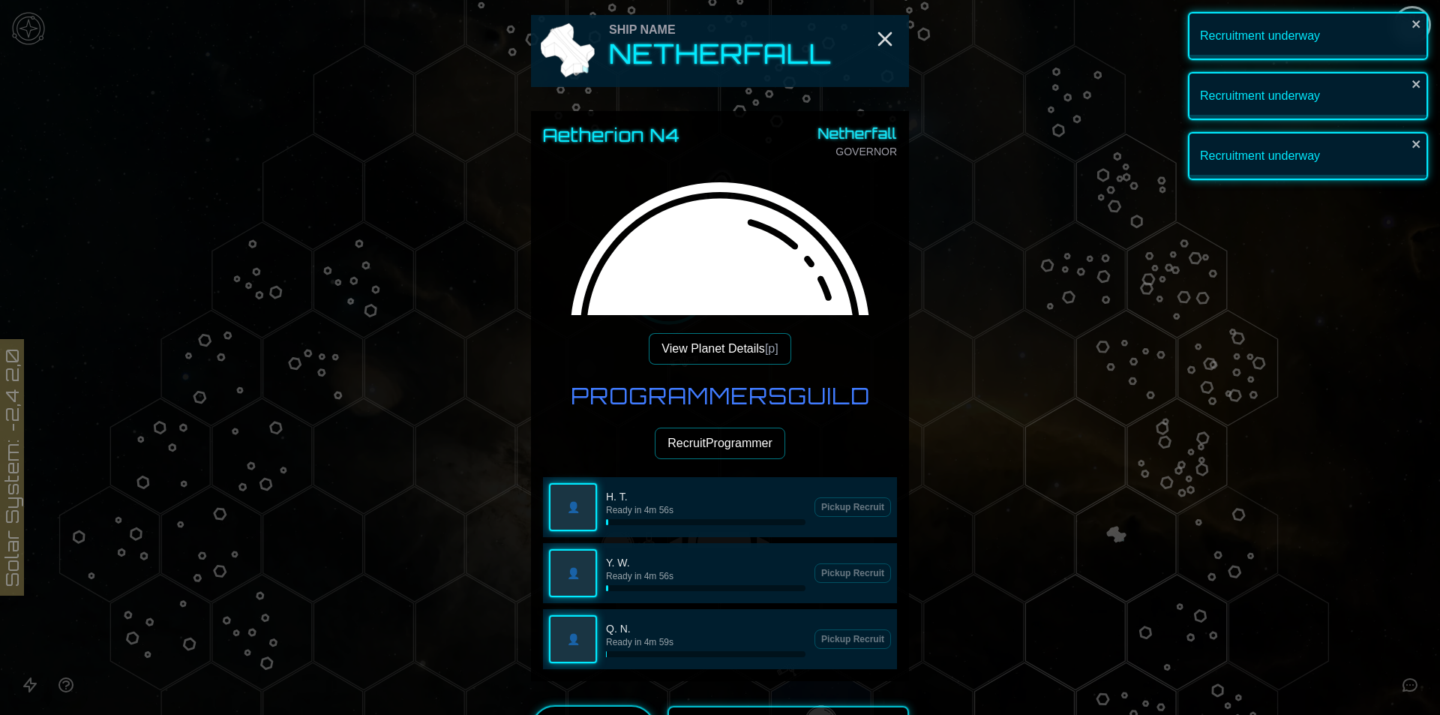
click at [706, 457] on button "Recruit Programmer" at bounding box center [720, 442] width 130 height 31
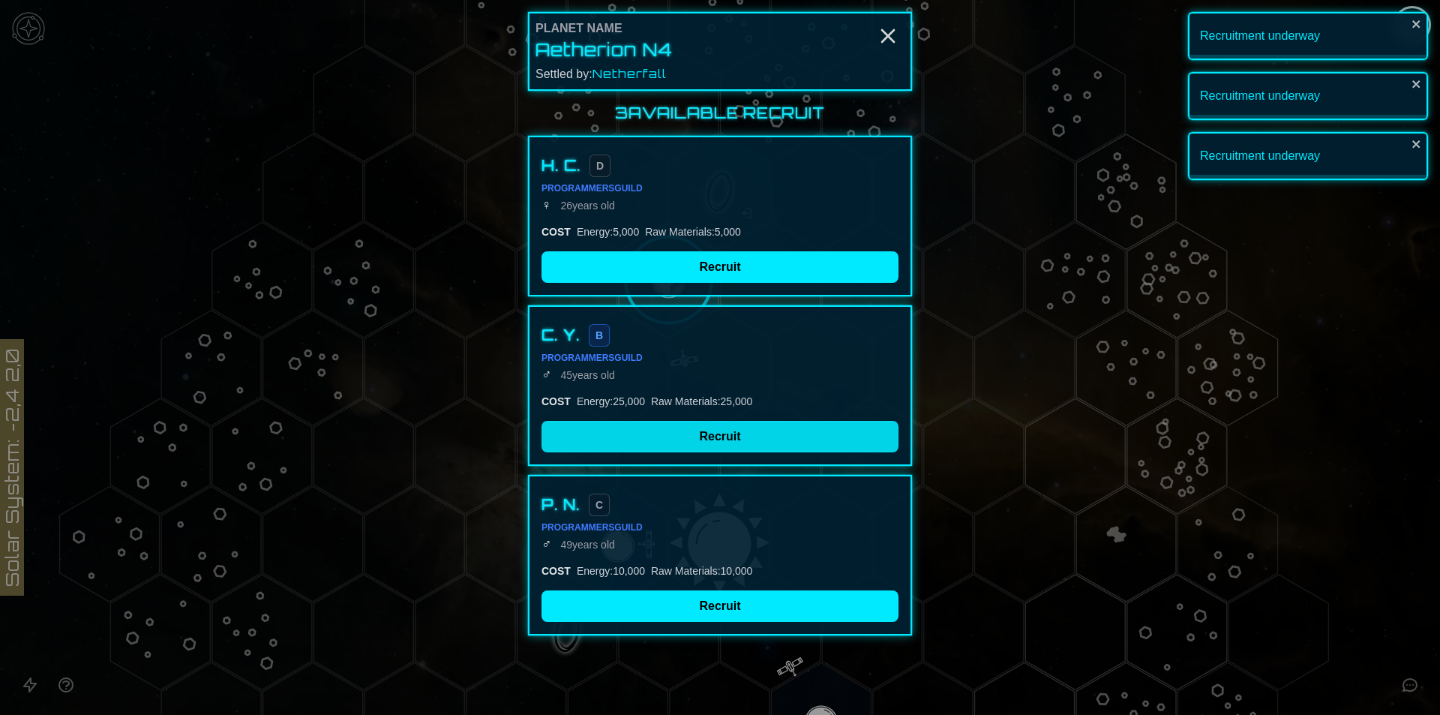
click at [692, 433] on button "Recruit" at bounding box center [719, 436] width 357 height 31
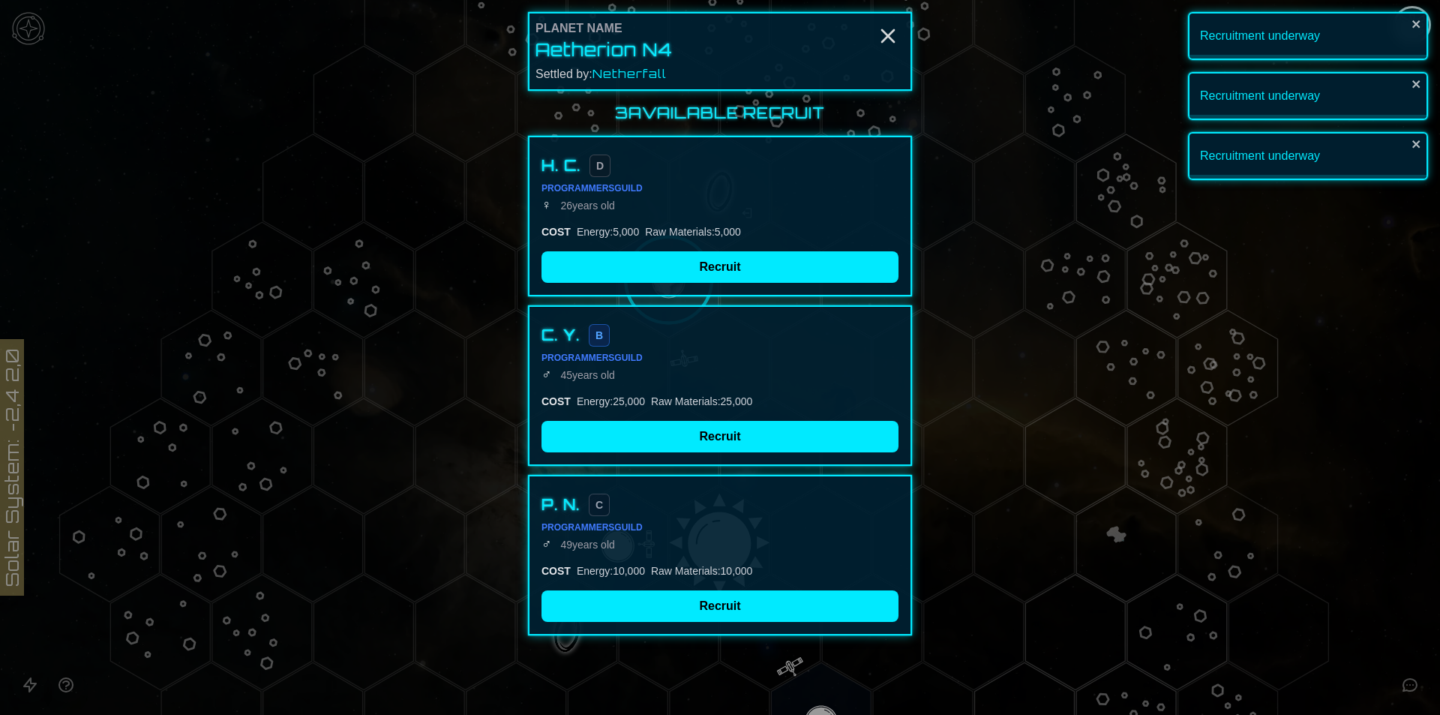
click at [705, 592] on div "Planet Name Aetherion N4 Settled by: Netherfall 3 Available Recruit H. C. D Pro…" at bounding box center [720, 357] width 1440 height 715
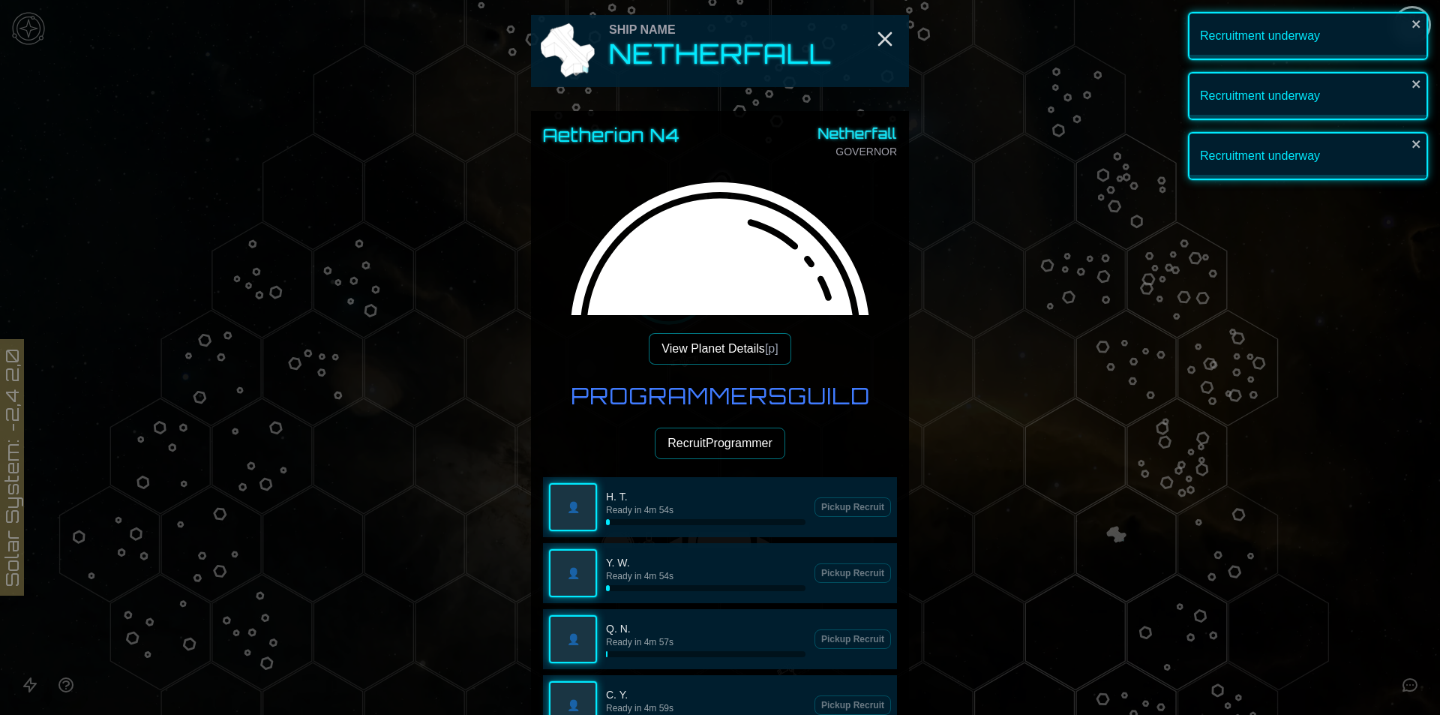
click at [708, 457] on button "Recruit Programmer" at bounding box center [720, 442] width 130 height 31
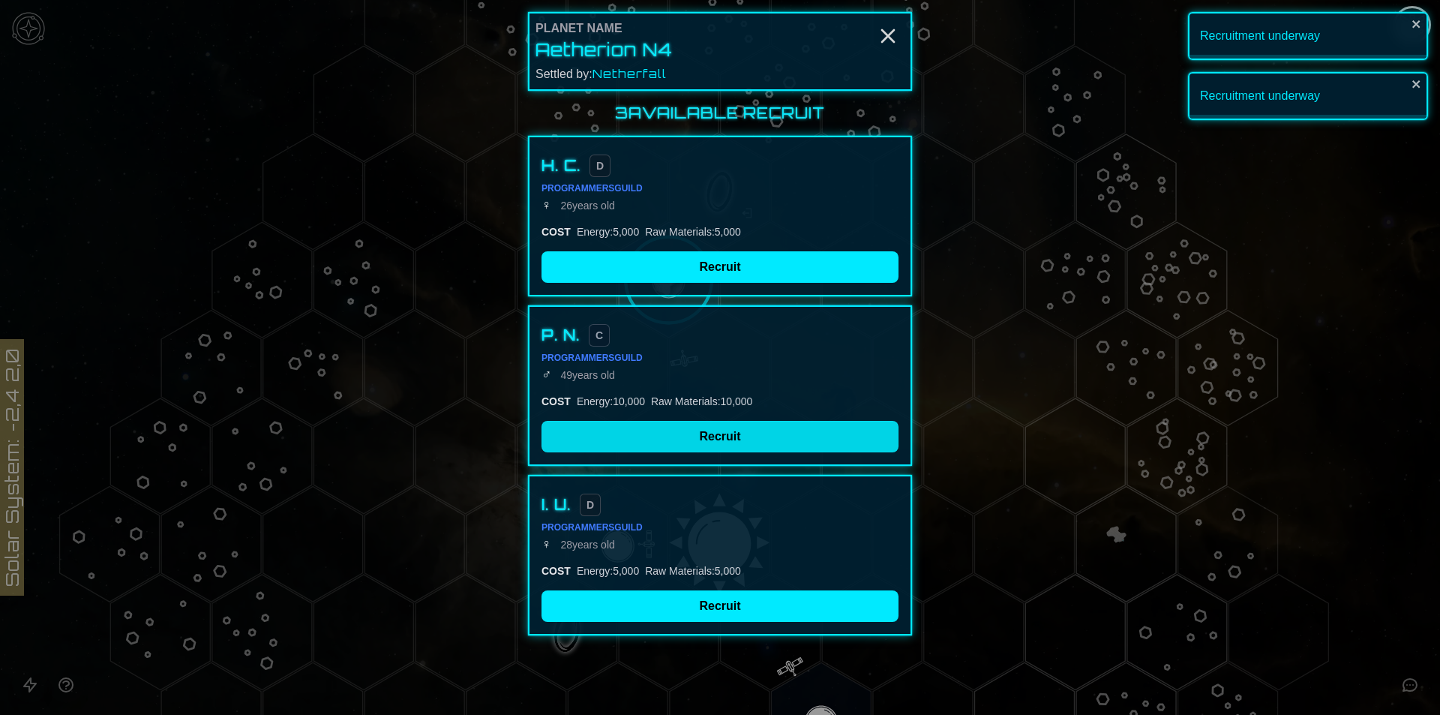
click at [648, 443] on button "Recruit" at bounding box center [719, 436] width 357 height 31
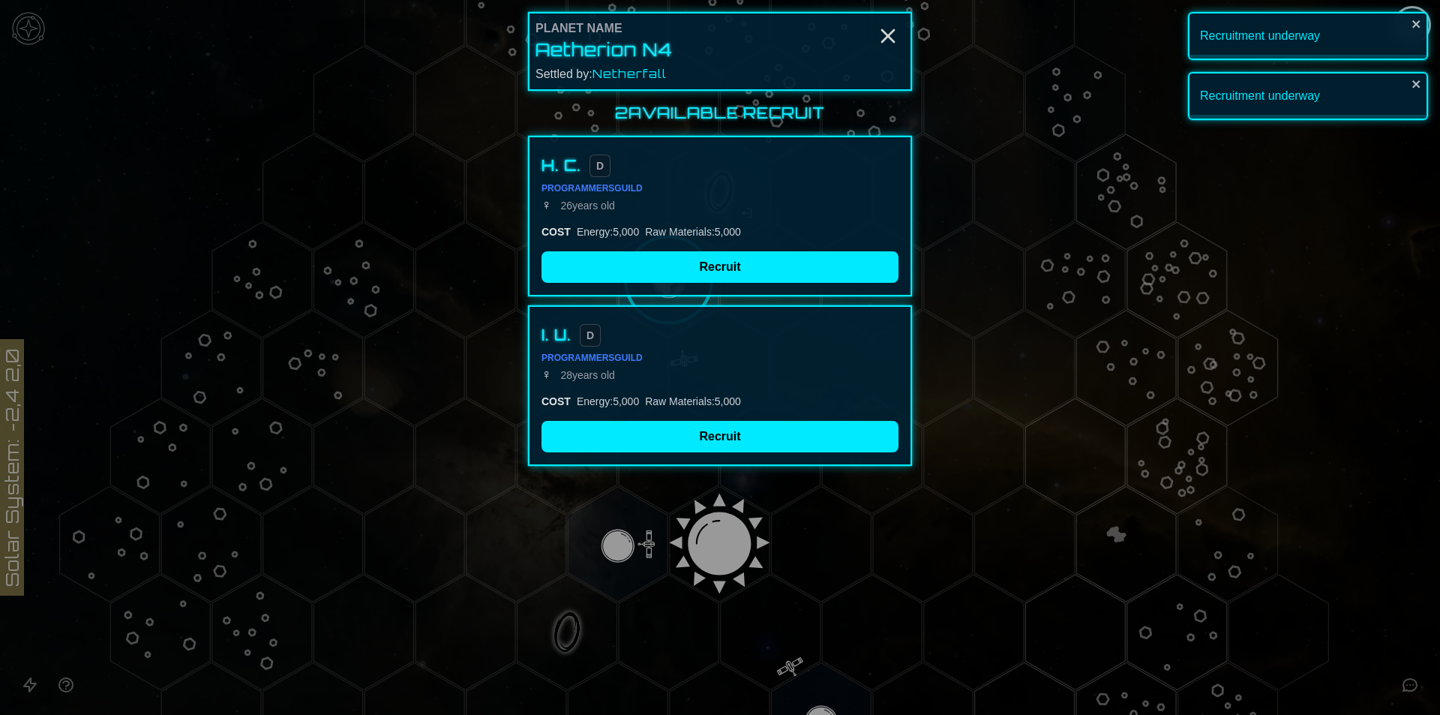
click at [671, 420] on div "I. U. D Programmers Guild ♀ [DEMOGRAPHIC_DATA] COST Energy : 5,000 Raw Material…" at bounding box center [720, 385] width 384 height 160
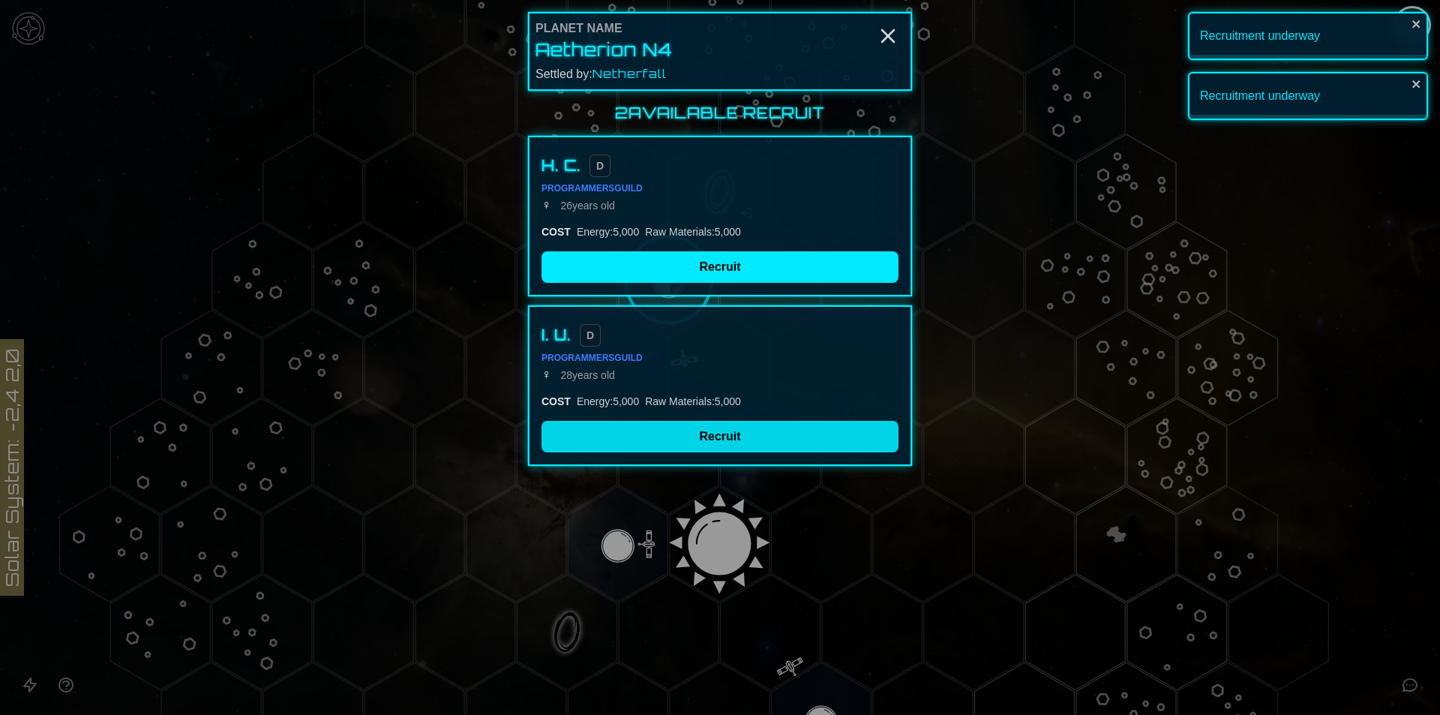
click at [673, 444] on button "Recruit" at bounding box center [719, 436] width 357 height 31
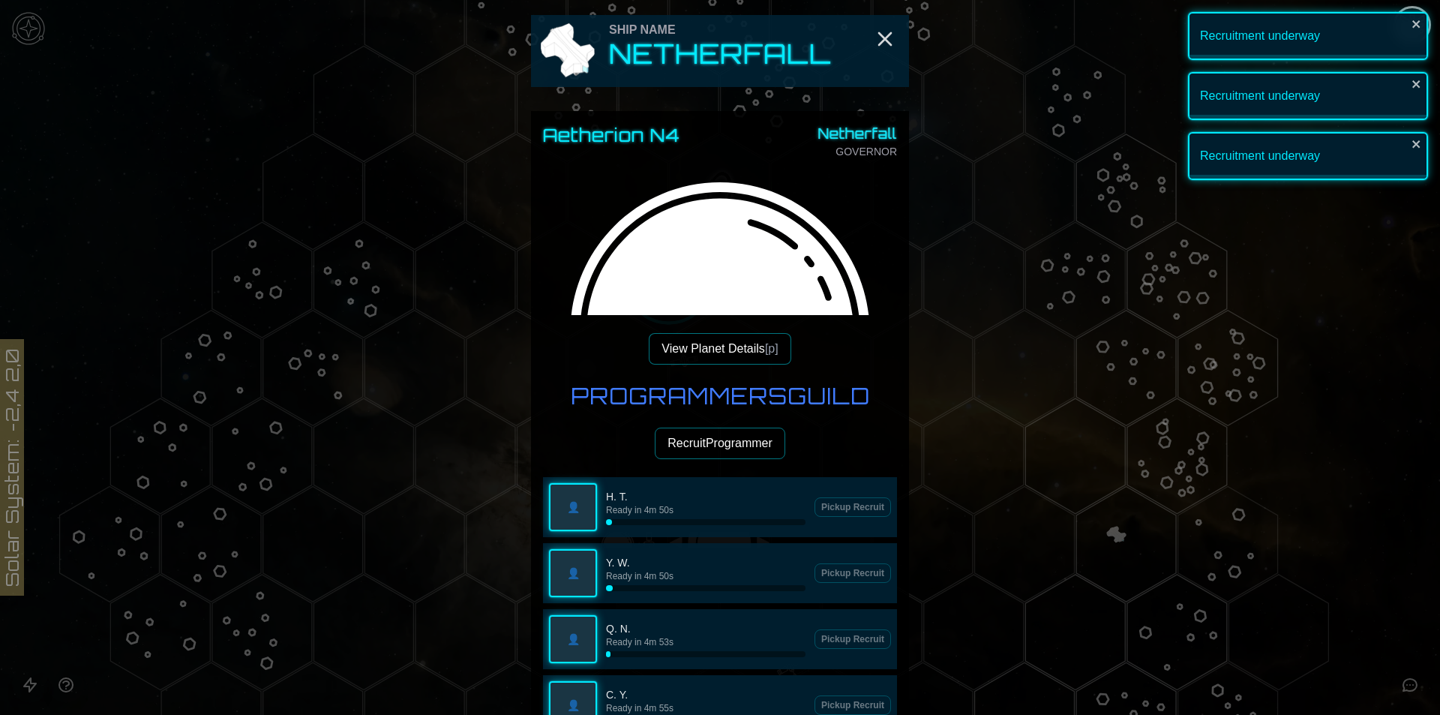
click at [711, 449] on button "Recruit Programmer" at bounding box center [720, 442] width 130 height 31
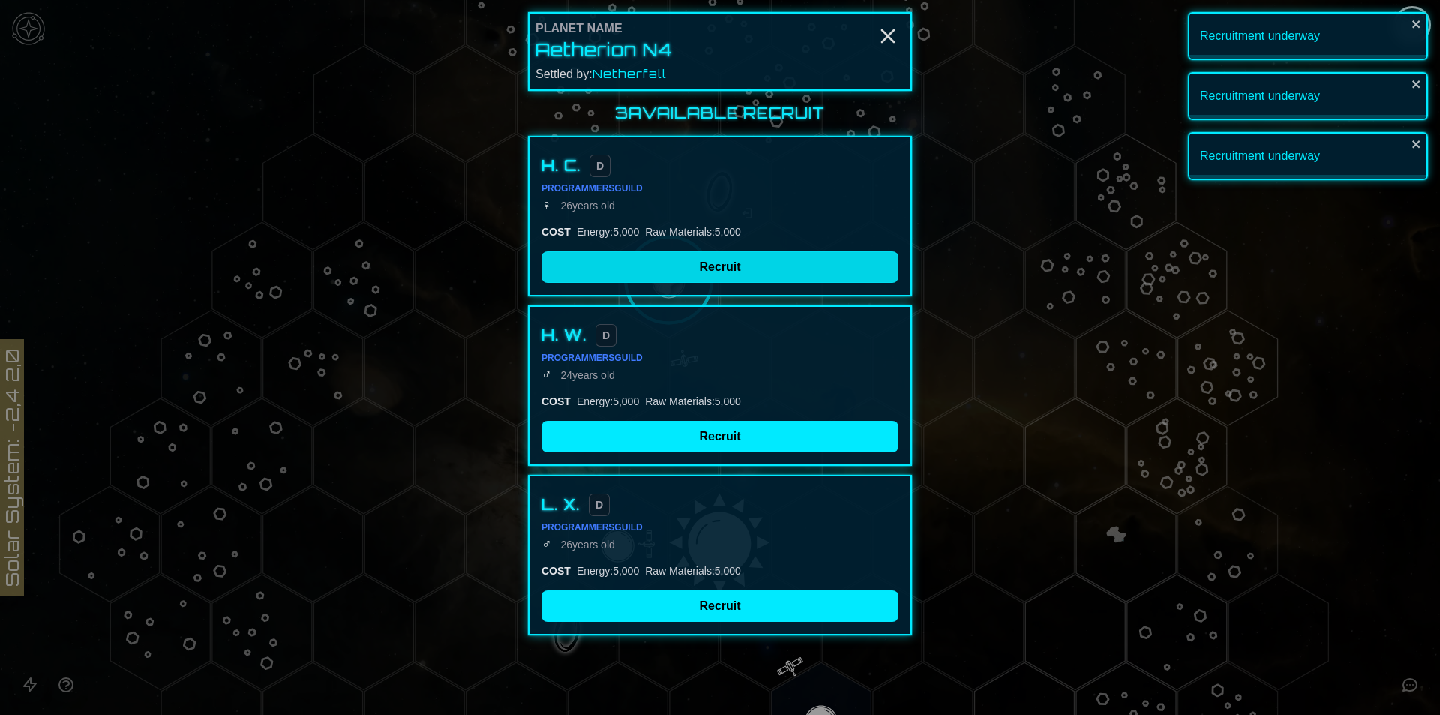
click at [655, 271] on button "Recruit" at bounding box center [719, 266] width 357 height 31
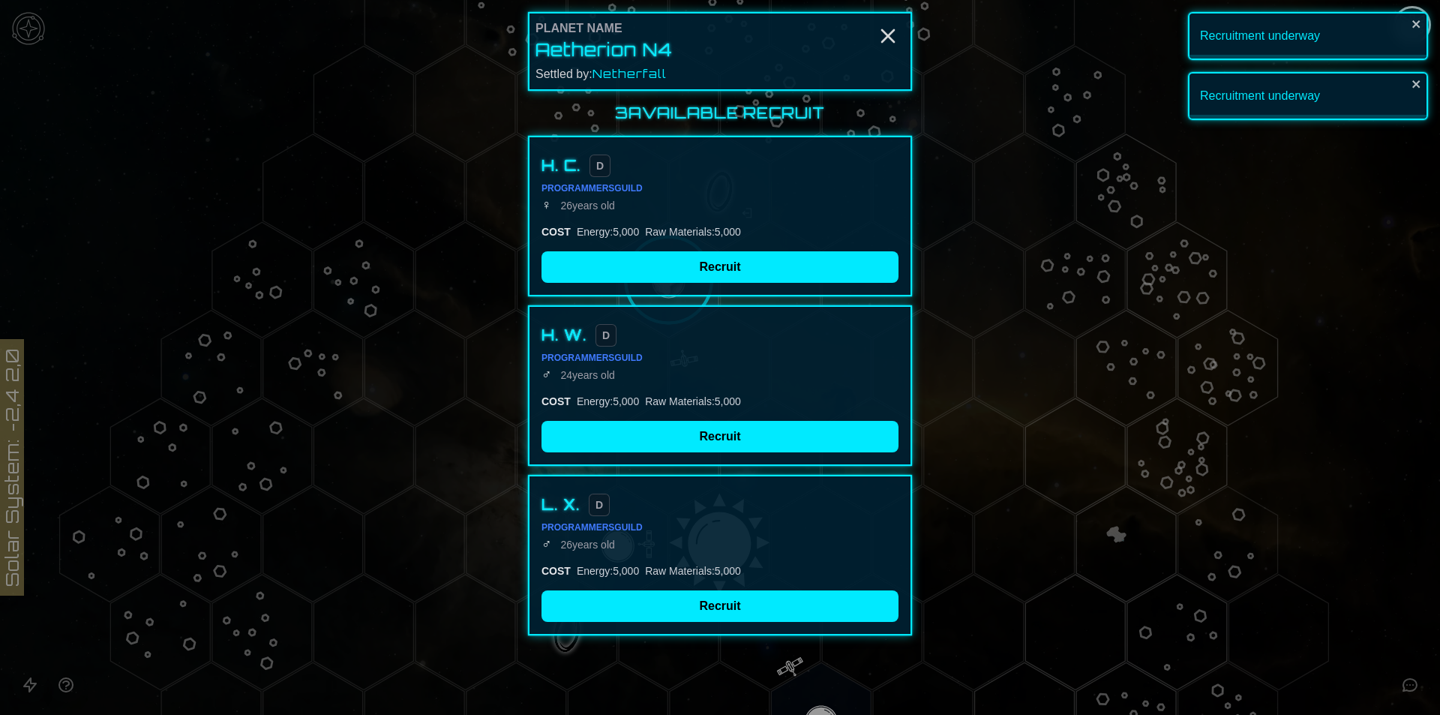
click at [685, 453] on div "H. W. D Programmers Guild ♂ [DEMOGRAPHIC_DATA] COST Energy : 5,000 Raw Material…" at bounding box center [720, 385] width 384 height 160
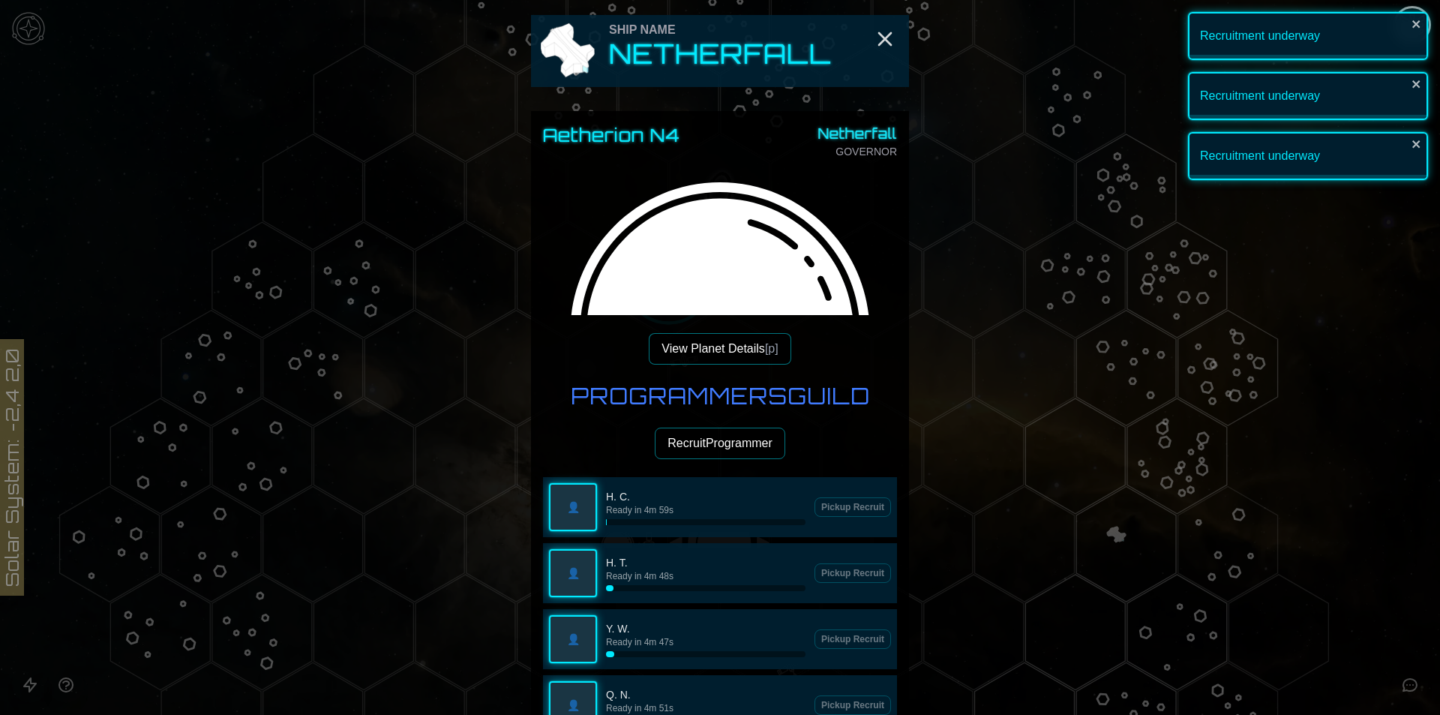
click at [724, 442] on button "Recruit Programmer" at bounding box center [720, 442] width 130 height 31
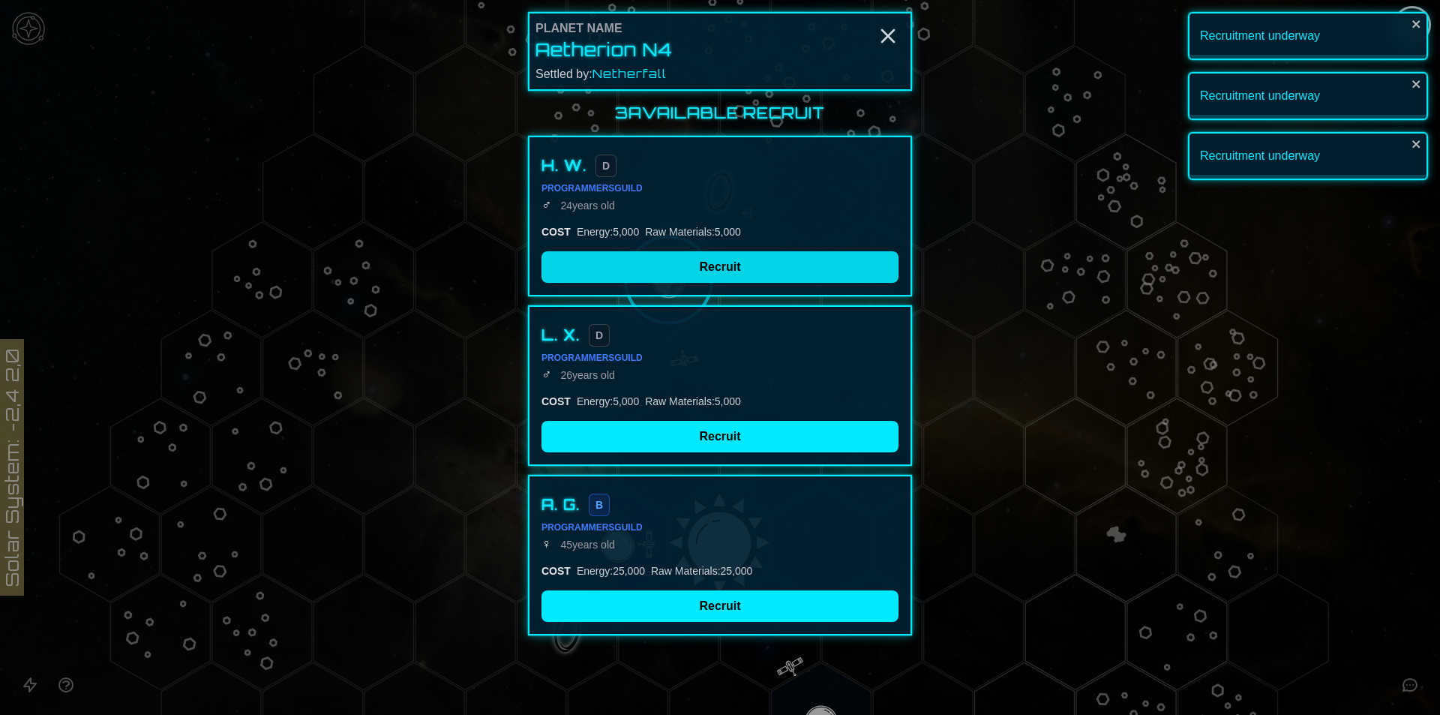
click at [653, 261] on button "Recruit" at bounding box center [719, 266] width 357 height 31
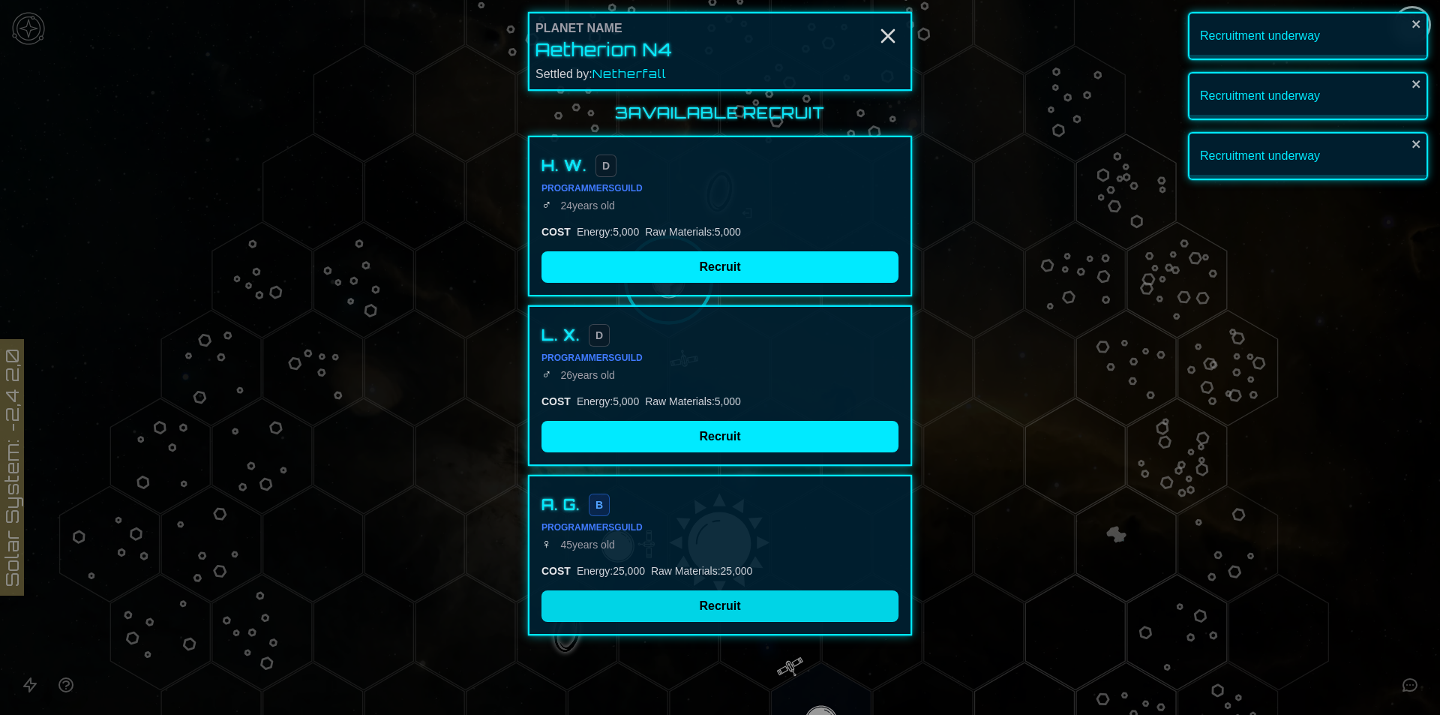
click at [659, 590] on button "Recruit" at bounding box center [719, 605] width 357 height 31
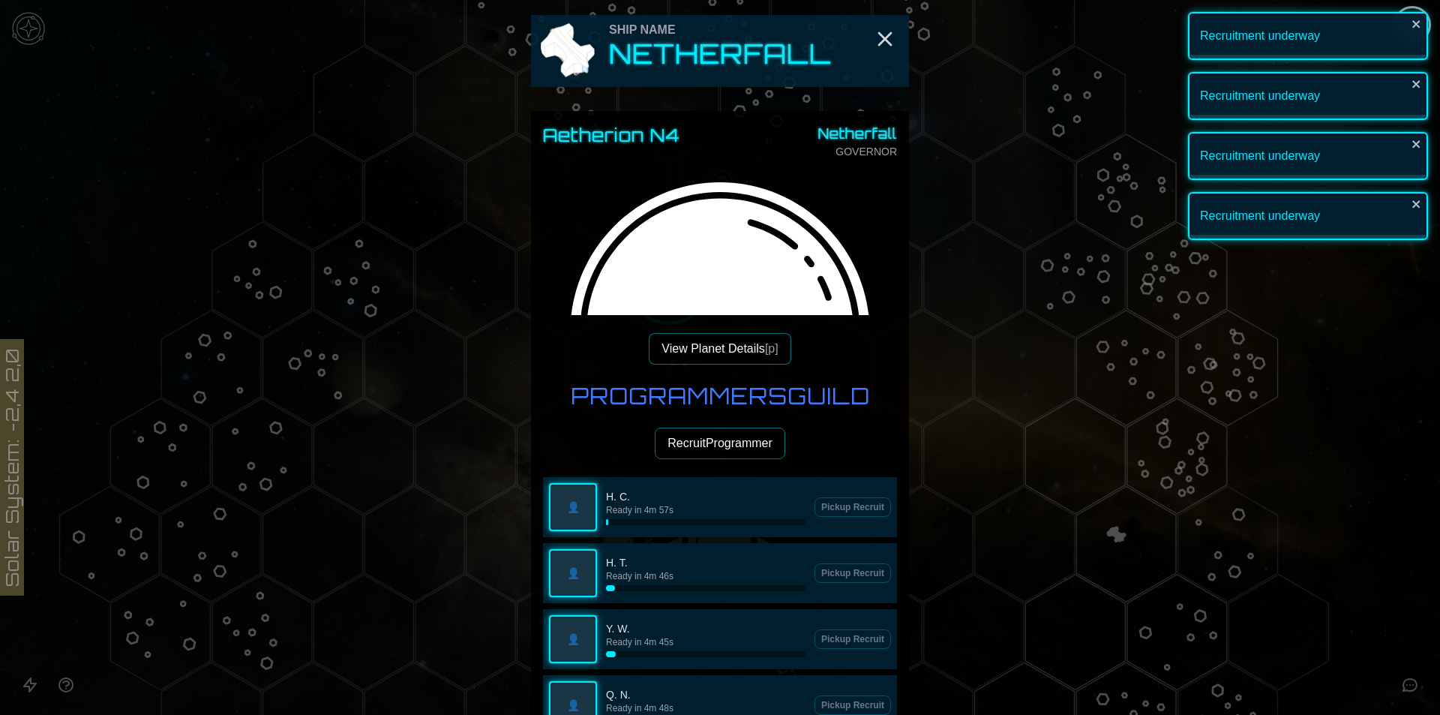
click at [692, 442] on button "Recruit Programmer" at bounding box center [720, 442] width 130 height 31
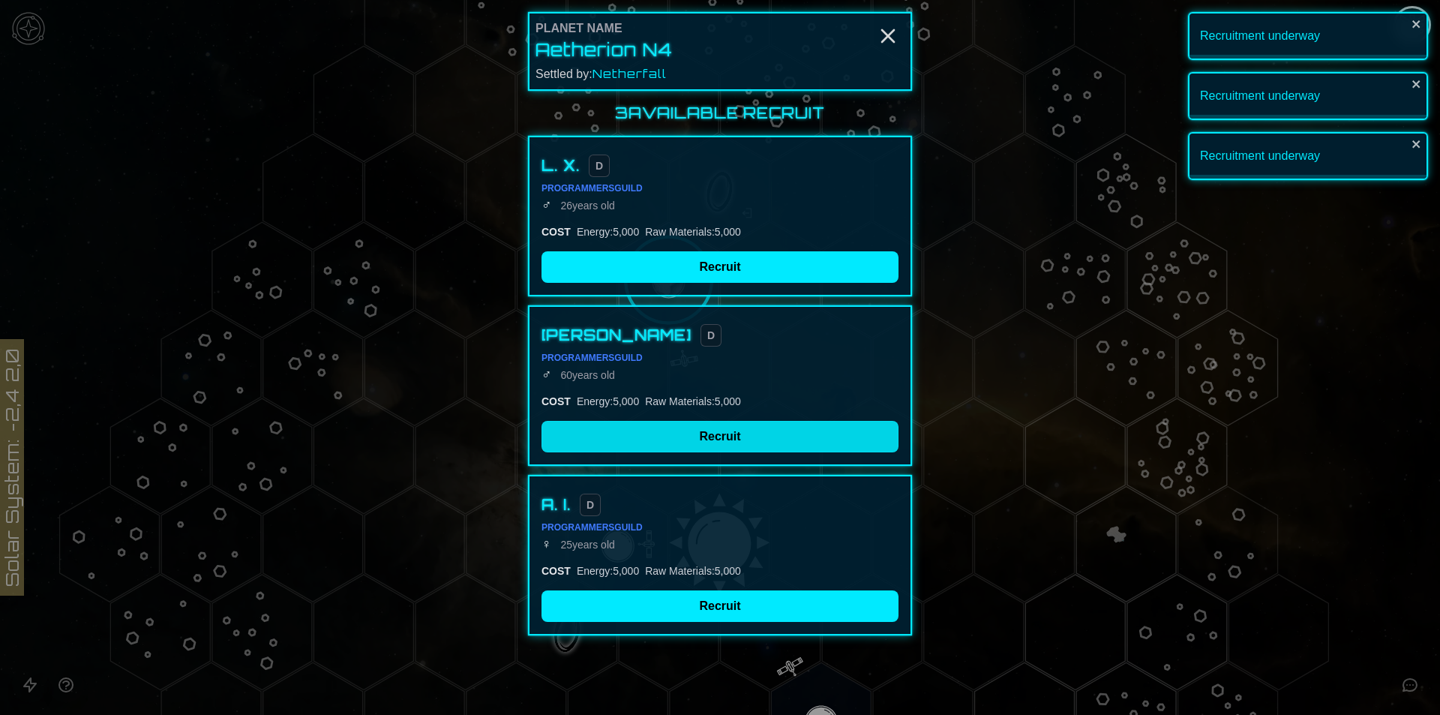
click at [669, 443] on button "Recruit" at bounding box center [719, 436] width 357 height 31
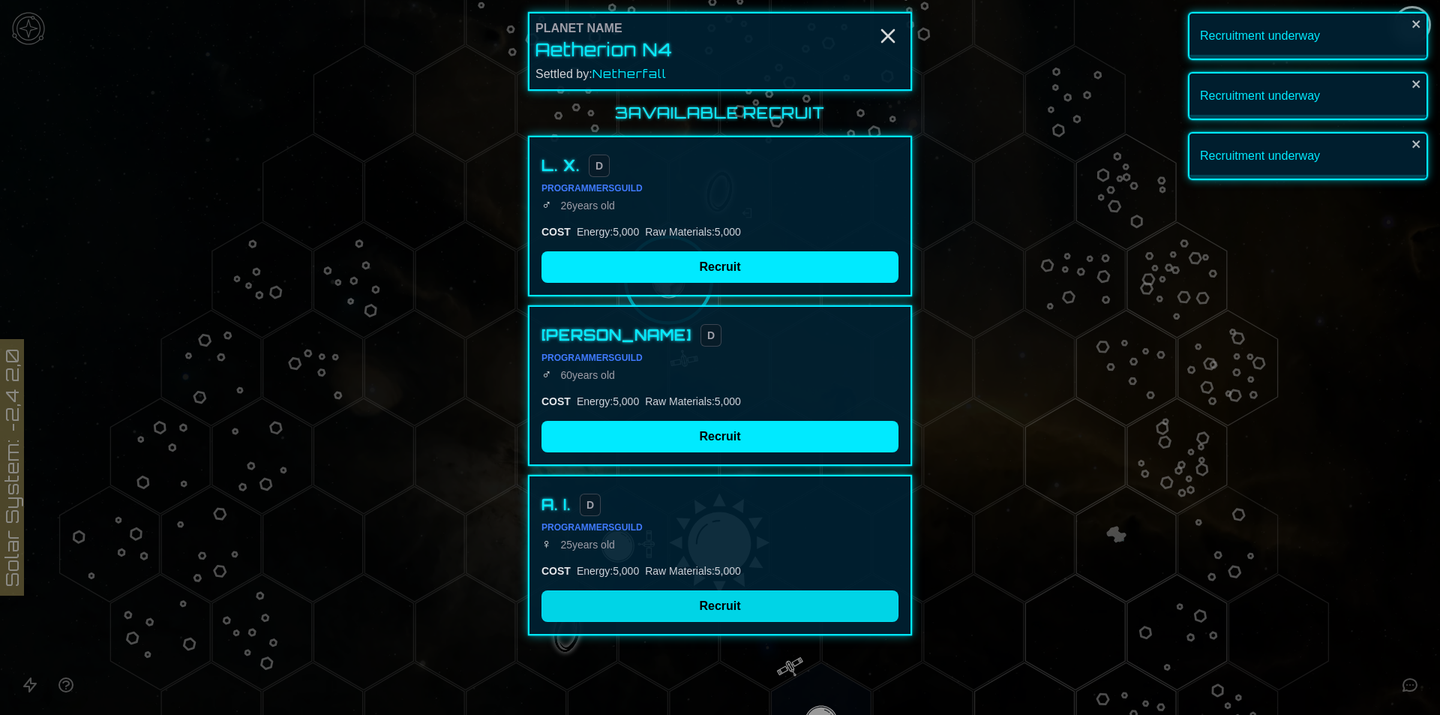
click at [675, 604] on button "Recruit" at bounding box center [719, 605] width 357 height 31
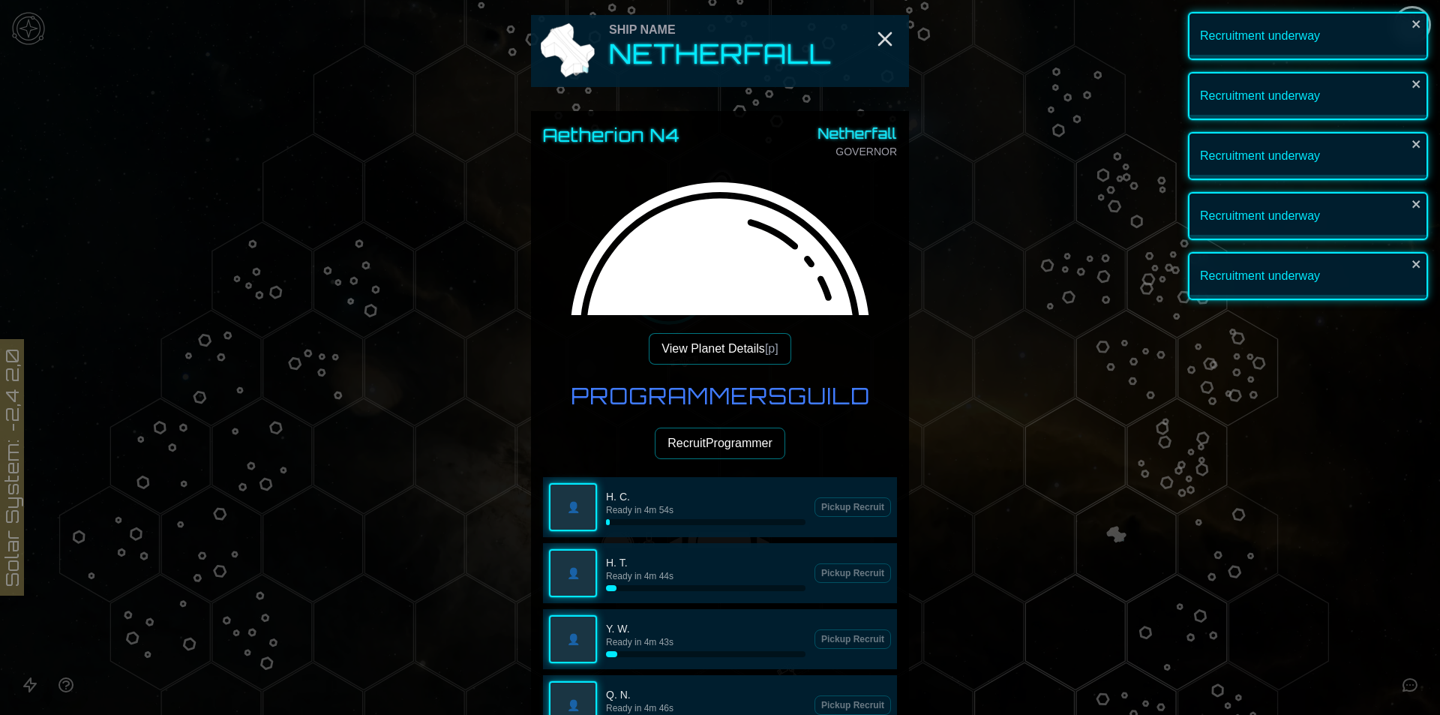
click at [696, 447] on button "Recruit Programmer" at bounding box center [720, 442] width 130 height 31
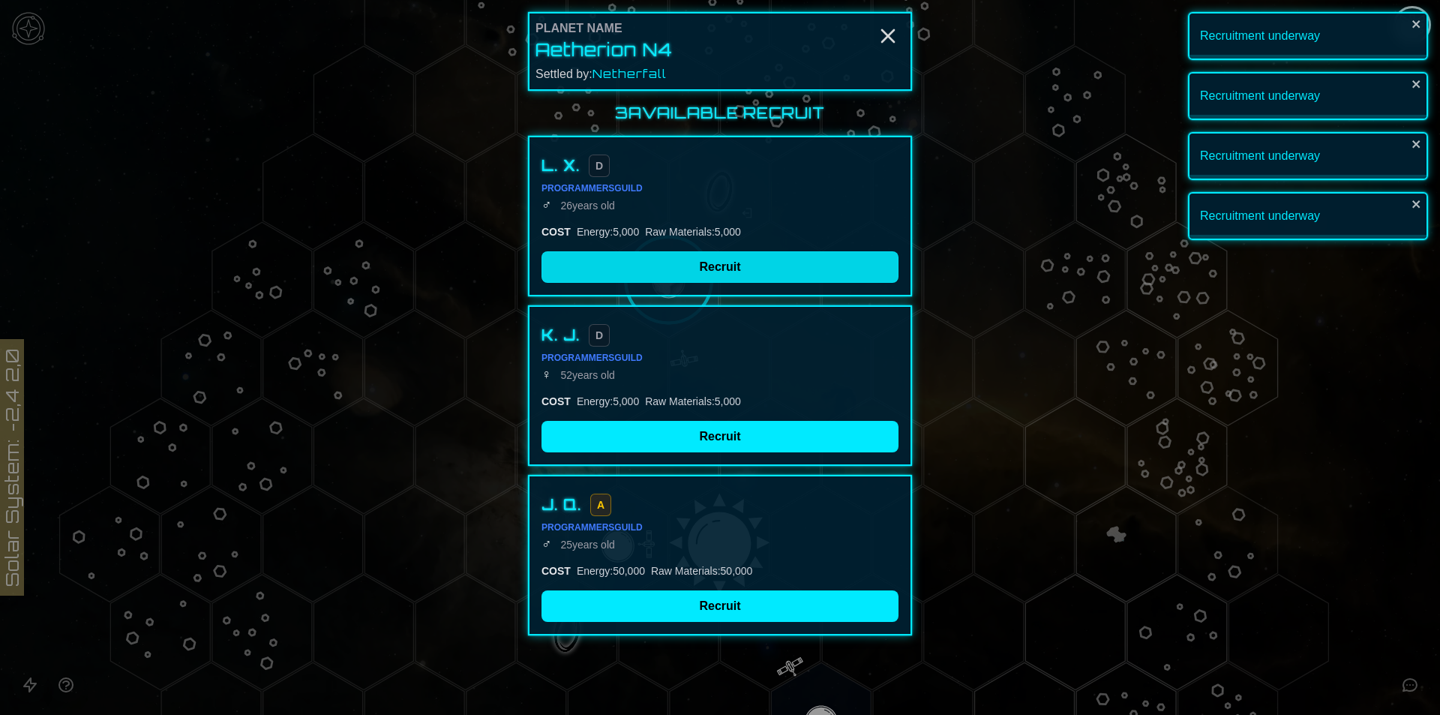
click at [646, 271] on button "Recruit" at bounding box center [719, 266] width 357 height 31
click at [657, 457] on div "K. J. D Programmers Guild ♀ [DEMOGRAPHIC_DATA] COST Energy : 5,000 Raw Material…" at bounding box center [720, 385] width 384 height 160
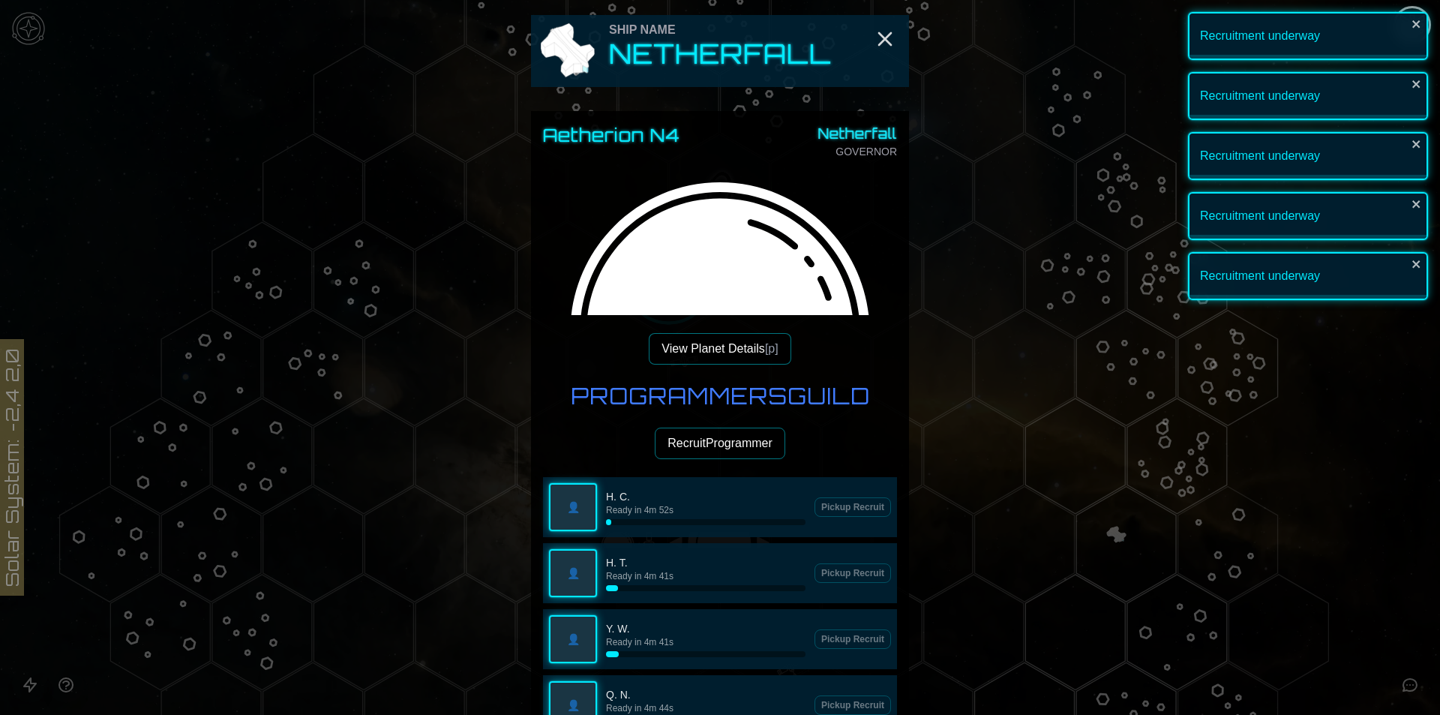
click at [717, 427] on button "Recruit Programmer" at bounding box center [720, 442] width 130 height 31
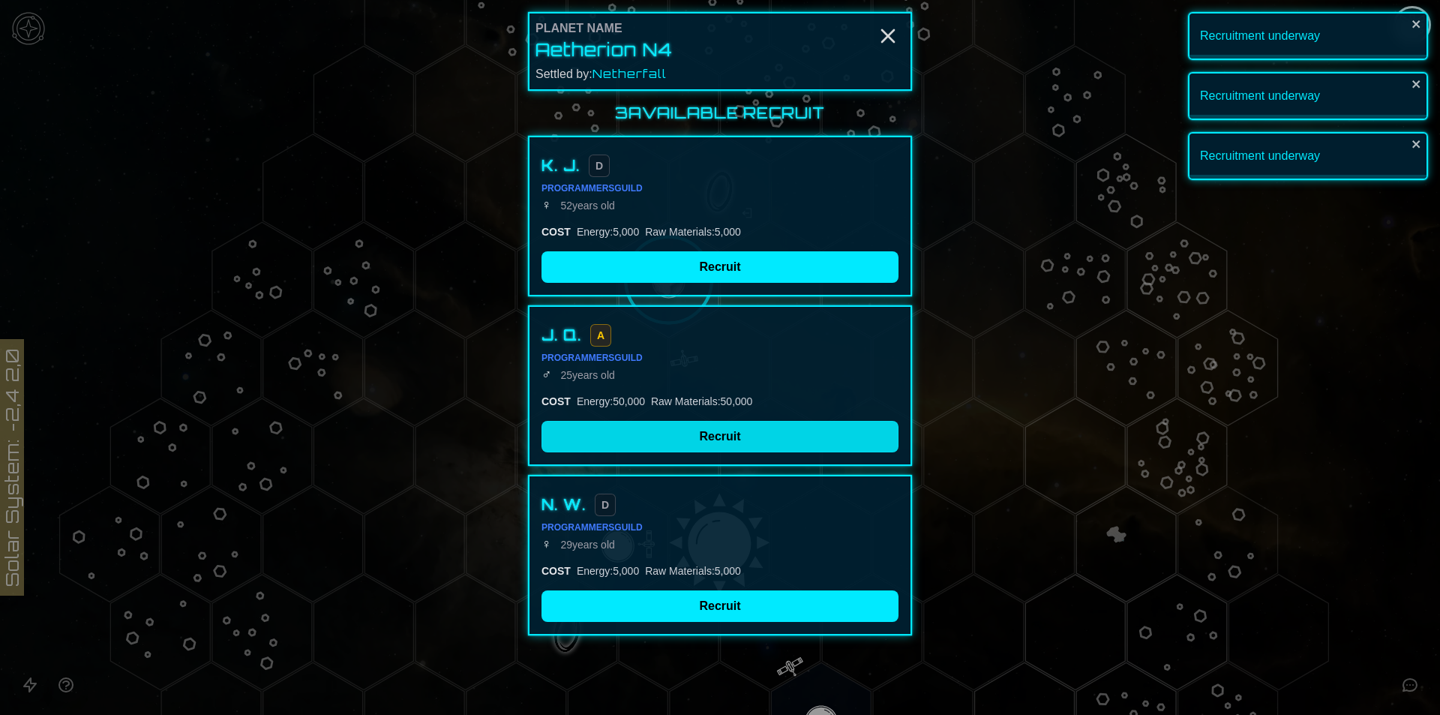
click at [685, 436] on button "Recruit" at bounding box center [719, 436] width 357 height 31
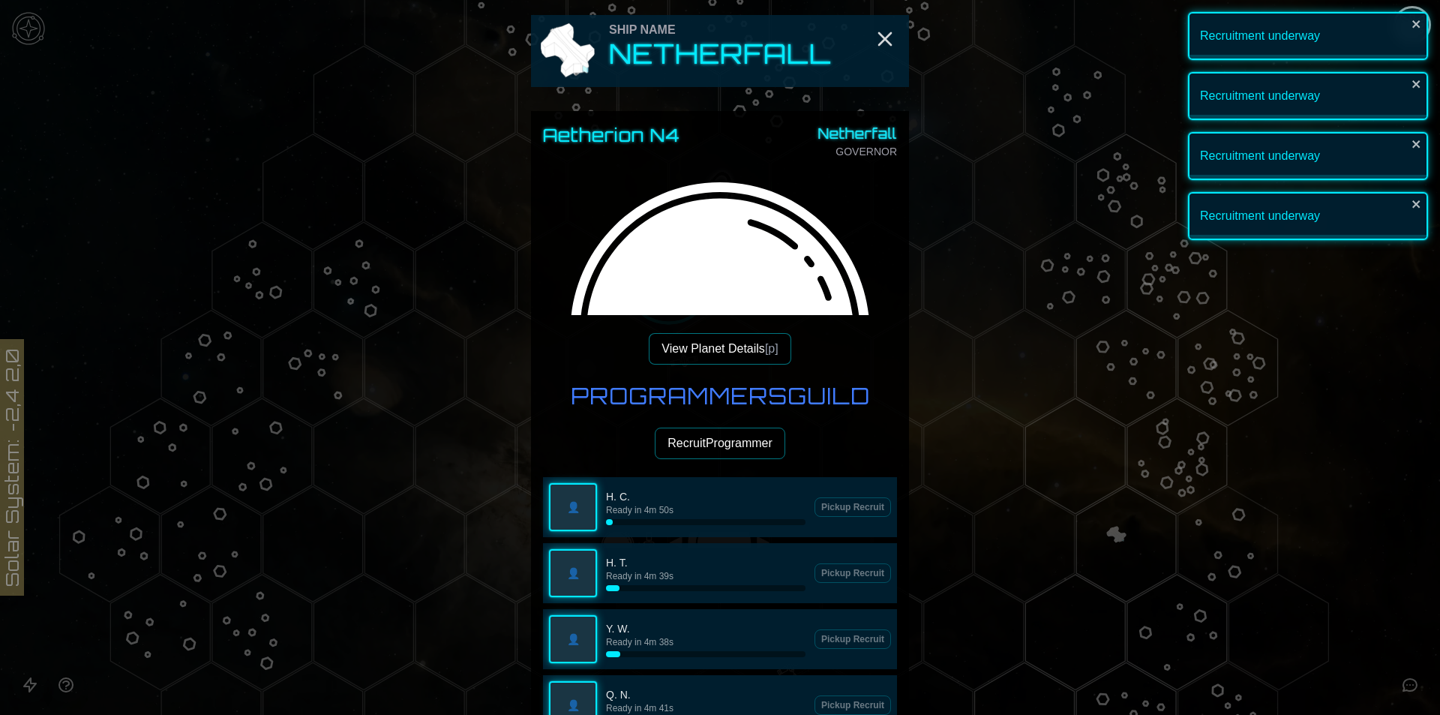
click at [694, 457] on button "Recruit Programmer" at bounding box center [720, 442] width 130 height 31
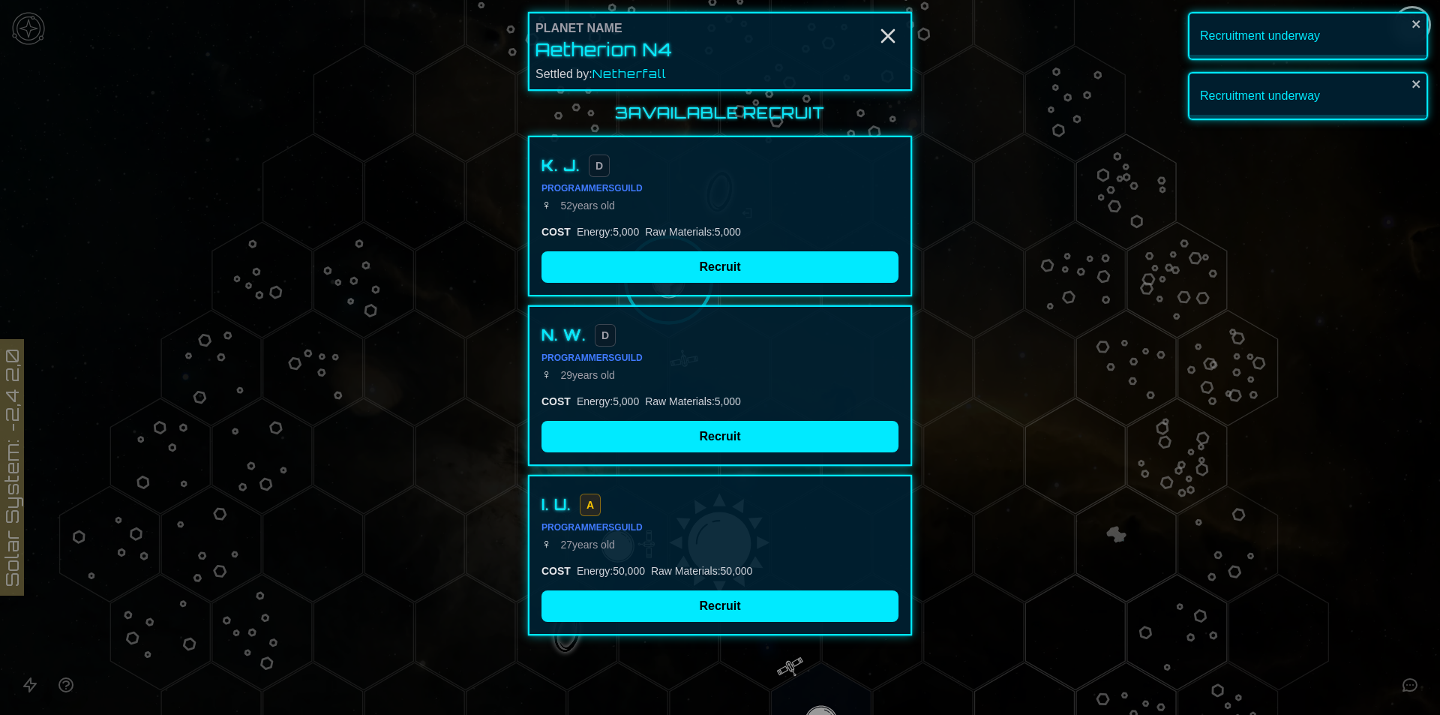
click at [668, 264] on button "Recruit" at bounding box center [719, 266] width 357 height 31
click at [700, 586] on div at bounding box center [720, 357] width 1440 height 715
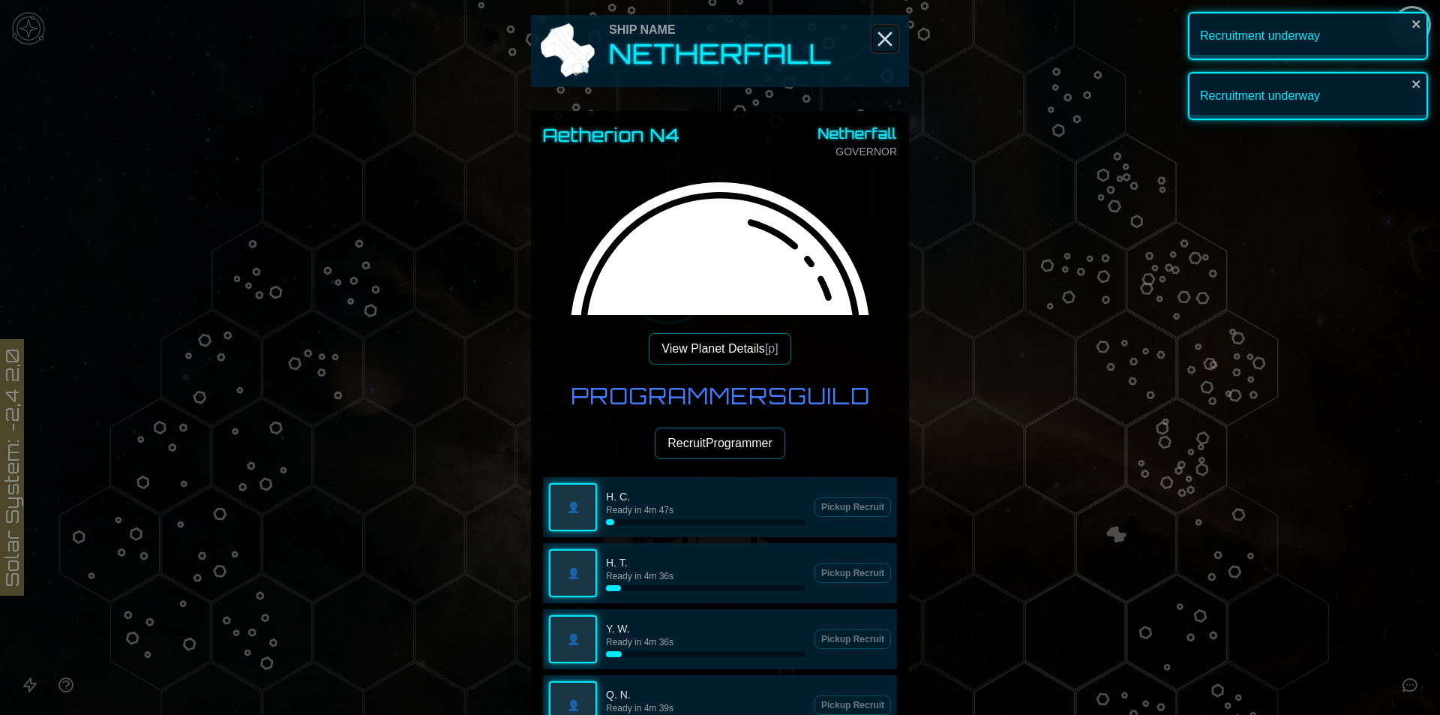
click at [879, 43] on line "Close" at bounding box center [885, 39] width 12 height 12
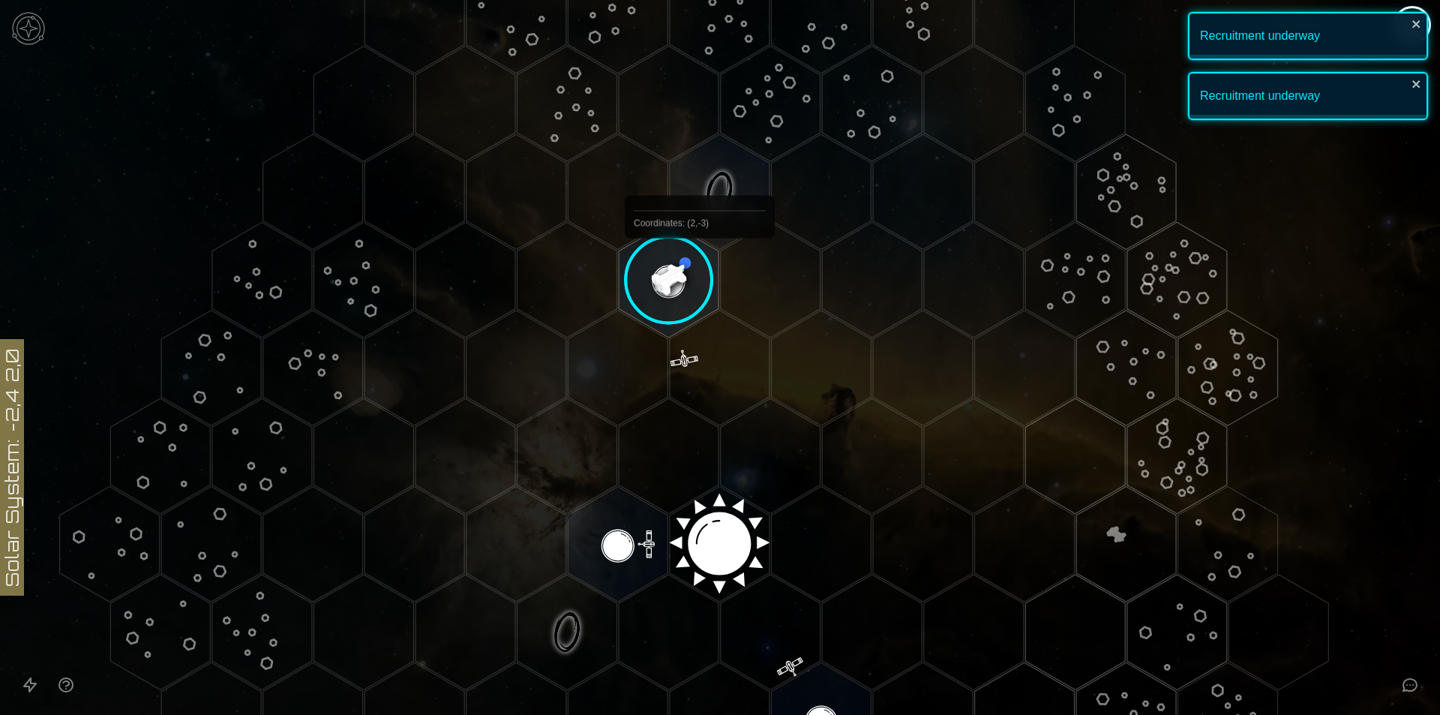
click at [700, 255] on image at bounding box center [669, 280] width 118 height 118
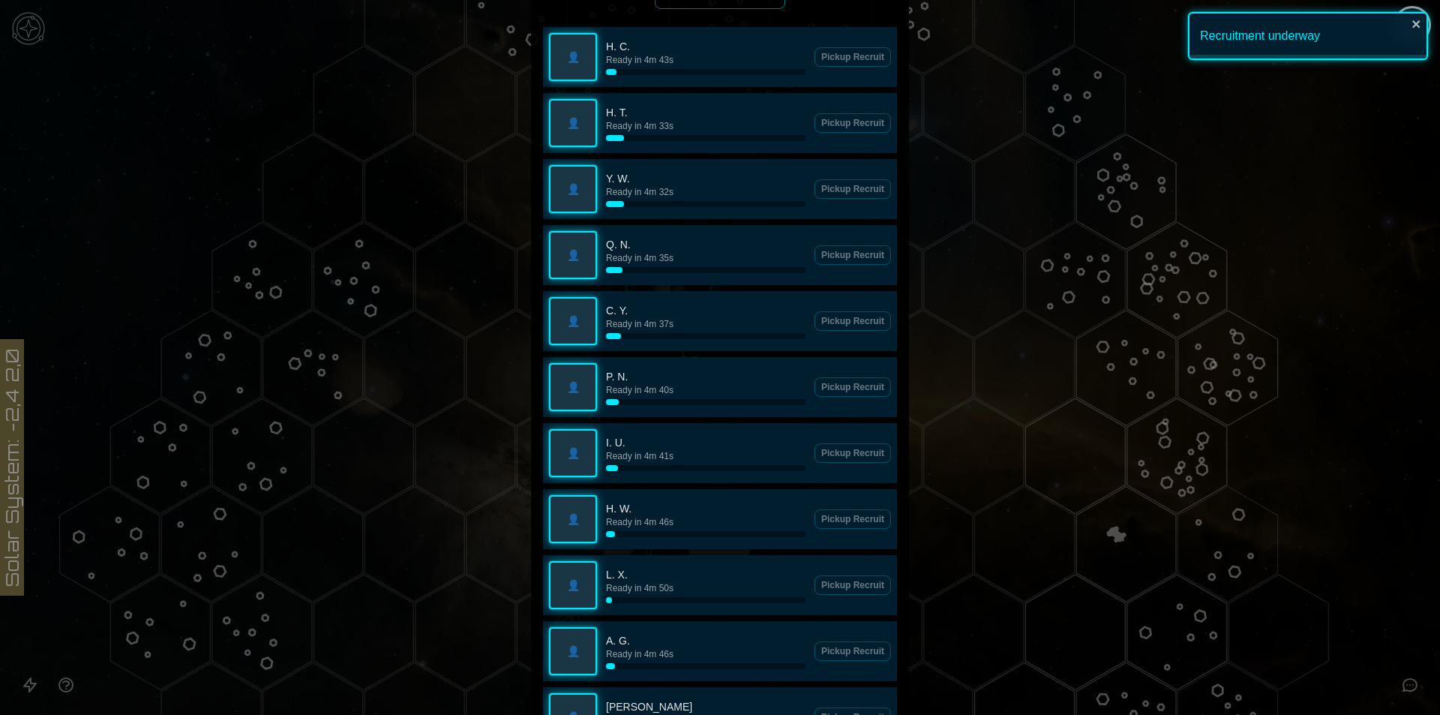
scroll to position [0, 0]
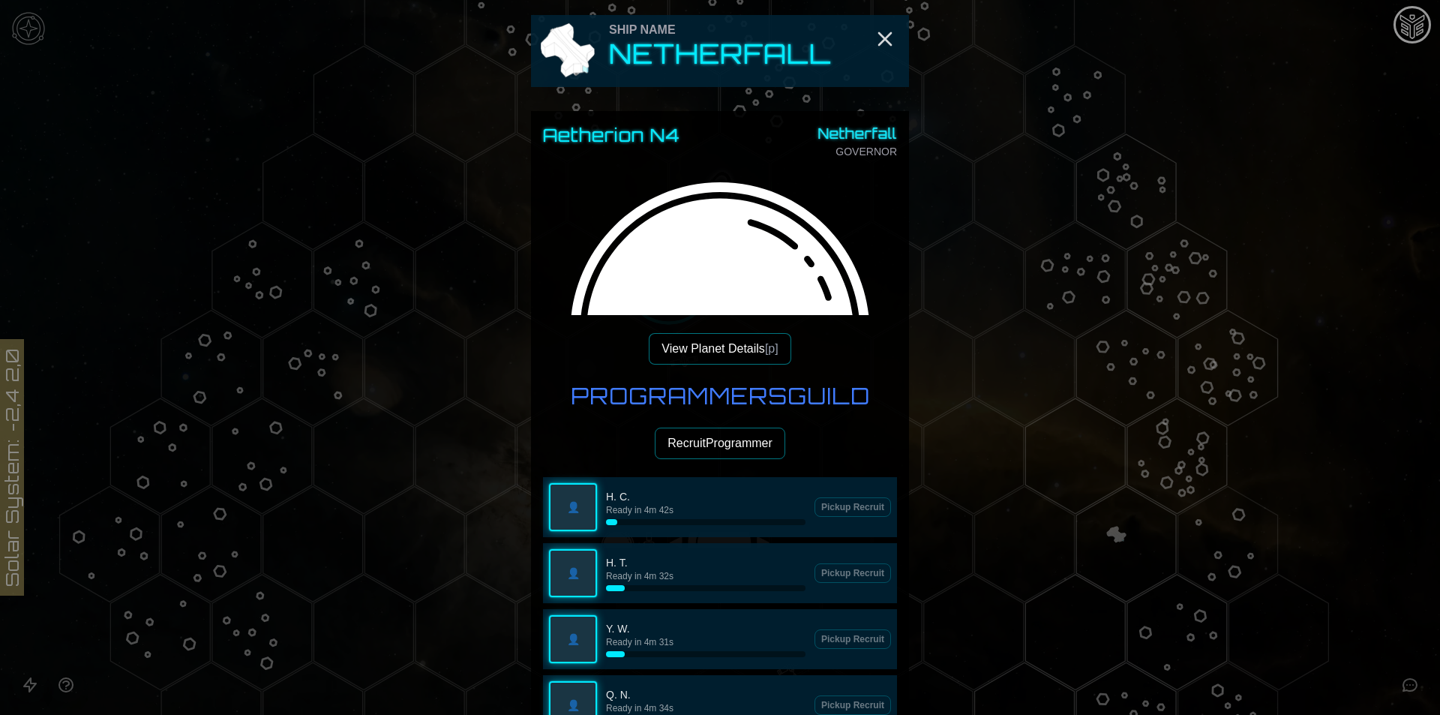
click at [865, 37] on div "Ship Name Netherfall" at bounding box center [720, 51] width 378 height 72
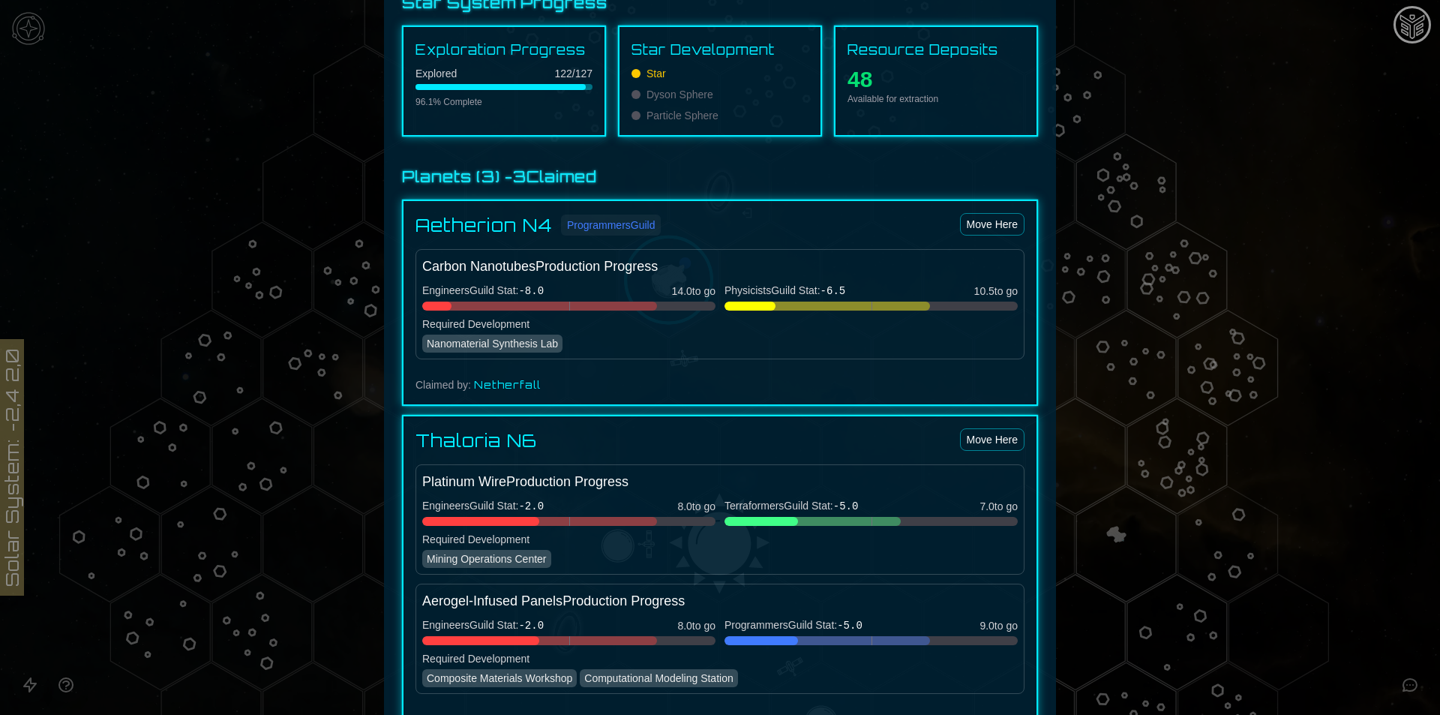
scroll to position [750, 0]
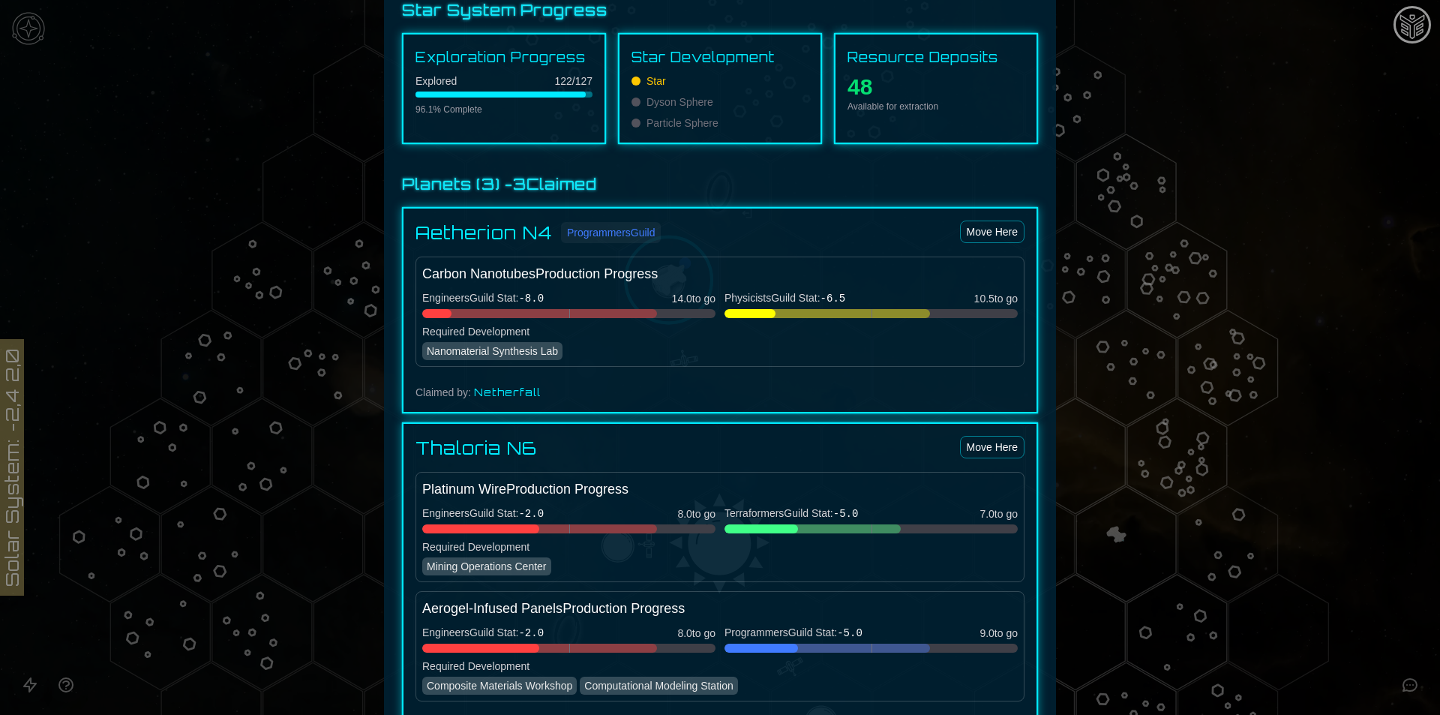
click at [1312, 156] on div at bounding box center [720, 357] width 1440 height 715
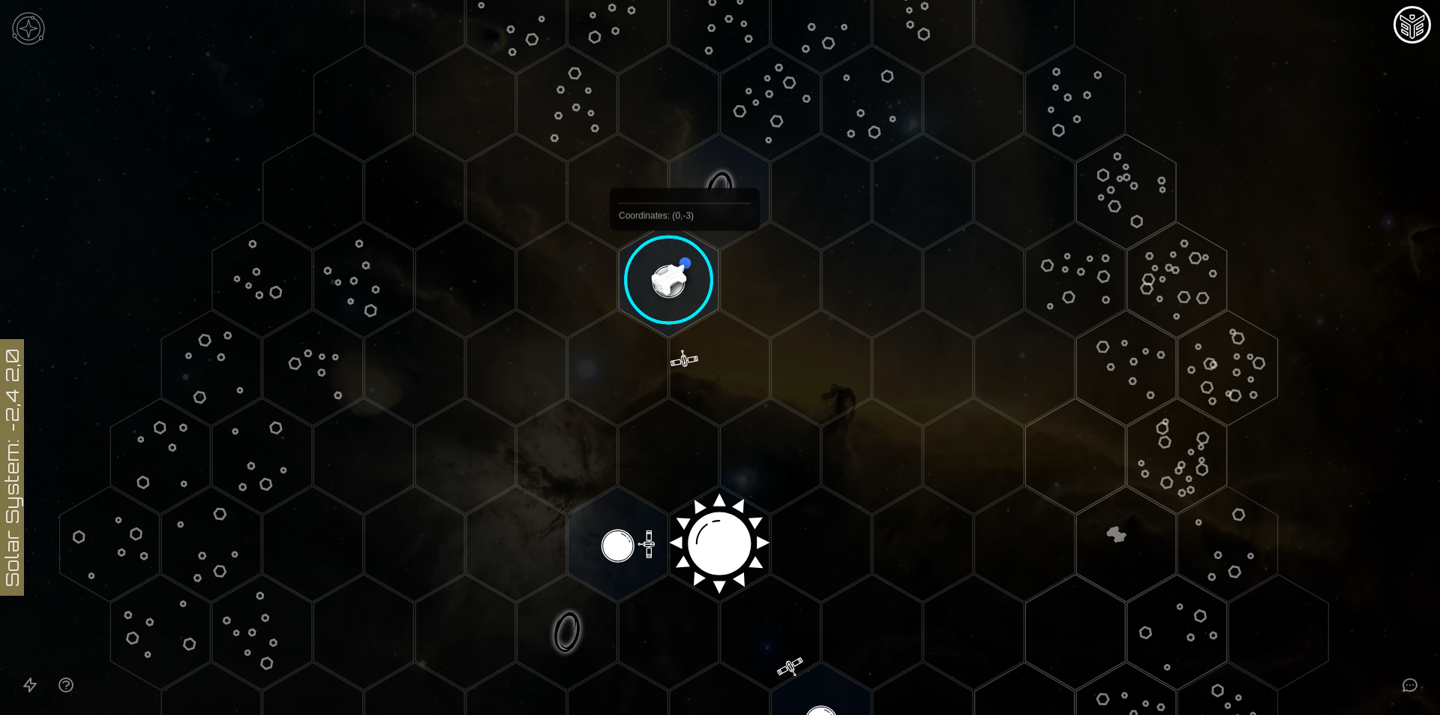
click at [685, 265] on image at bounding box center [669, 280] width 118 height 118
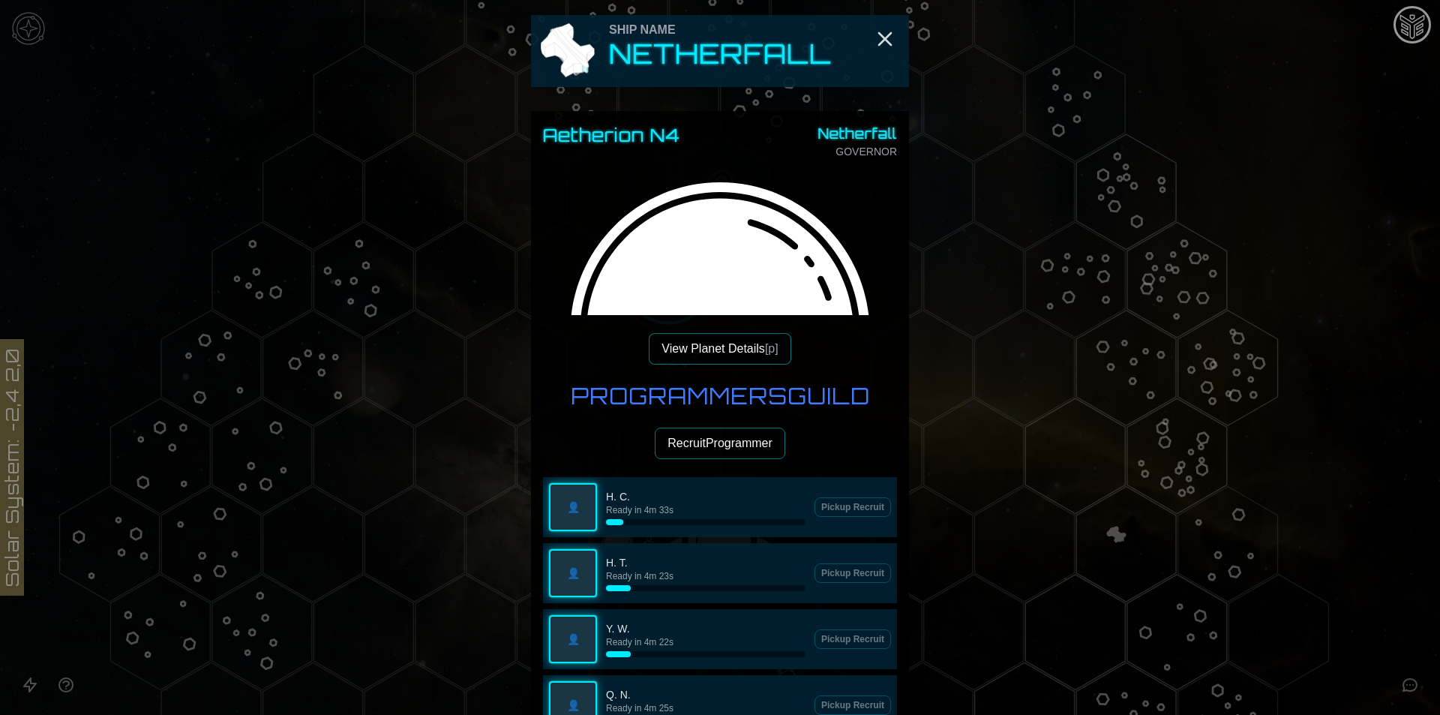
click at [704, 358] on button "View Planet Details [p]" at bounding box center [720, 348] width 142 height 31
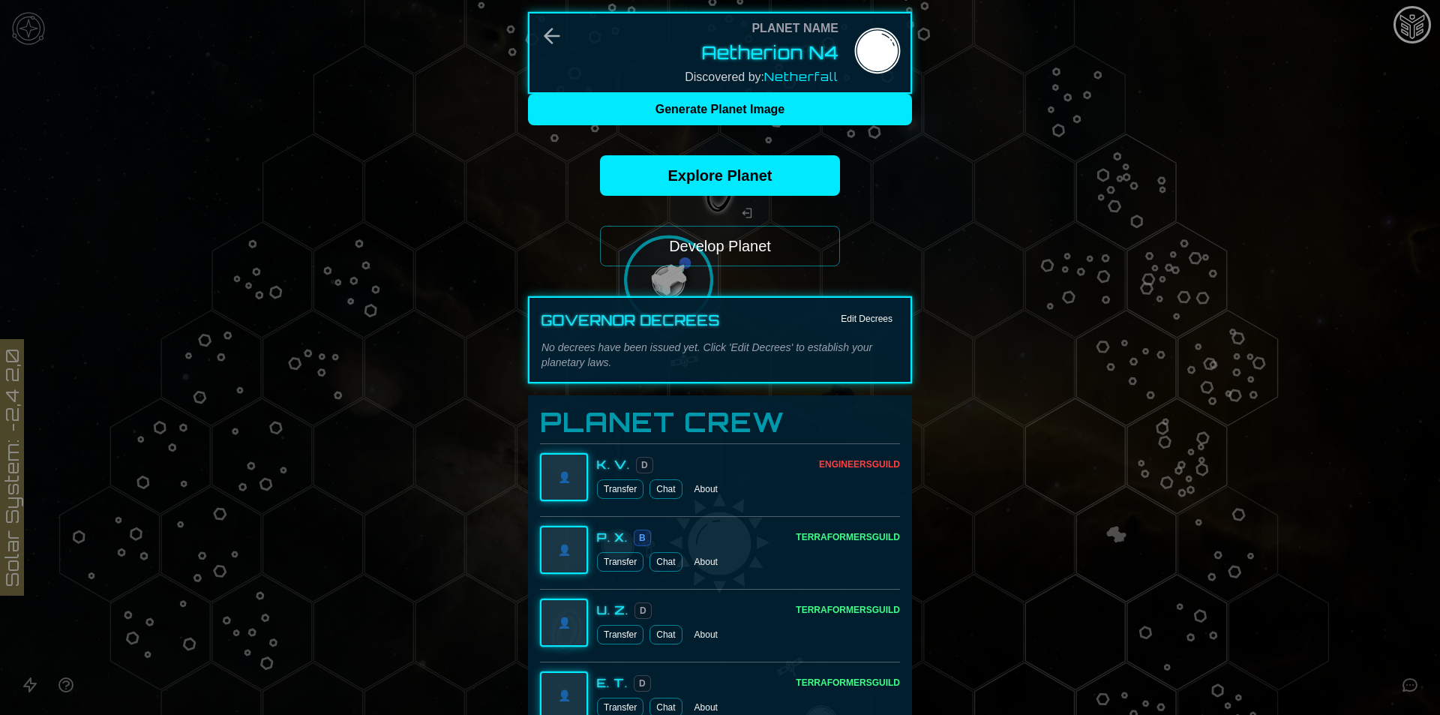
click at [711, 254] on button "Develop Planet" at bounding box center [720, 246] width 240 height 40
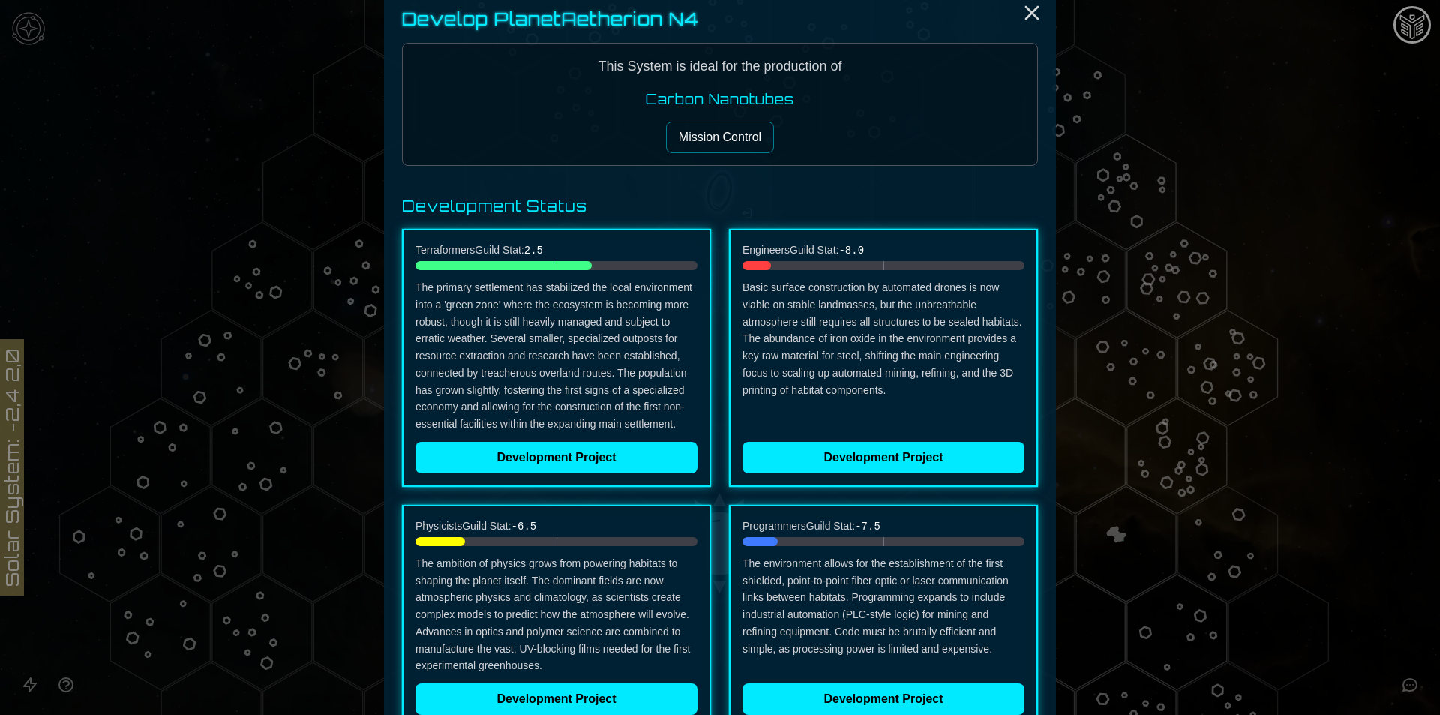
scroll to position [0, 0]
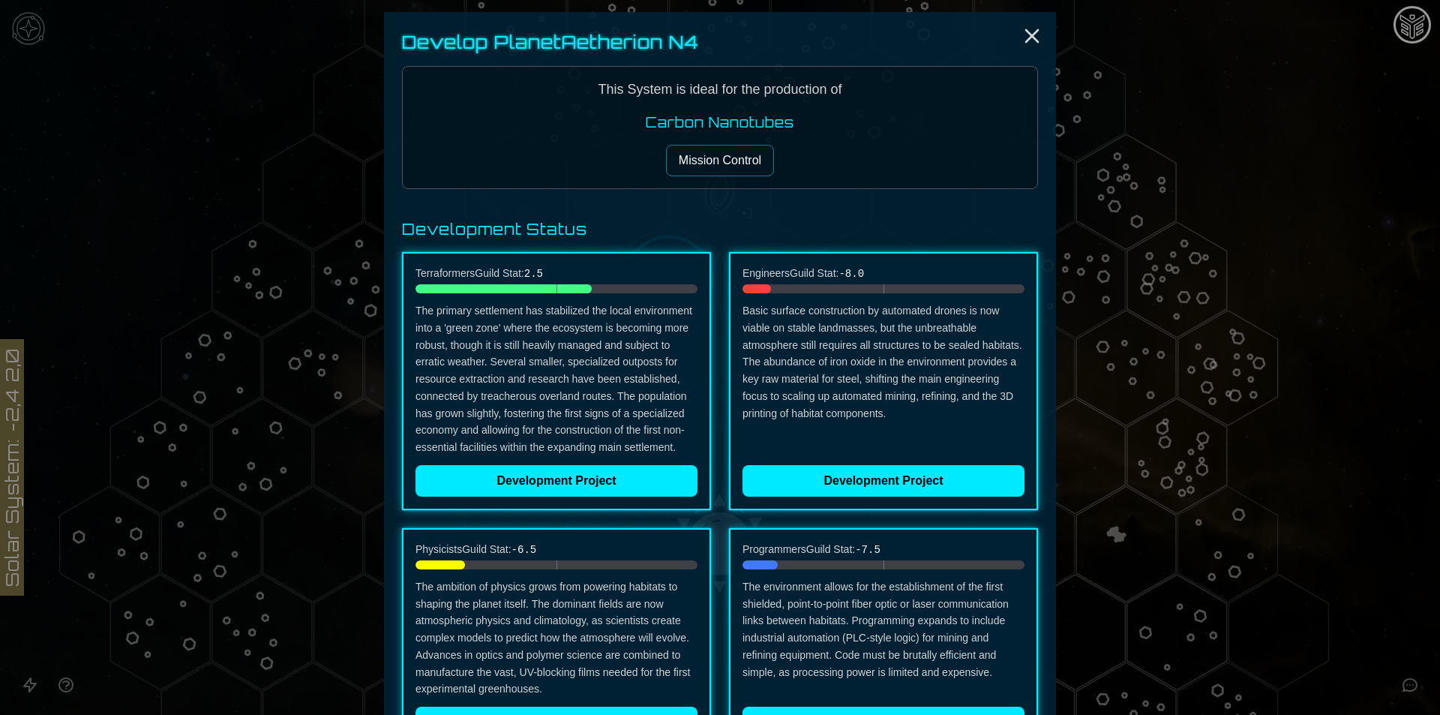
click at [706, 160] on button "Mission Control" at bounding box center [720, 160] width 108 height 31
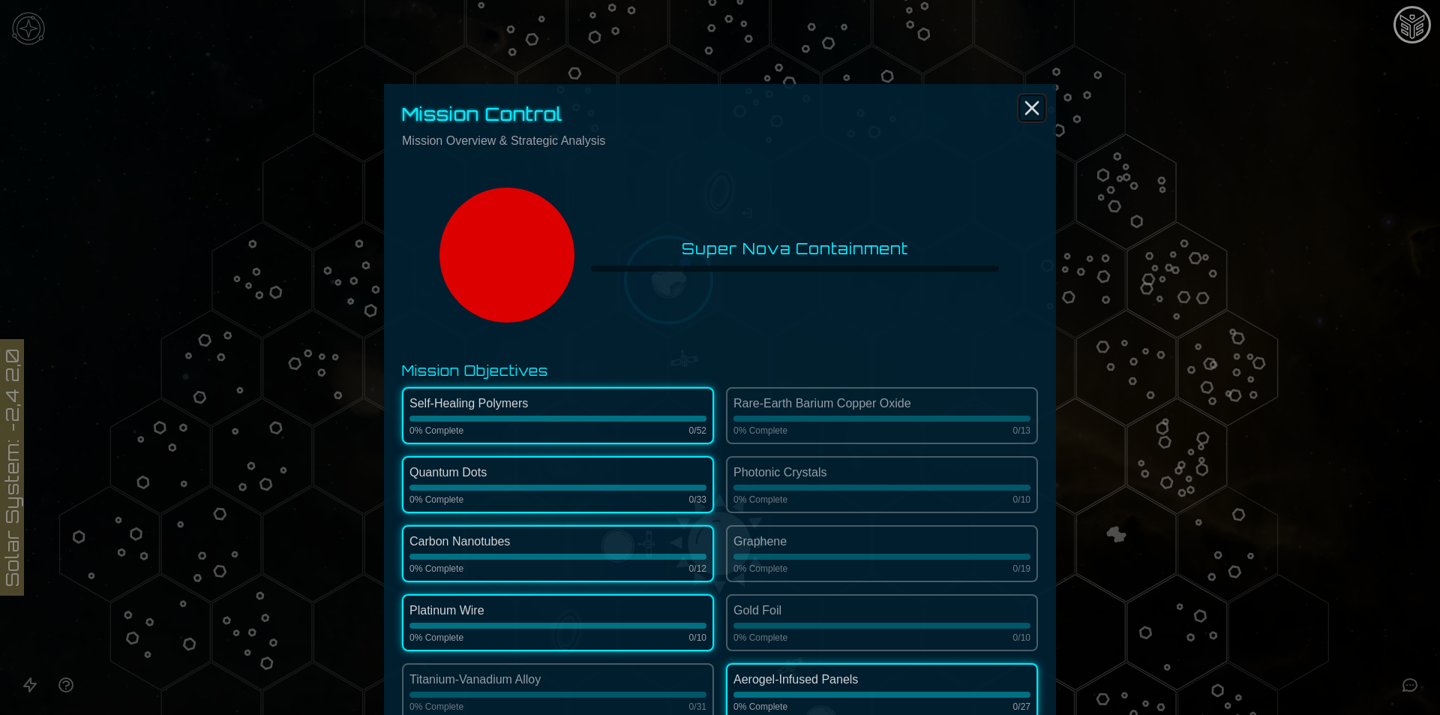
click at [1025, 103] on icon "Close" at bounding box center [1032, 108] width 24 height 24
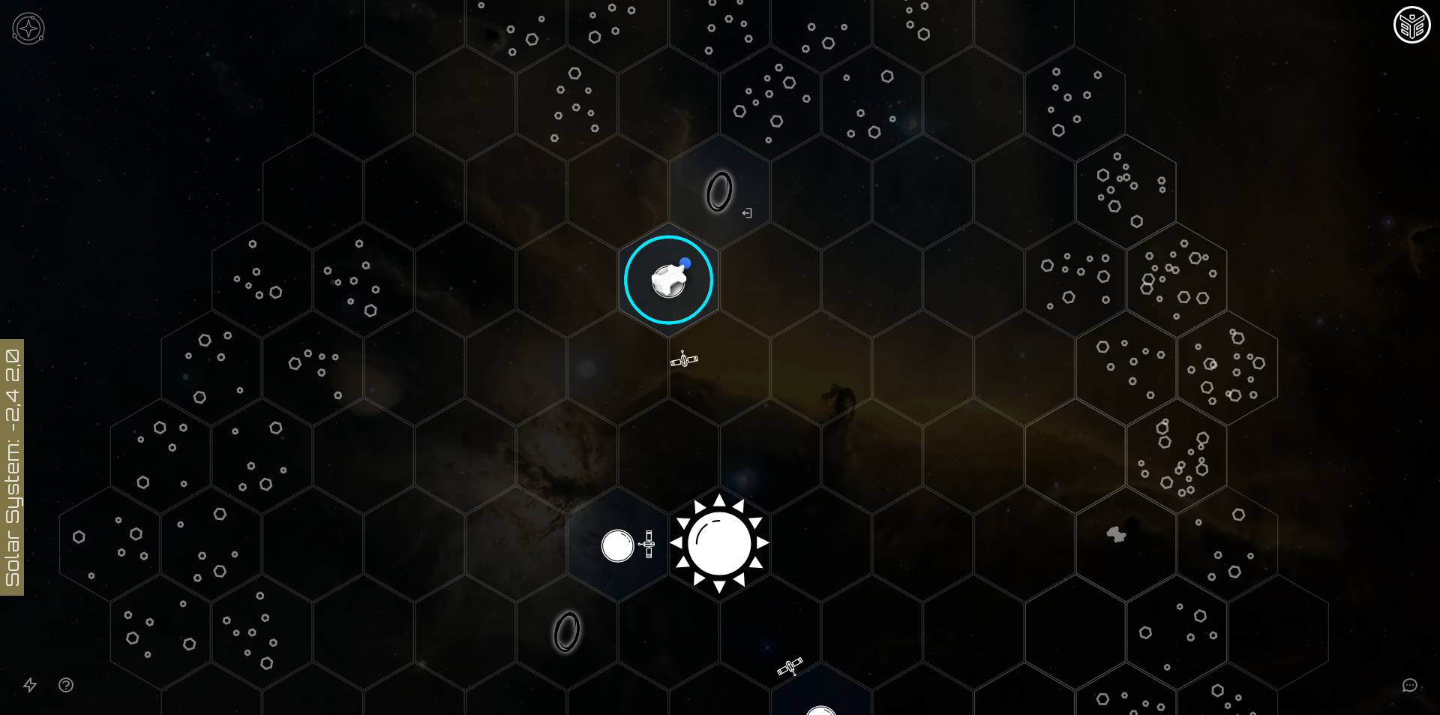
click at [682, 284] on image at bounding box center [669, 280] width 118 height 118
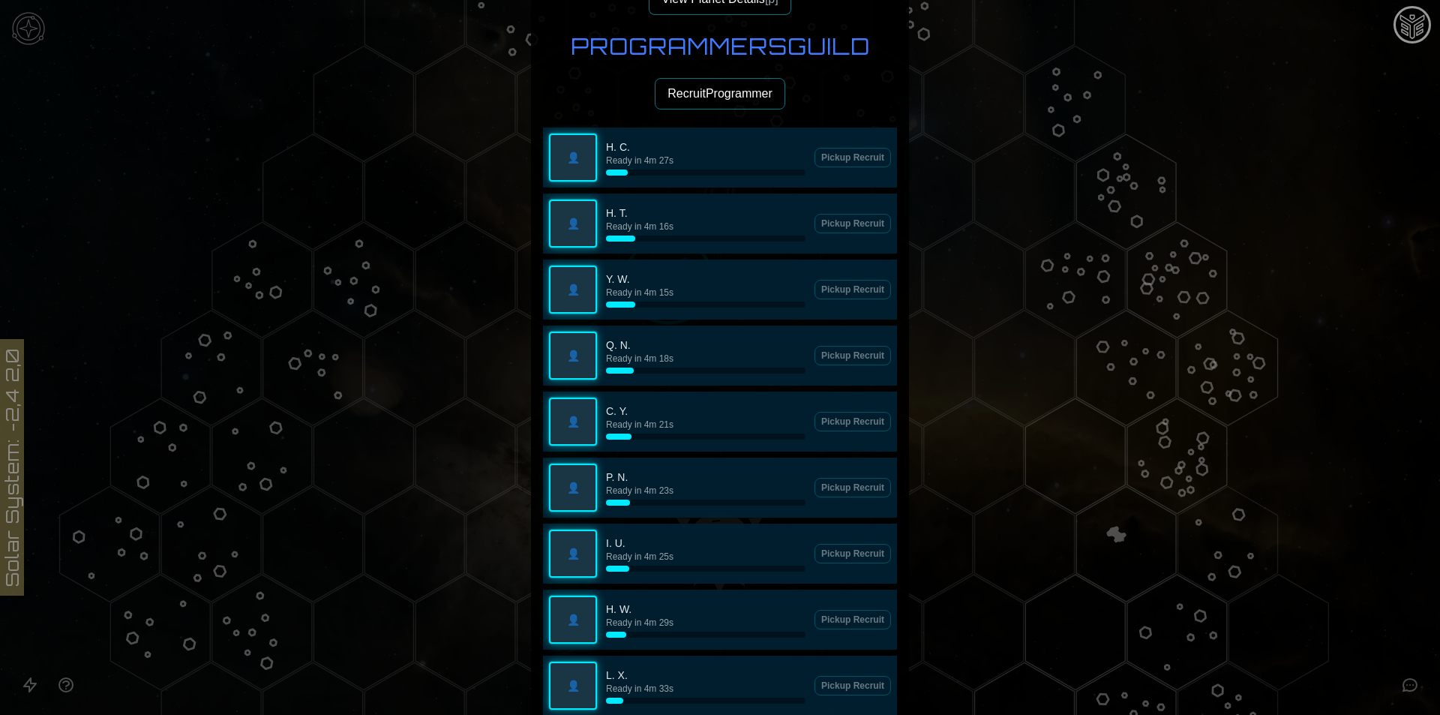
scroll to position [225, 0]
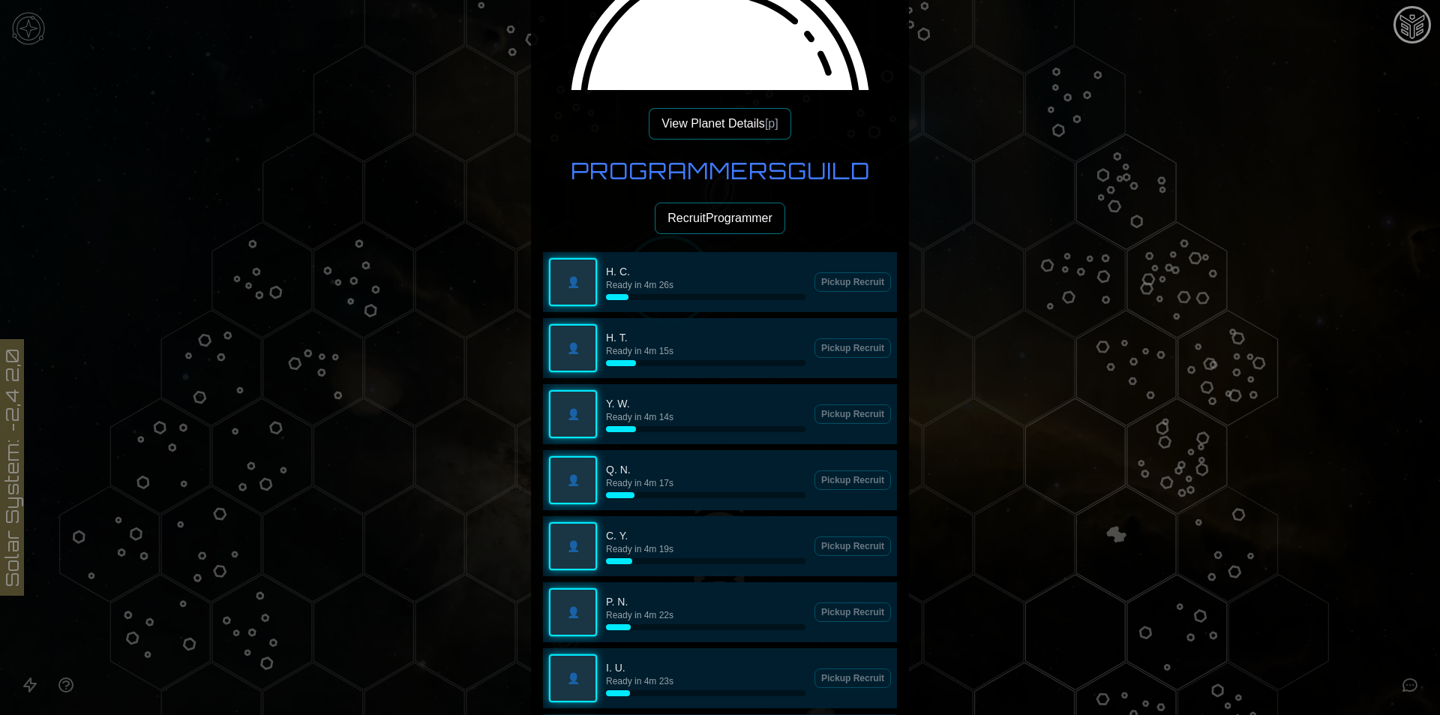
click at [709, 133] on button "View Planet Details [p]" at bounding box center [720, 123] width 142 height 31
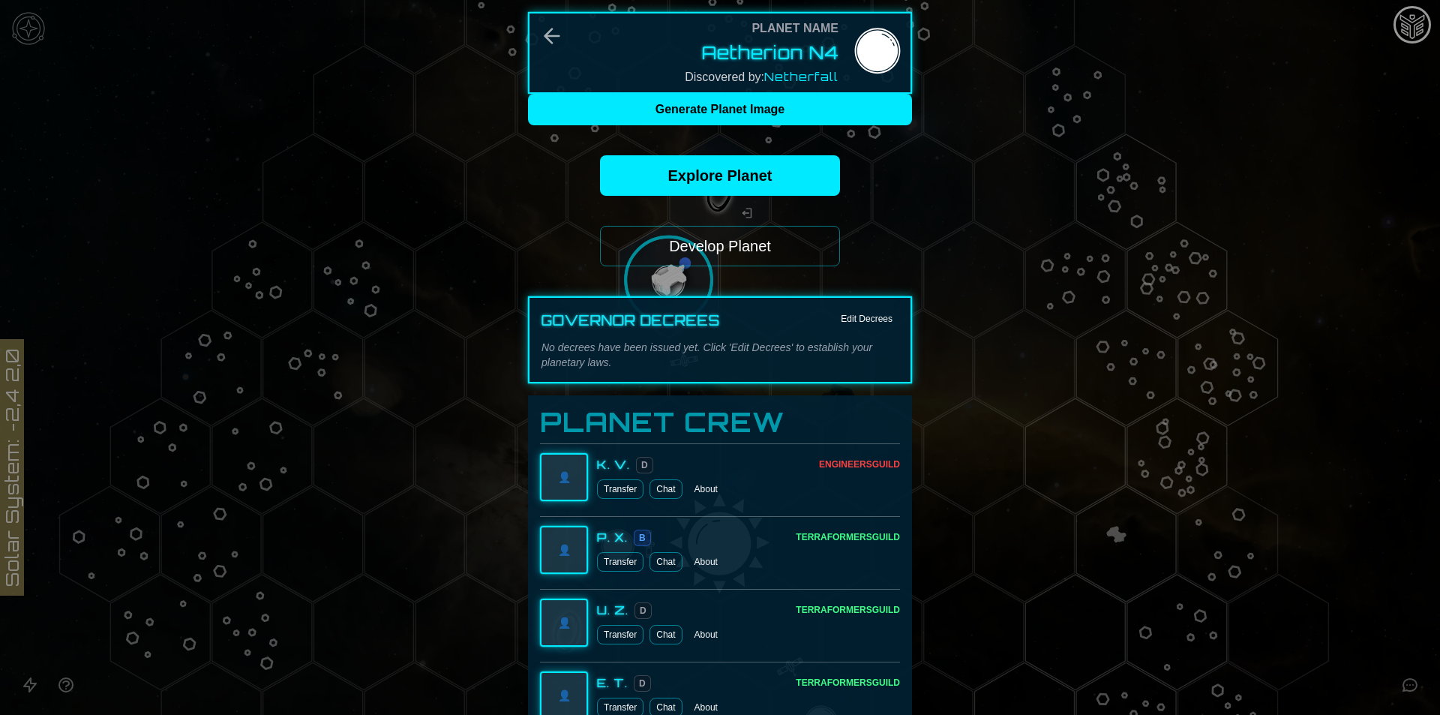
click at [763, 254] on button "Develop Planet" at bounding box center [720, 246] width 240 height 40
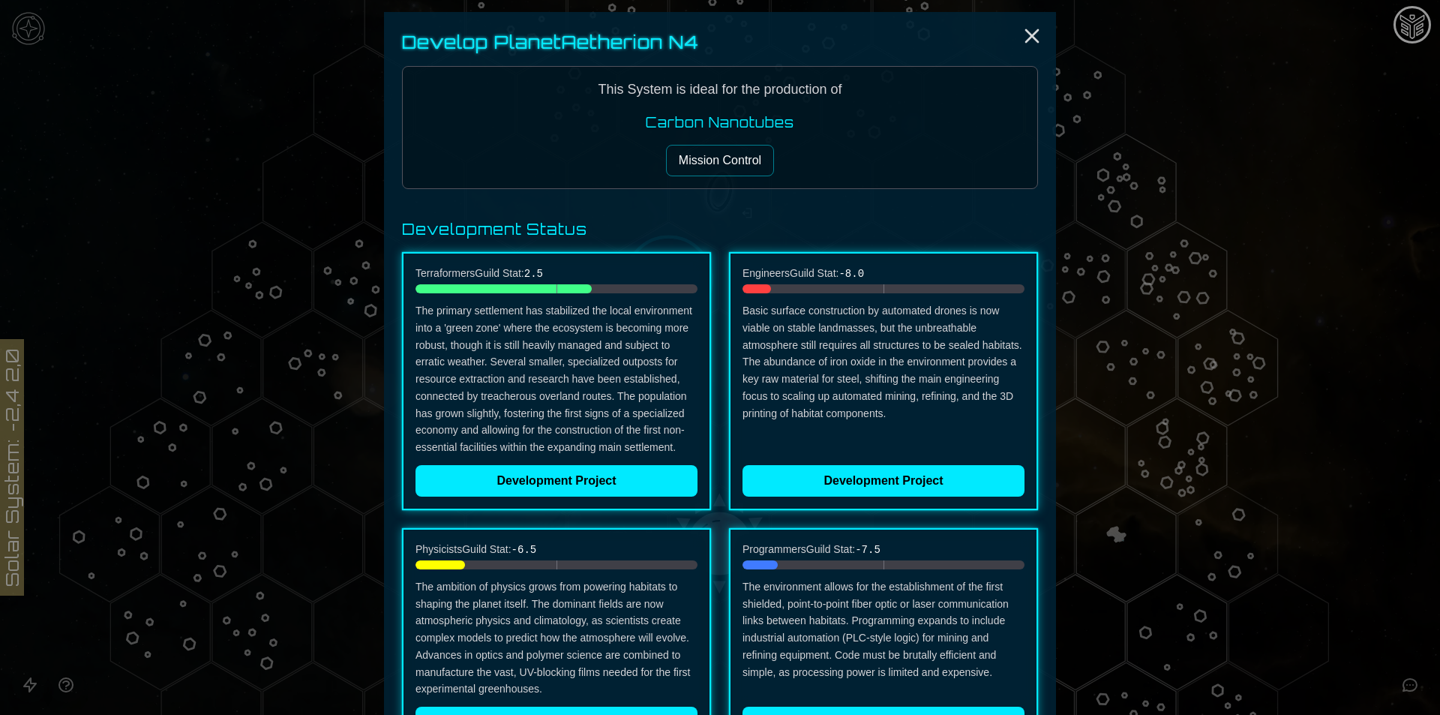
click at [892, 502] on div "Engineers Guild Stat: -8.0 Basic surface construction by automated drones is no…" at bounding box center [883, 381] width 309 height 258
click at [890, 491] on button "Development Project" at bounding box center [883, 480] width 282 height 31
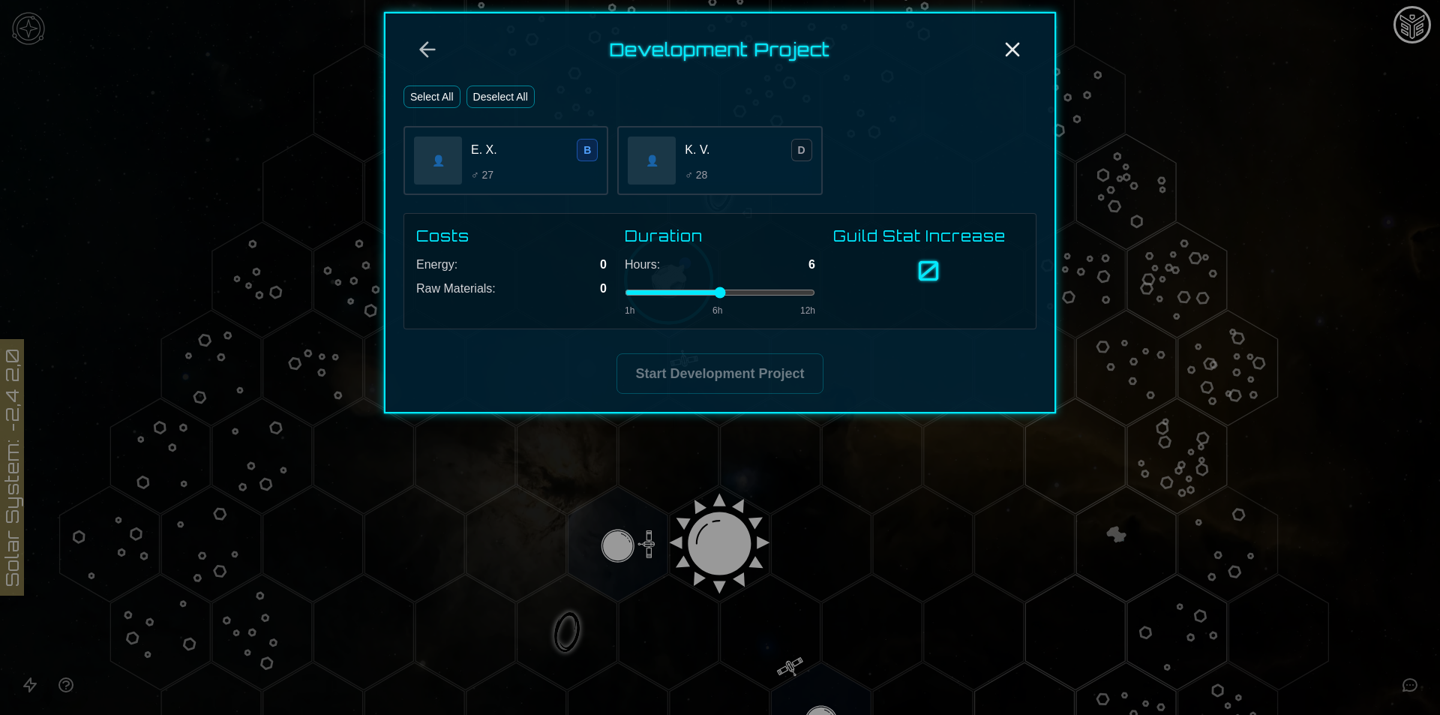
click at [493, 157] on span "E. X." at bounding box center [484, 150] width 26 height 18
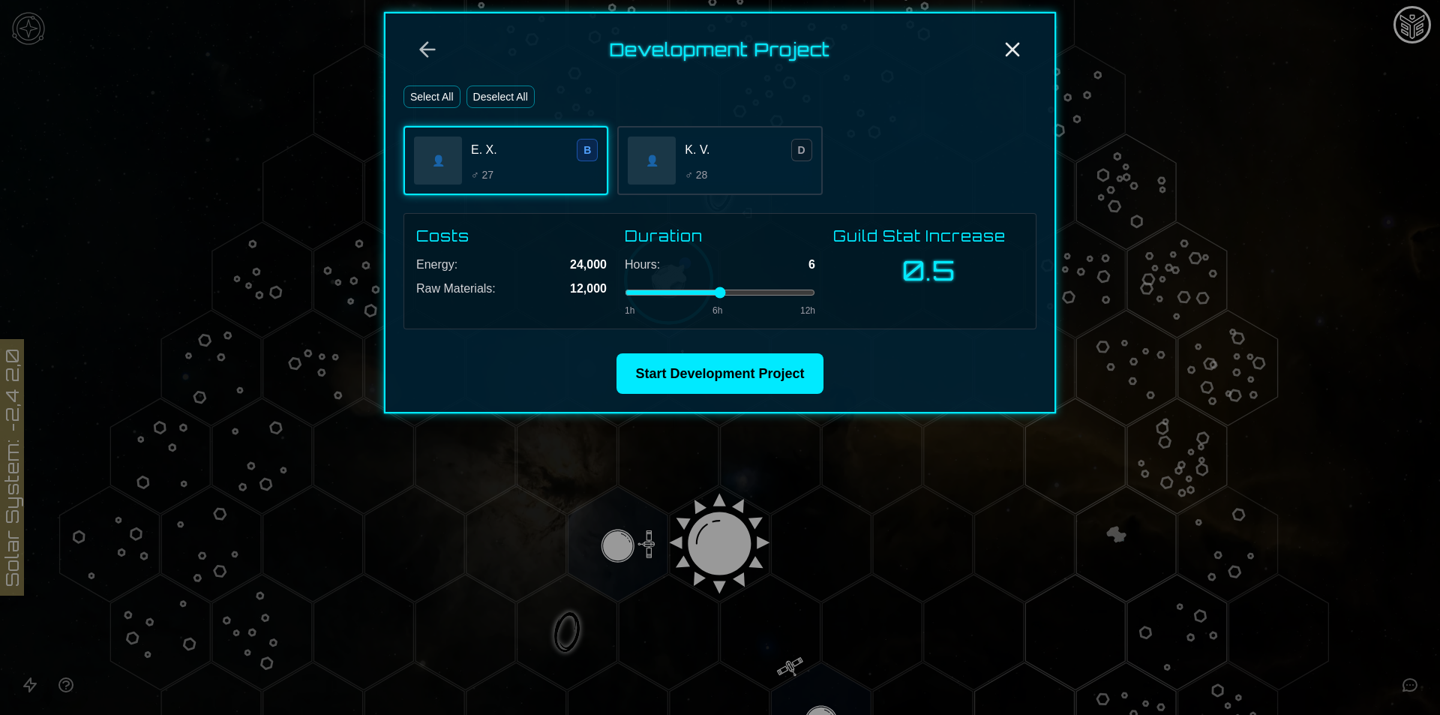
click at [694, 153] on span "K. V." at bounding box center [697, 150] width 25 height 18
click at [437, 53] on icon "Back" at bounding box center [427, 49] width 24 height 24
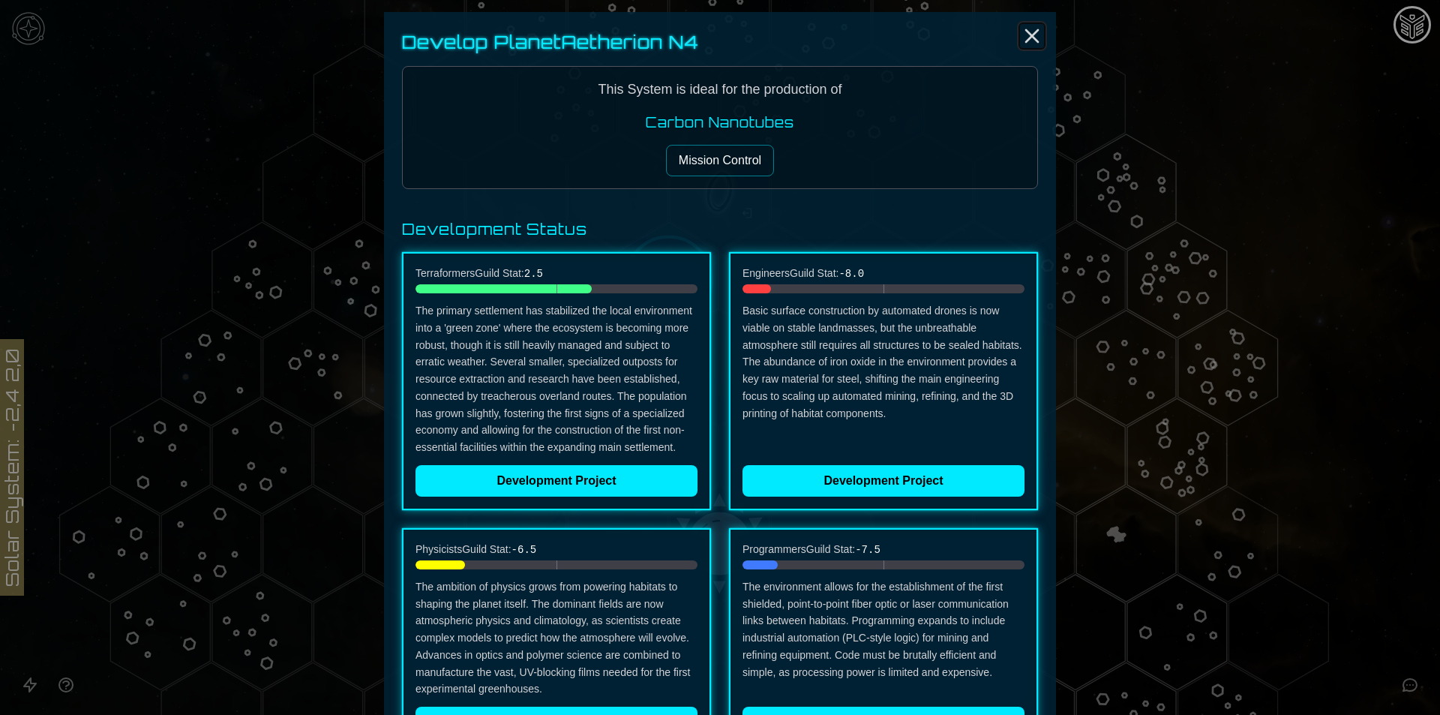
click at [1035, 31] on icon "Close" at bounding box center [1032, 36] width 24 height 24
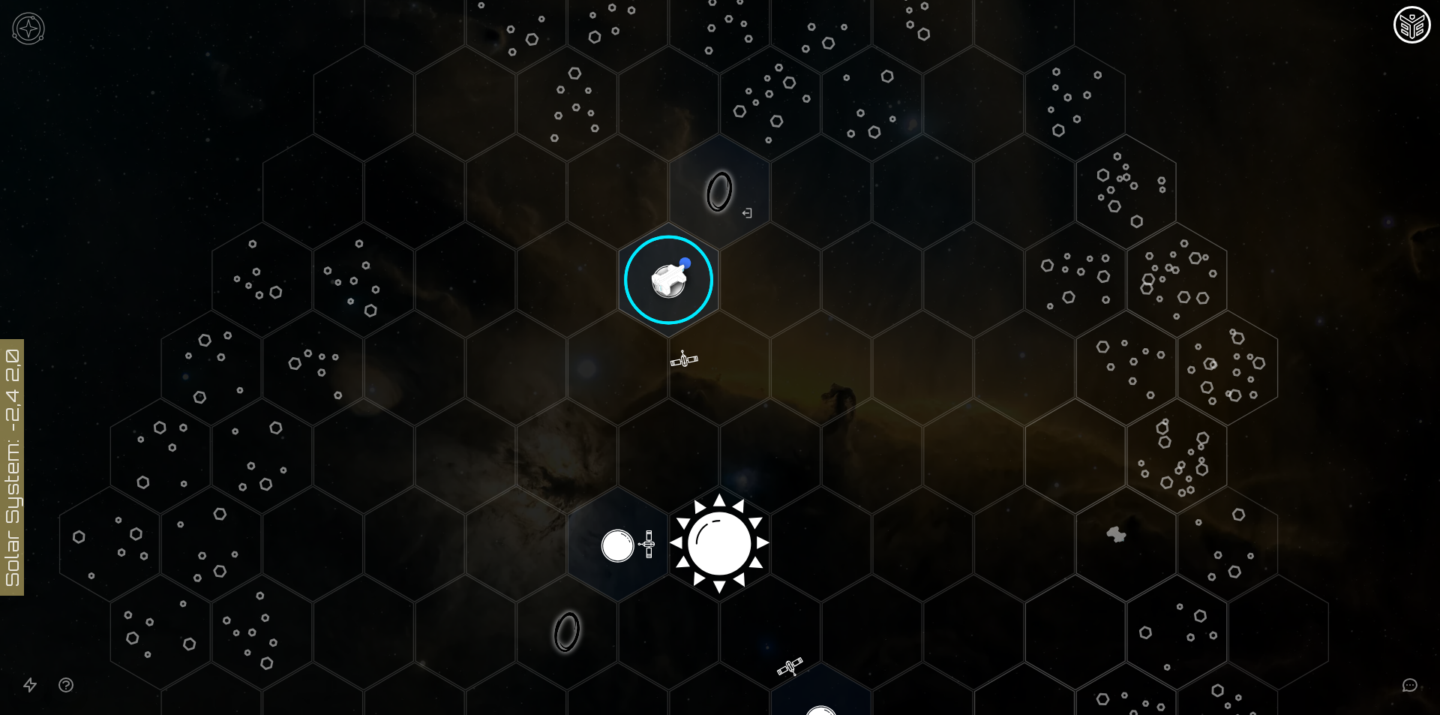
click at [675, 304] on image at bounding box center [669, 280] width 118 height 118
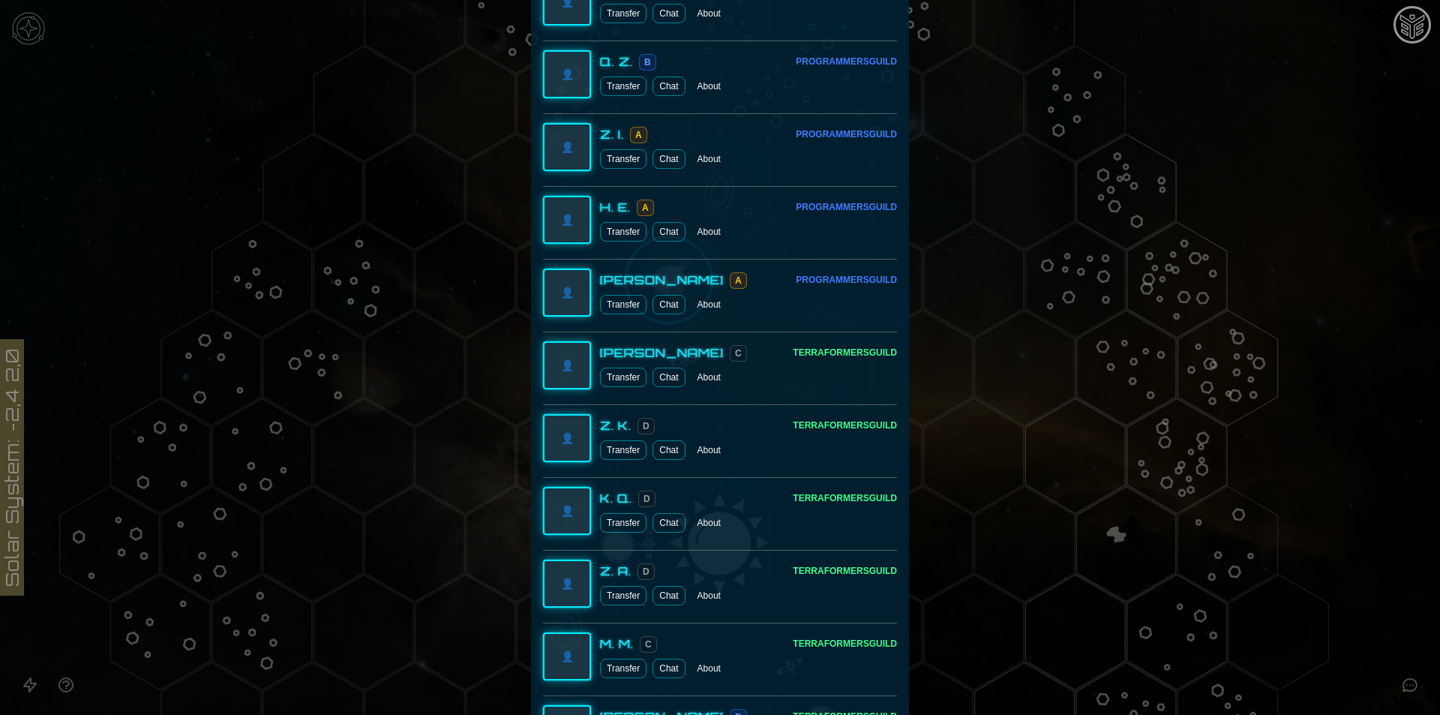
scroll to position [2849, 0]
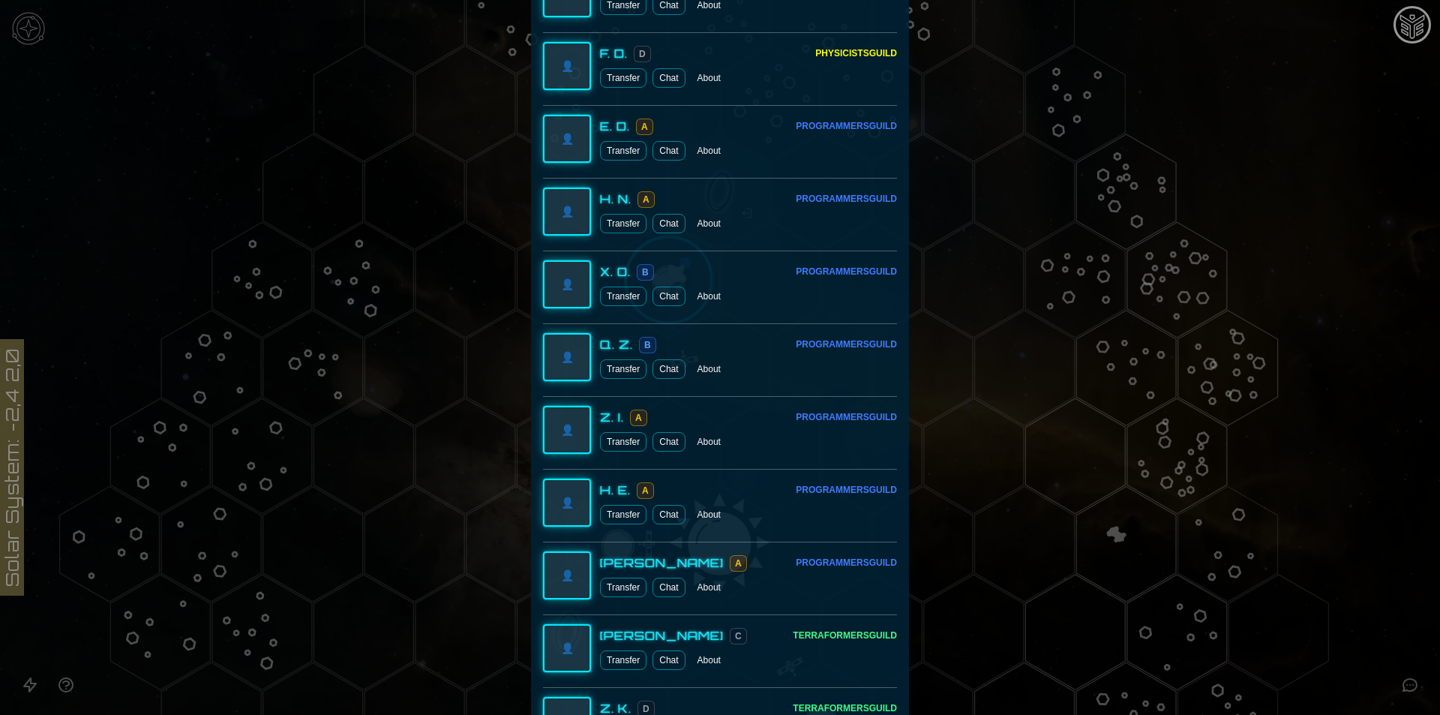
click at [610, 298] on button "Transfer" at bounding box center [623, 295] width 46 height 19
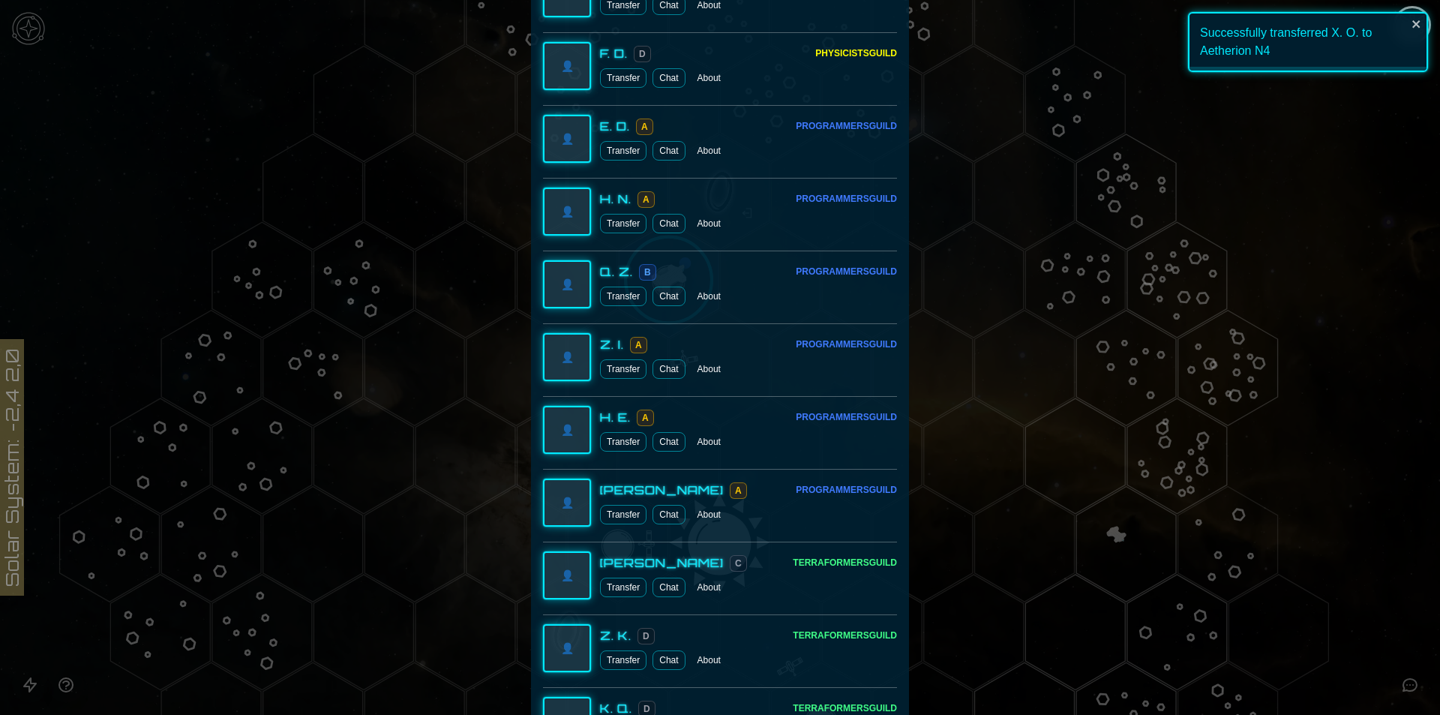
click at [622, 223] on button "Transfer" at bounding box center [623, 223] width 46 height 19
click at [611, 147] on button "Transfer" at bounding box center [623, 150] width 46 height 19
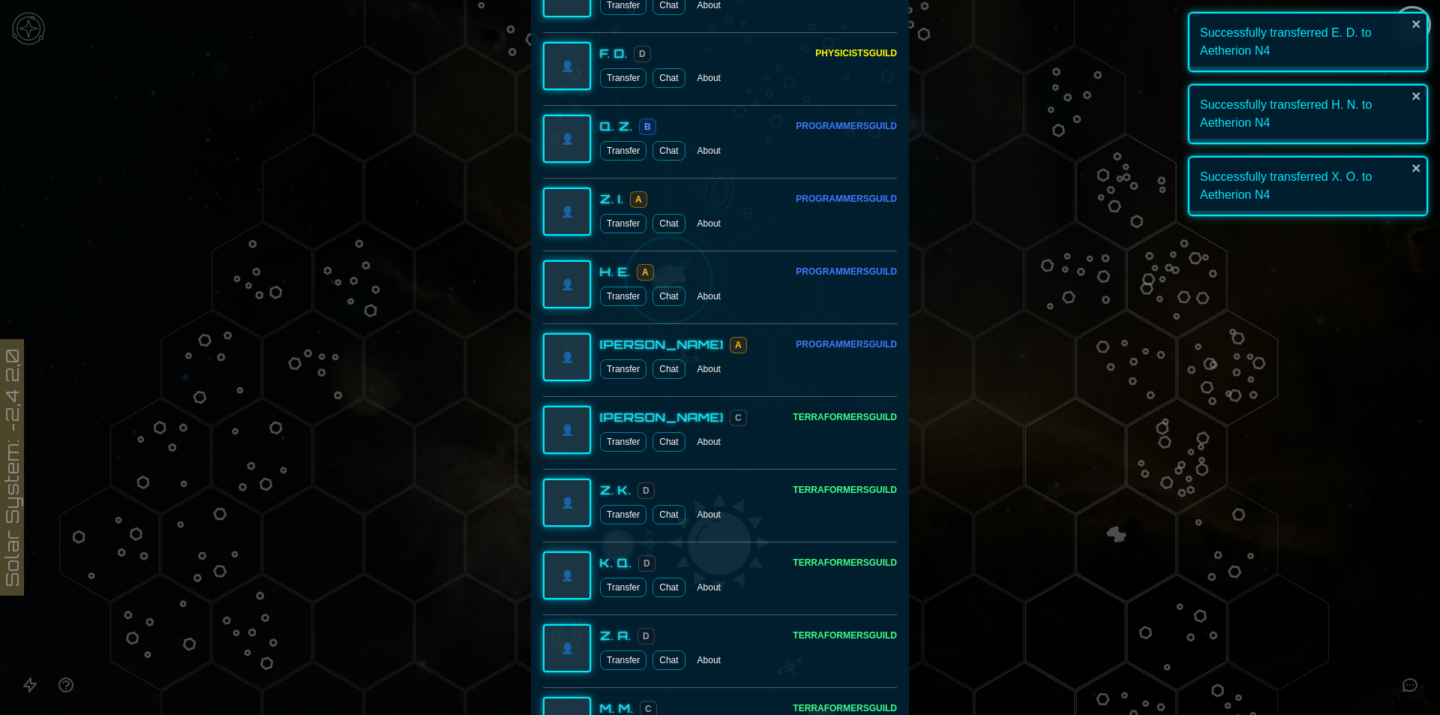
click at [612, 153] on button "Transfer" at bounding box center [623, 150] width 46 height 19
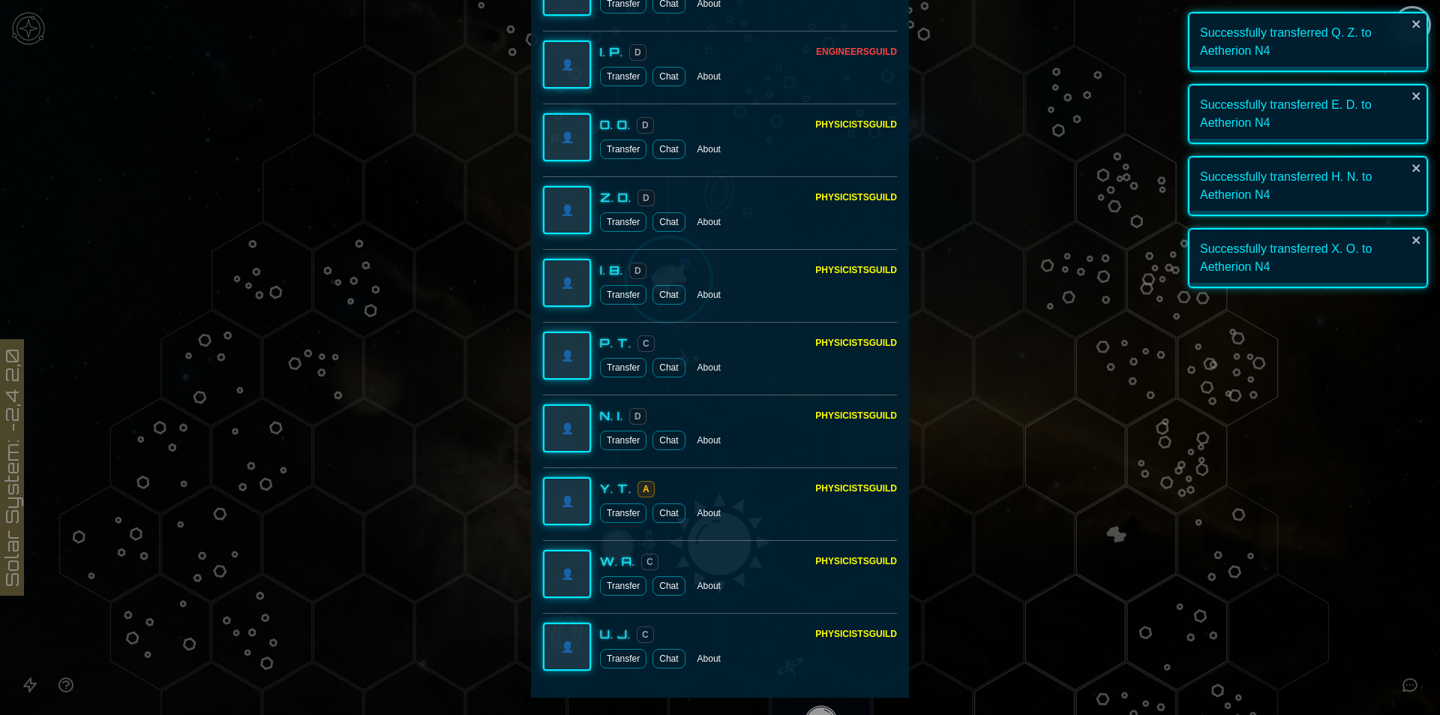
scroll to position [4288, 0]
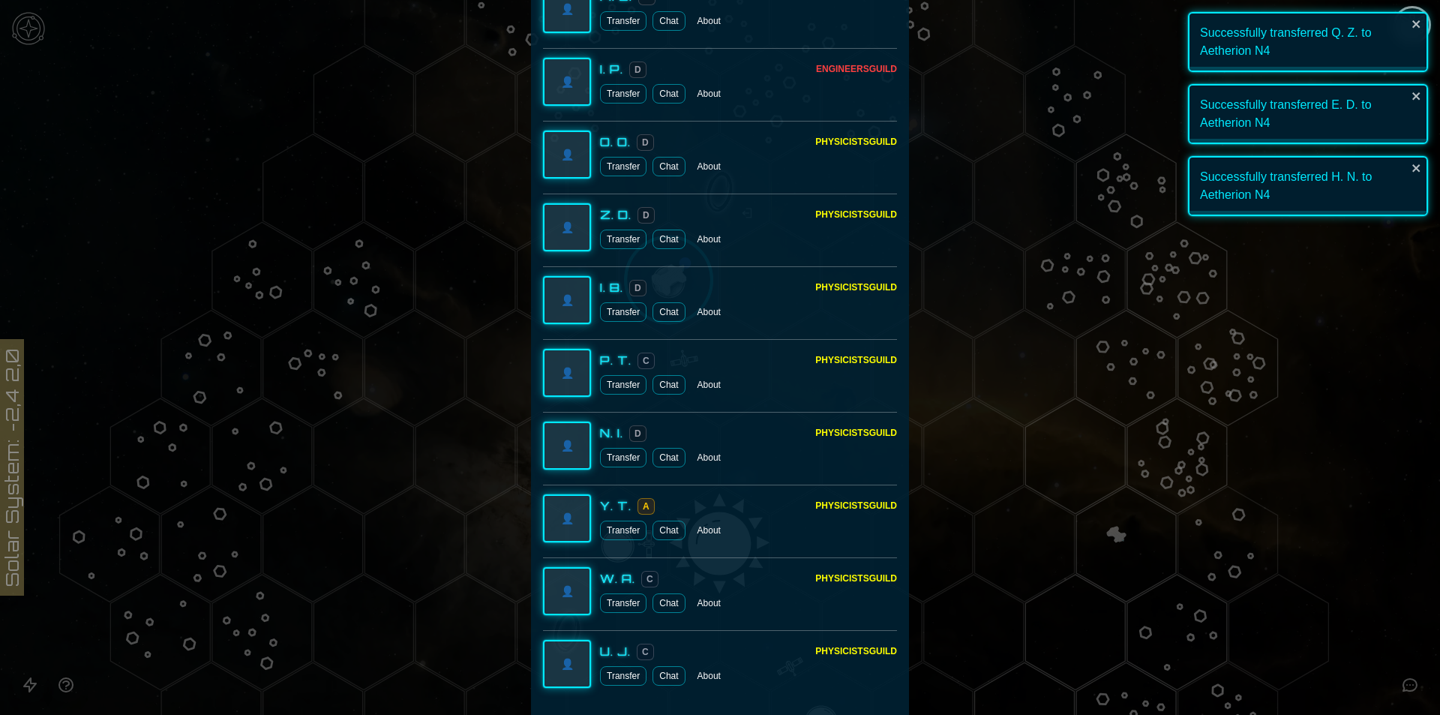
click at [611, 234] on button "Transfer" at bounding box center [623, 238] width 46 height 19
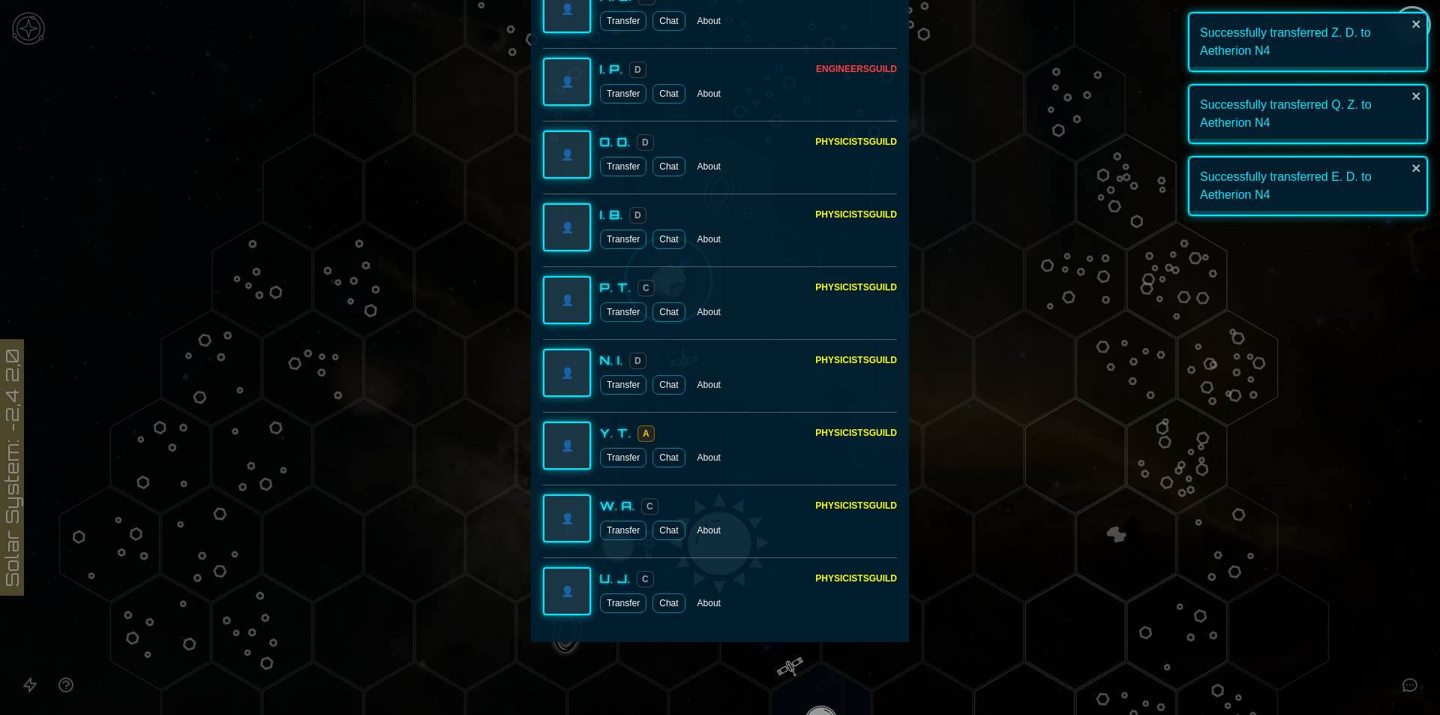
click at [625, 309] on button "Transfer" at bounding box center [623, 311] width 46 height 19
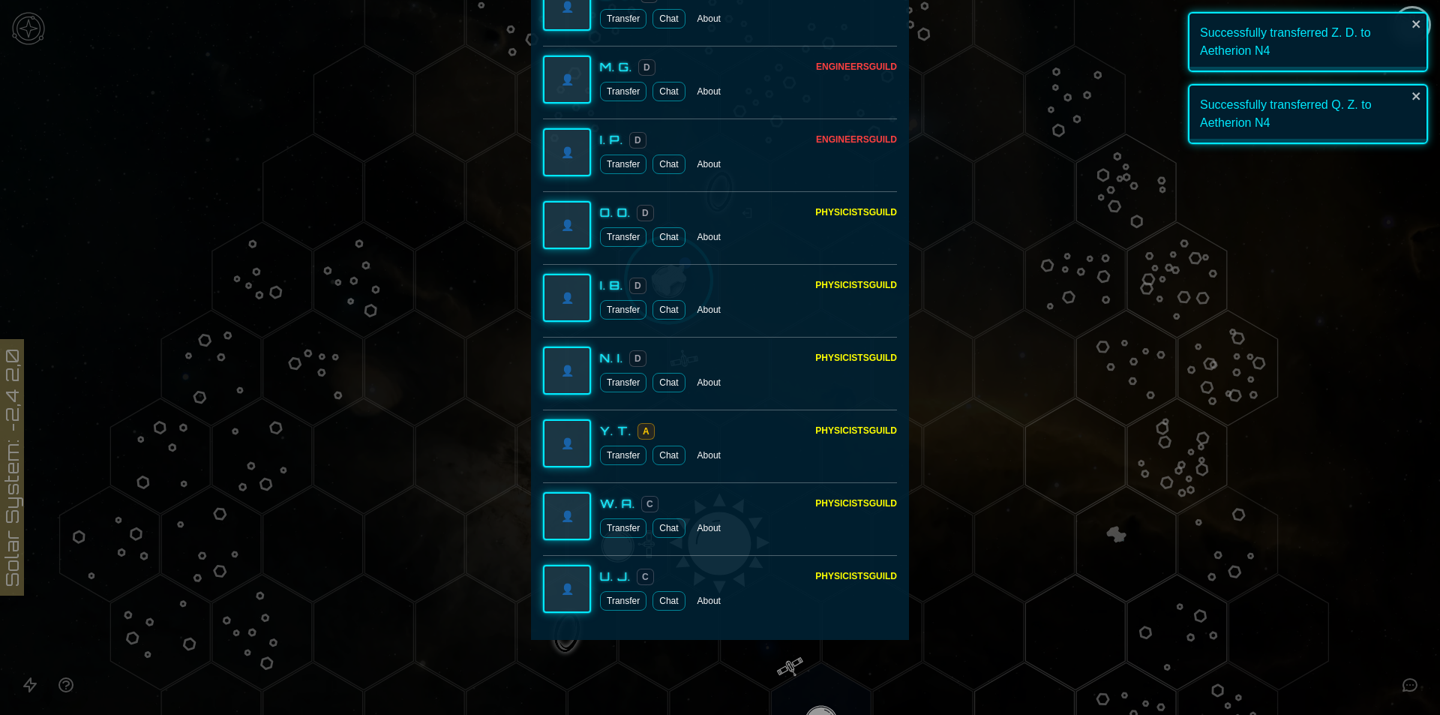
scroll to position [4218, 0]
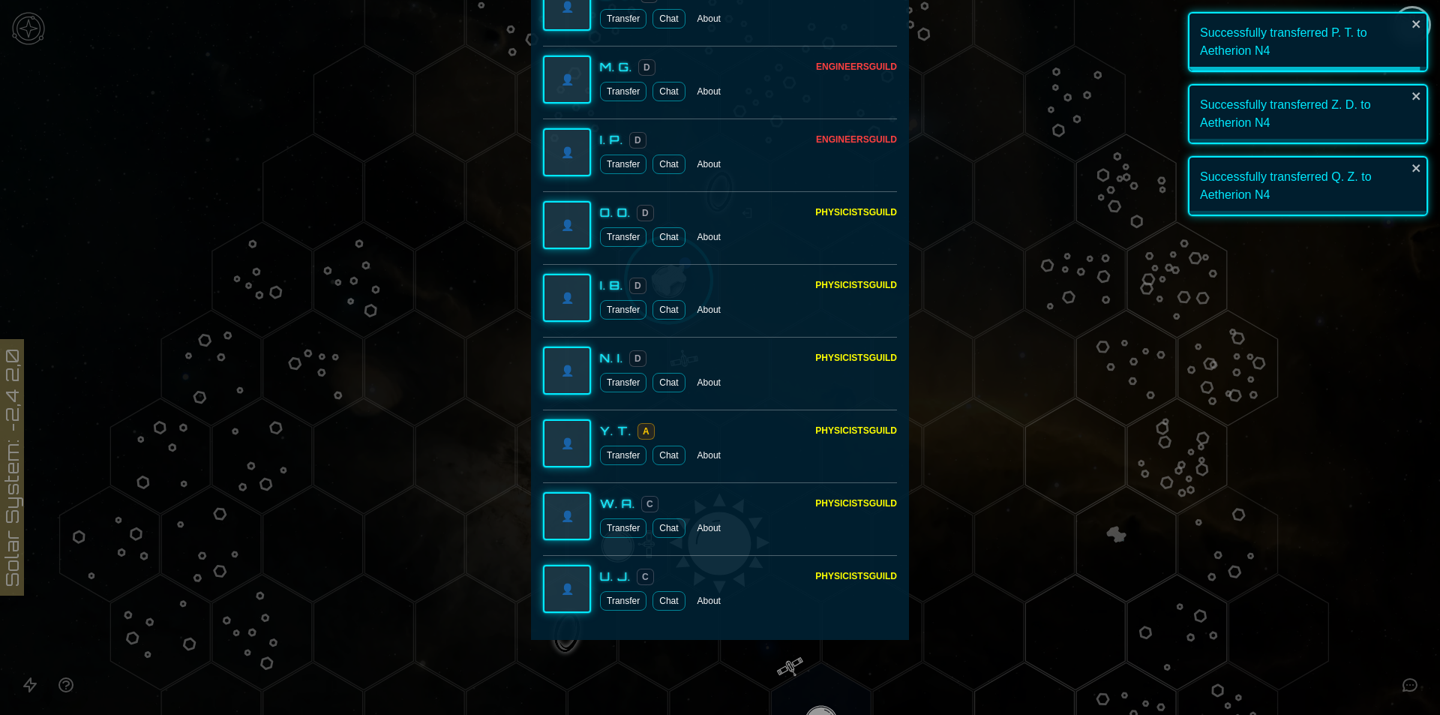
click at [630, 534] on button "Transfer" at bounding box center [623, 527] width 46 height 19
click at [616, 448] on button "Transfer" at bounding box center [623, 454] width 46 height 19
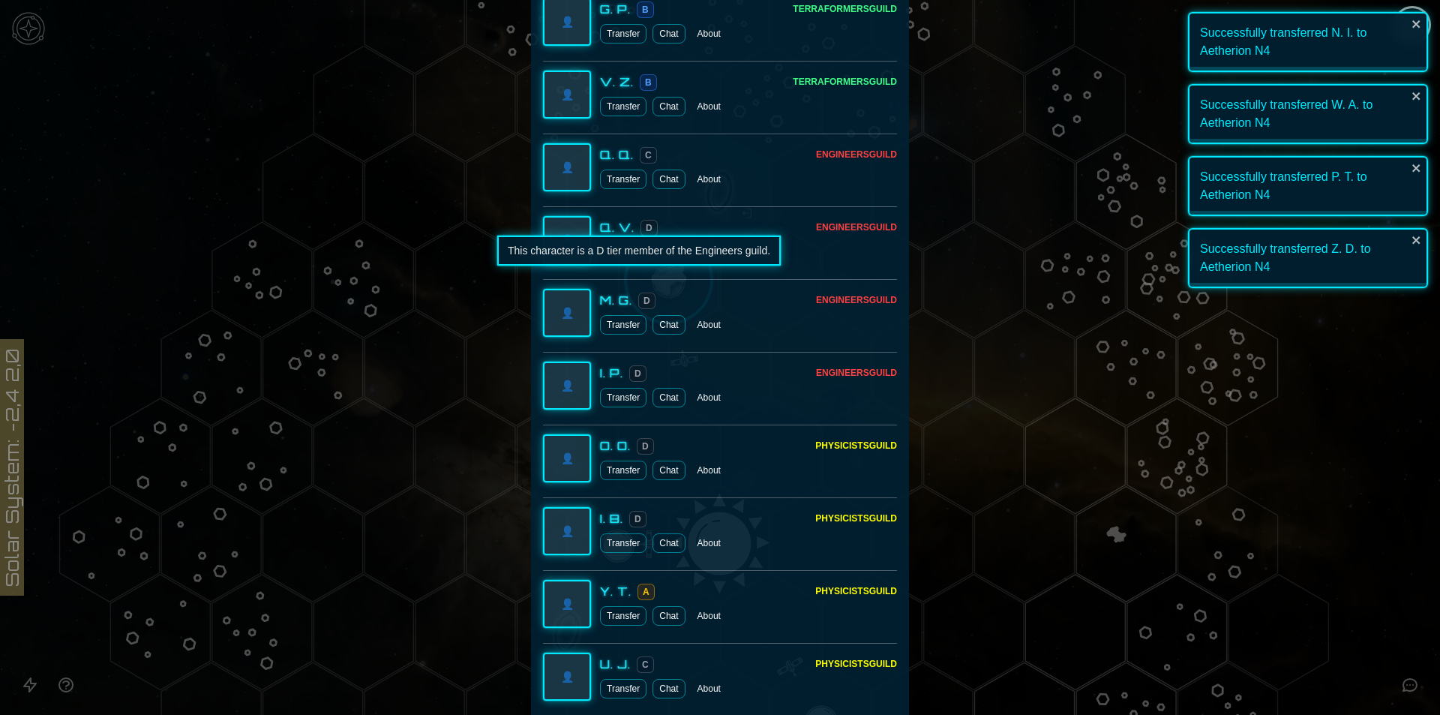
scroll to position [3847, 0]
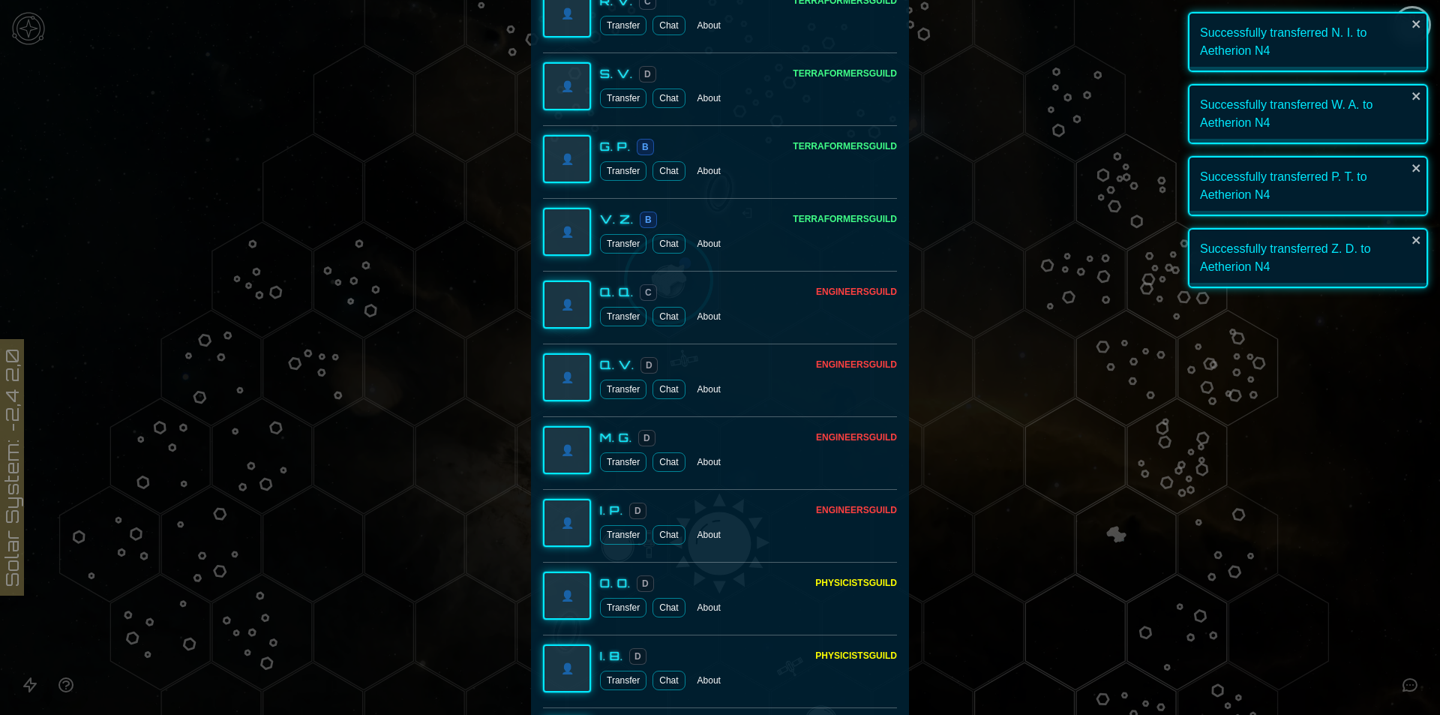
click at [606, 178] on button "Transfer" at bounding box center [623, 170] width 46 height 19
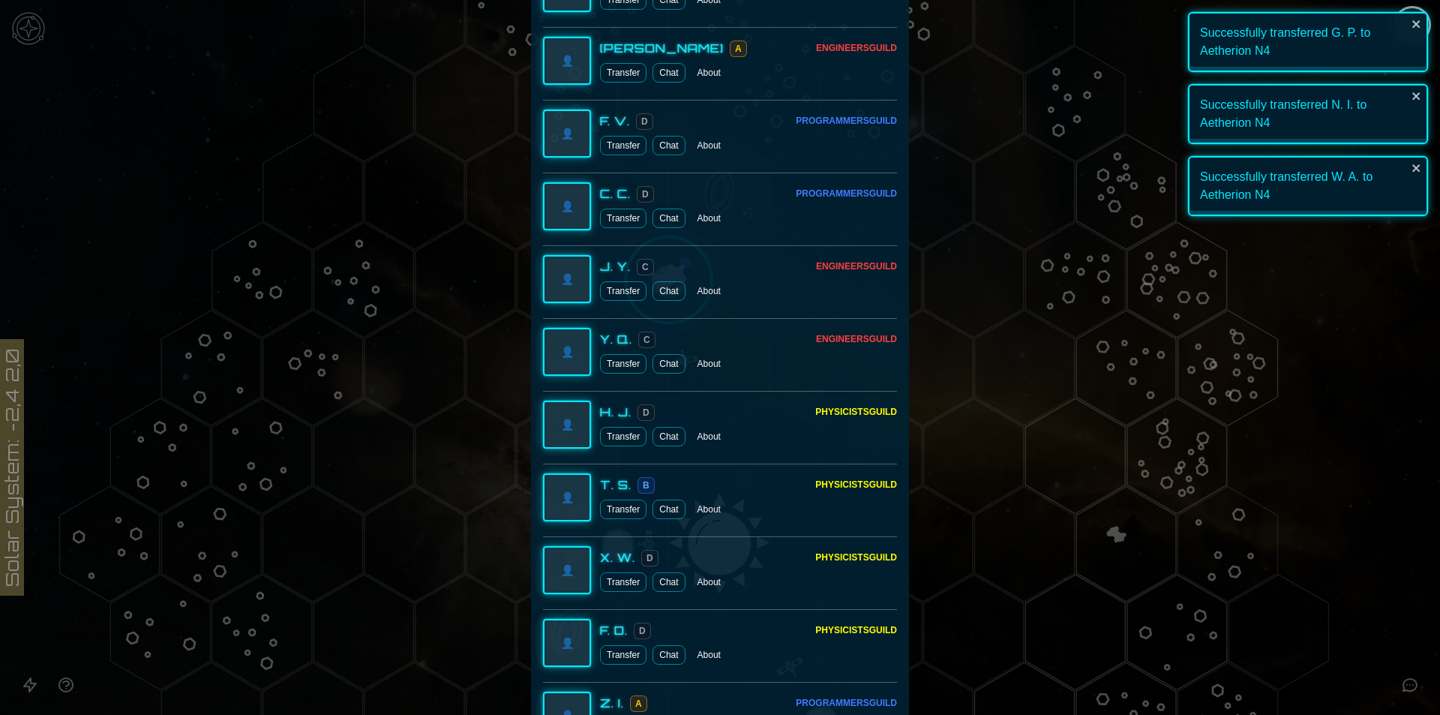
scroll to position [1973, 0]
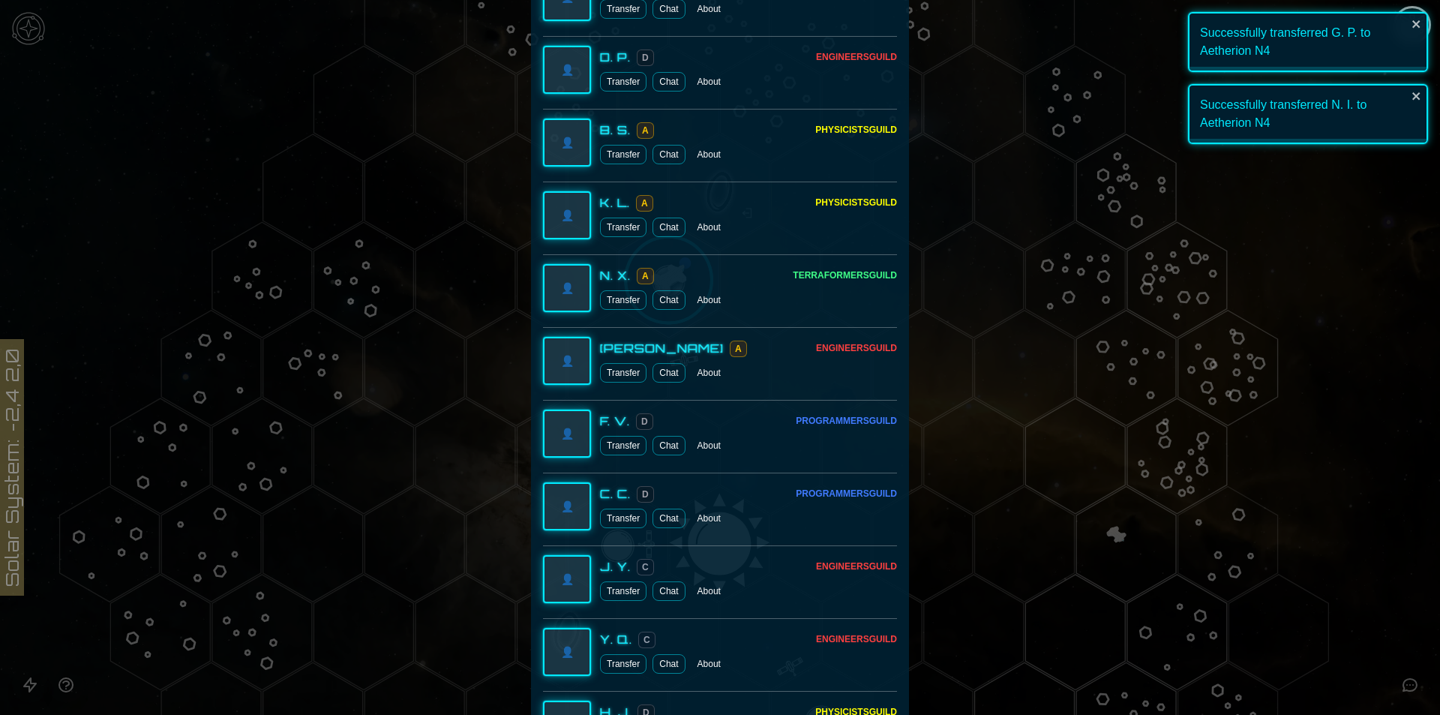
click at [621, 94] on div "👤 D. P. D Engineers Guild Transfer Chat About" at bounding box center [720, 69] width 354 height 67
click at [621, 83] on button "Transfer" at bounding box center [623, 81] width 46 height 19
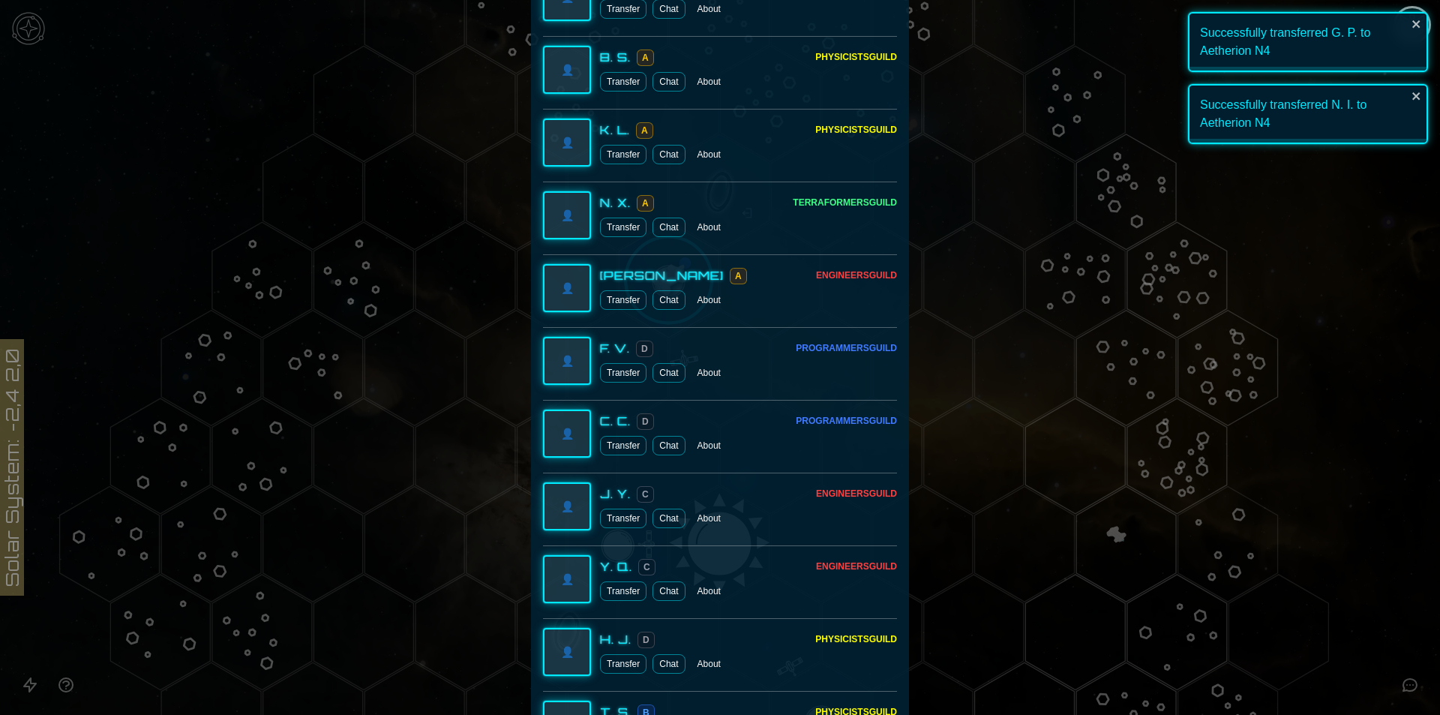
click at [979, 223] on div at bounding box center [720, 357] width 1440 height 715
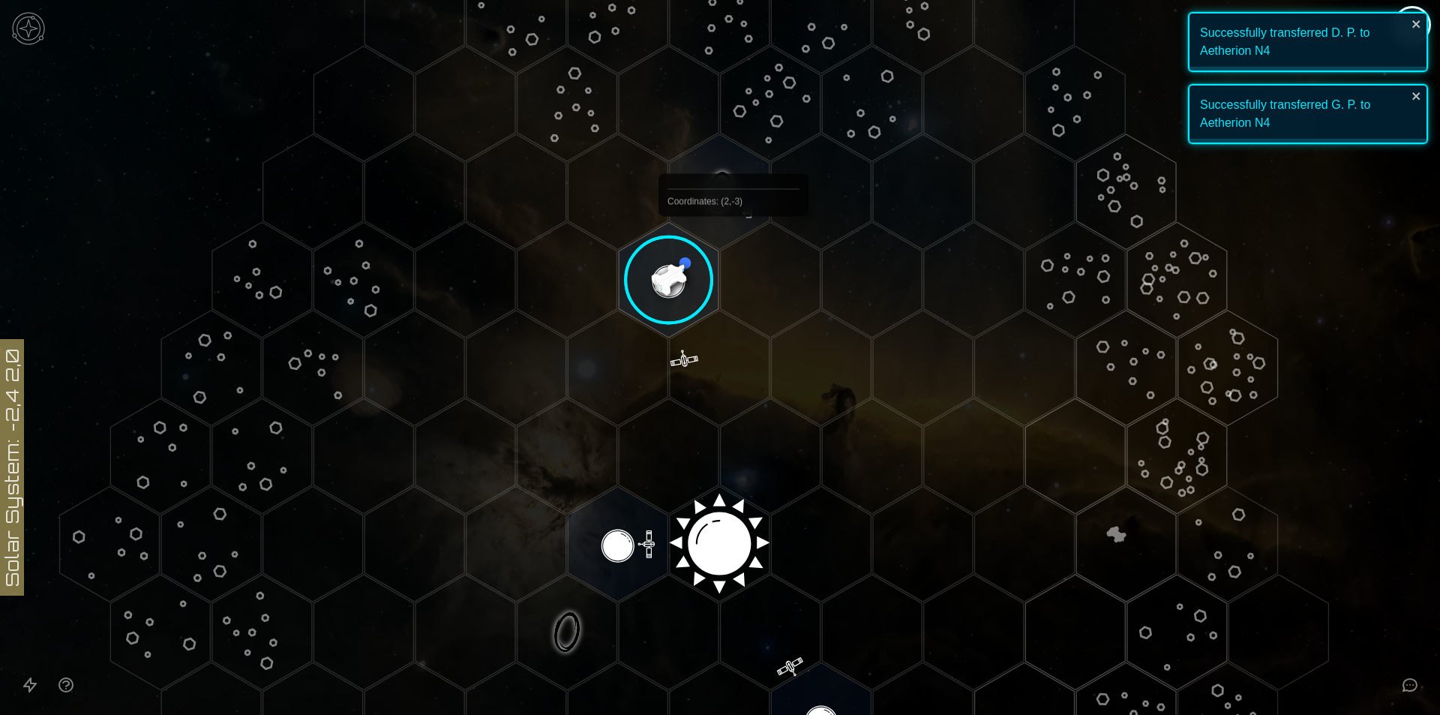
click at [693, 271] on image at bounding box center [669, 280] width 118 height 118
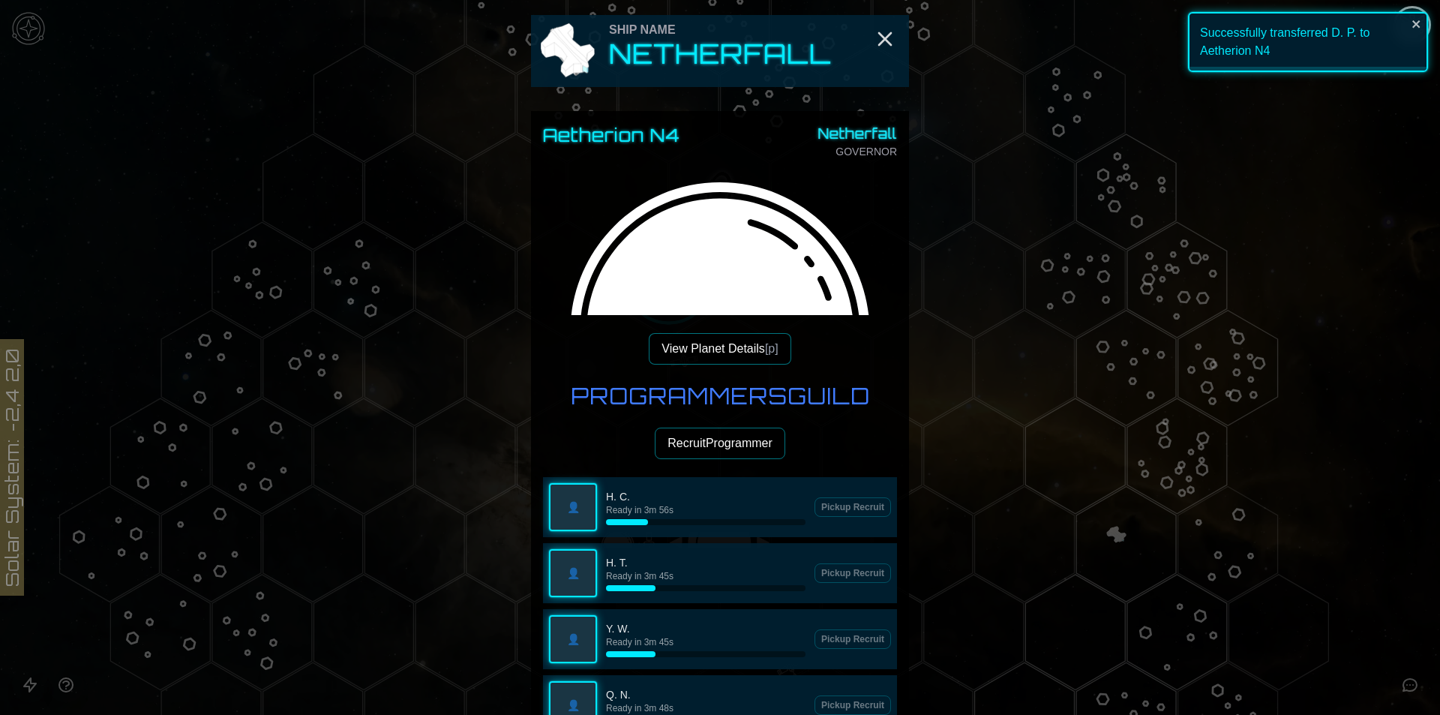
click at [722, 352] on button "View Planet Details [p]" at bounding box center [720, 348] width 142 height 31
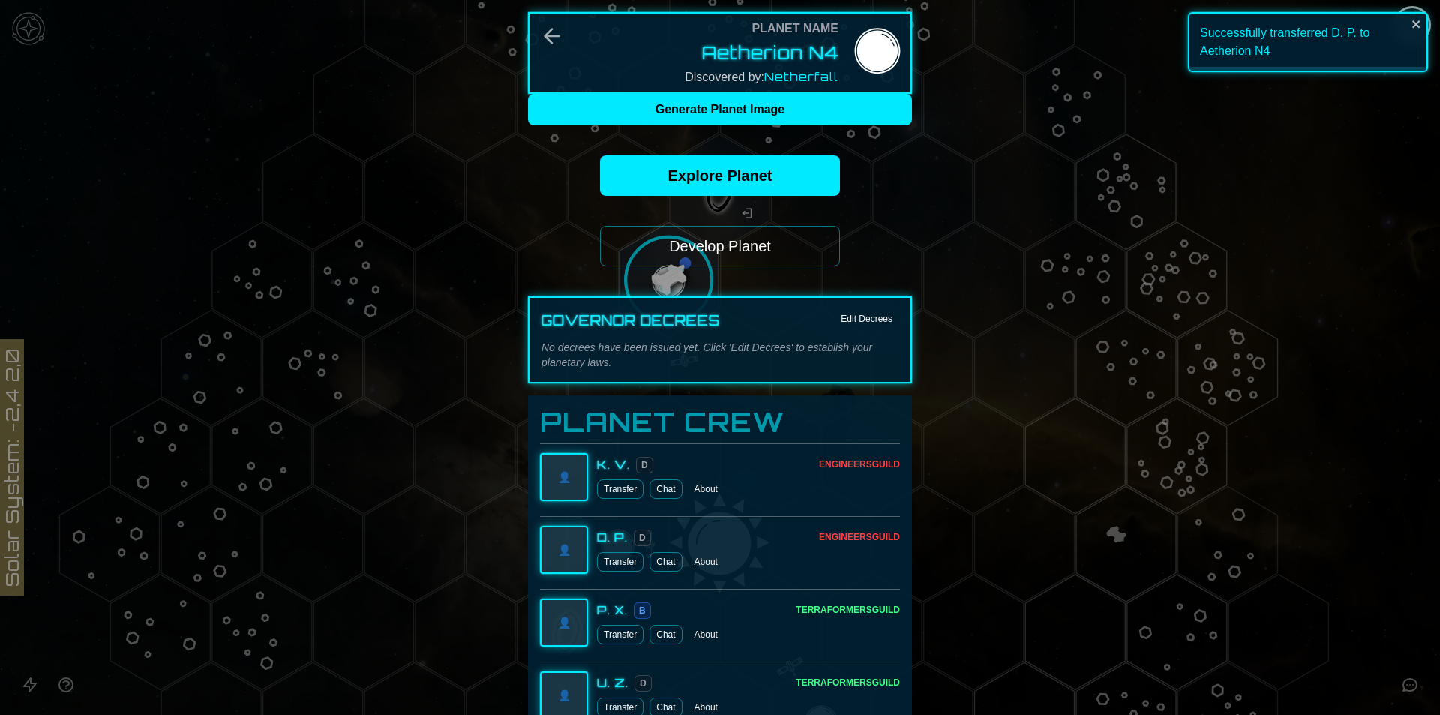
click at [723, 245] on button "Develop Planet" at bounding box center [720, 246] width 240 height 40
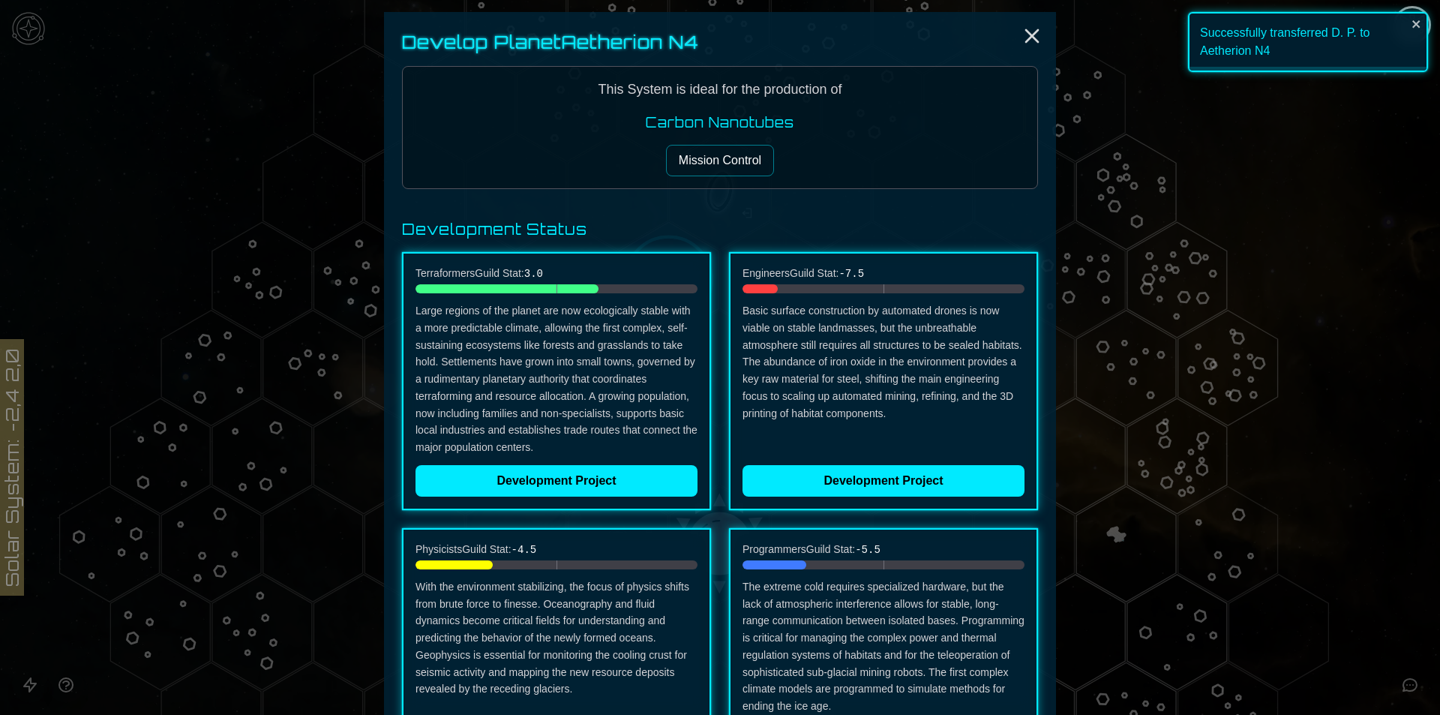
click at [837, 463] on div "Engineers Guild Stat: -7.5 Basic surface construction by automated drones is no…" at bounding box center [883, 381] width 309 height 258
click at [840, 475] on button "Development Project" at bounding box center [883, 480] width 282 height 31
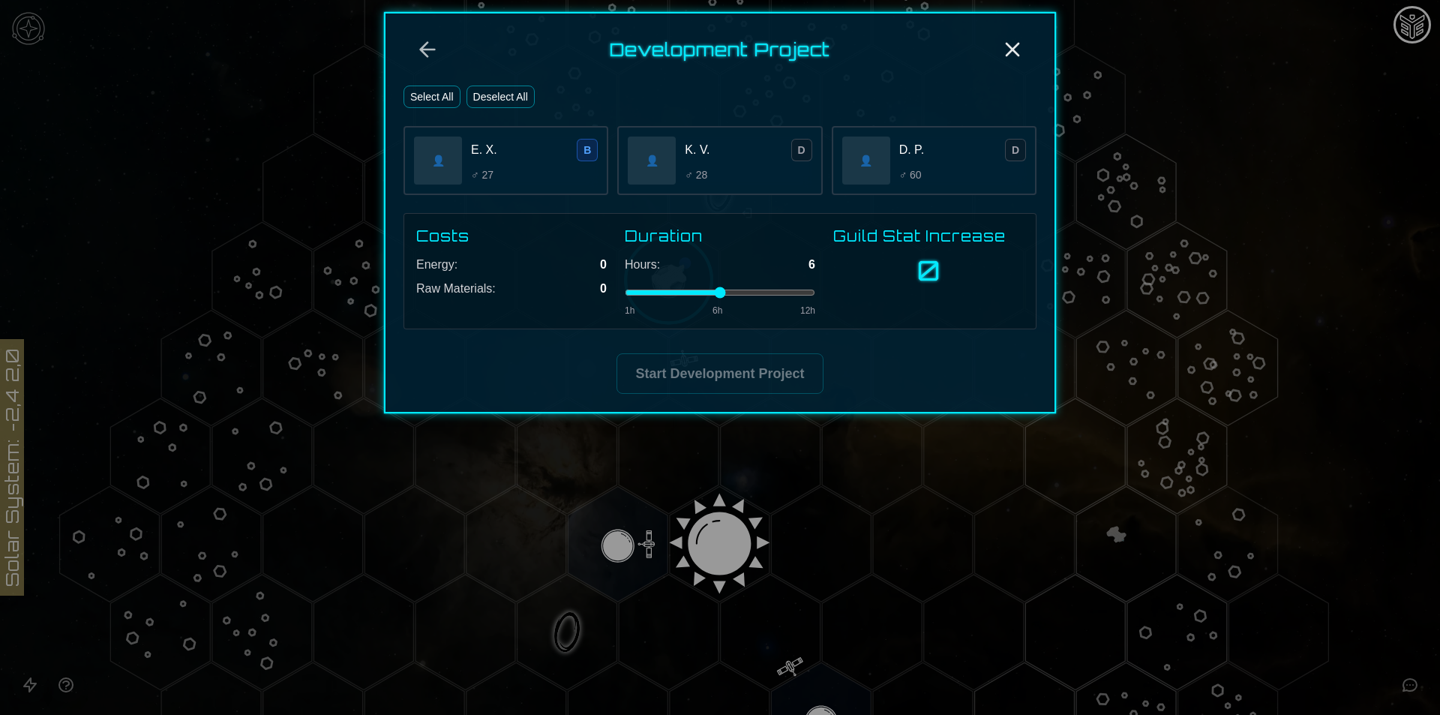
click at [511, 175] on div "♂ 27" at bounding box center [534, 174] width 127 height 15
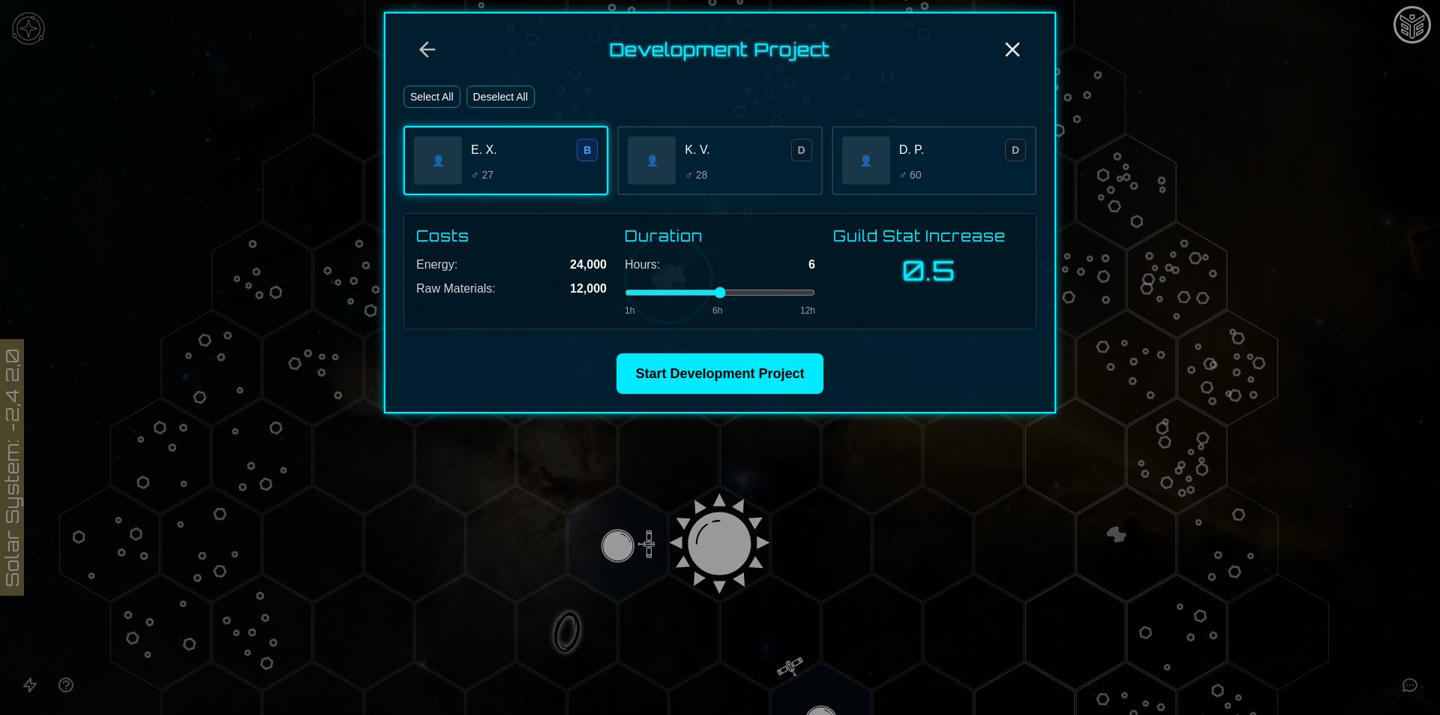
click at [767, 184] on div "👤 K. V. D ♂ 28" at bounding box center [719, 160] width 205 height 69
click at [918, 166] on div "D. P. D ♂ 60" at bounding box center [962, 160] width 127 height 43
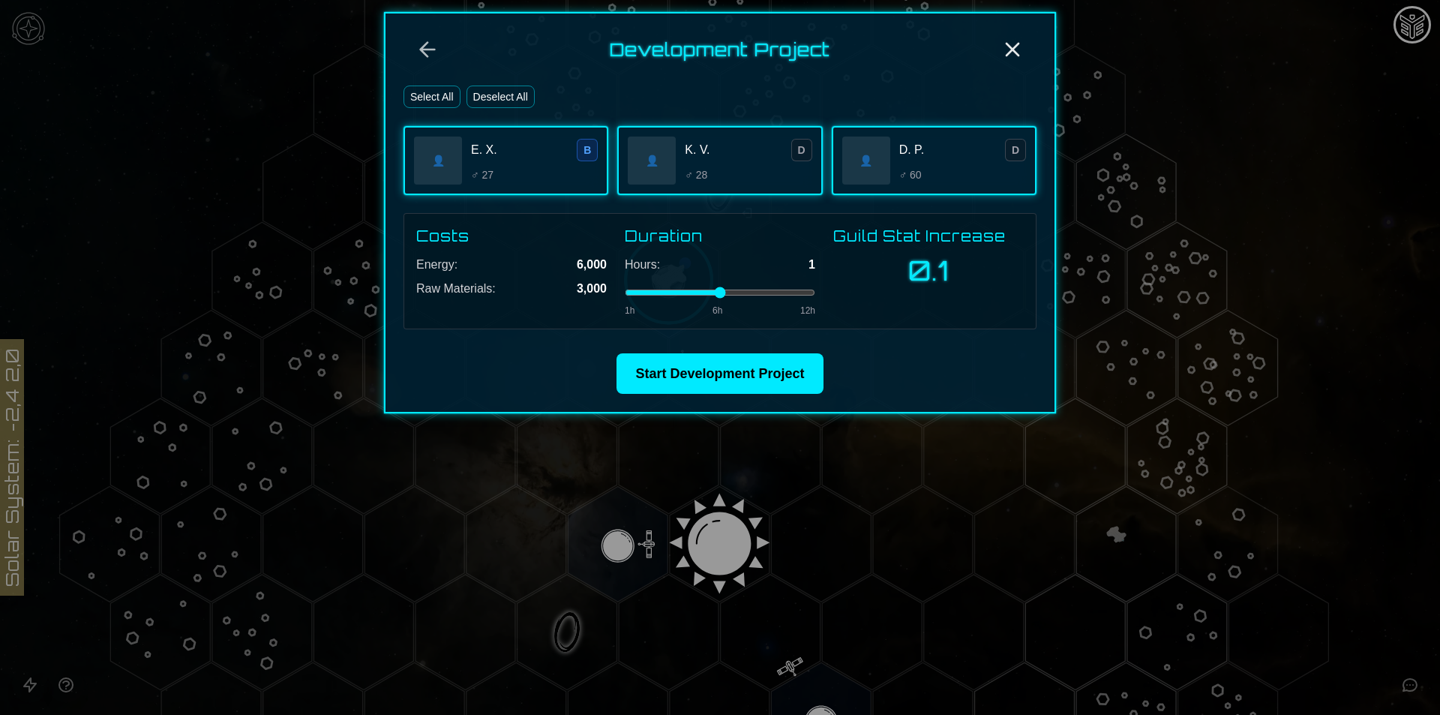
drag, startPoint x: 718, startPoint y: 289, endPoint x: 563, endPoint y: 174, distance: 192.4
type input "*"
click at [637, 289] on input "range" at bounding box center [720, 292] width 190 height 6
click at [450, 100] on button "Select All" at bounding box center [431, 96] width 57 height 22
click at [427, 91] on button "Select All" at bounding box center [431, 96] width 57 height 22
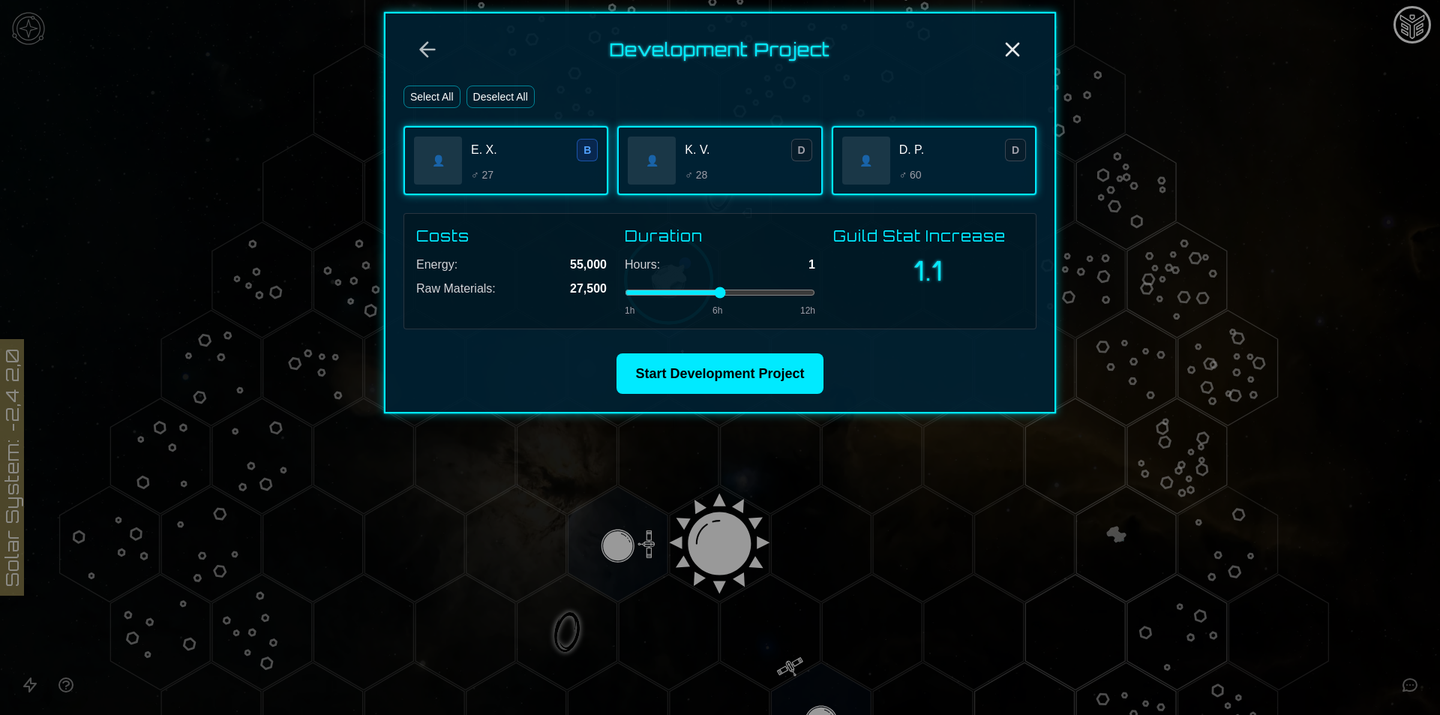
click at [493, 92] on button "Deselect All" at bounding box center [500, 96] width 68 height 22
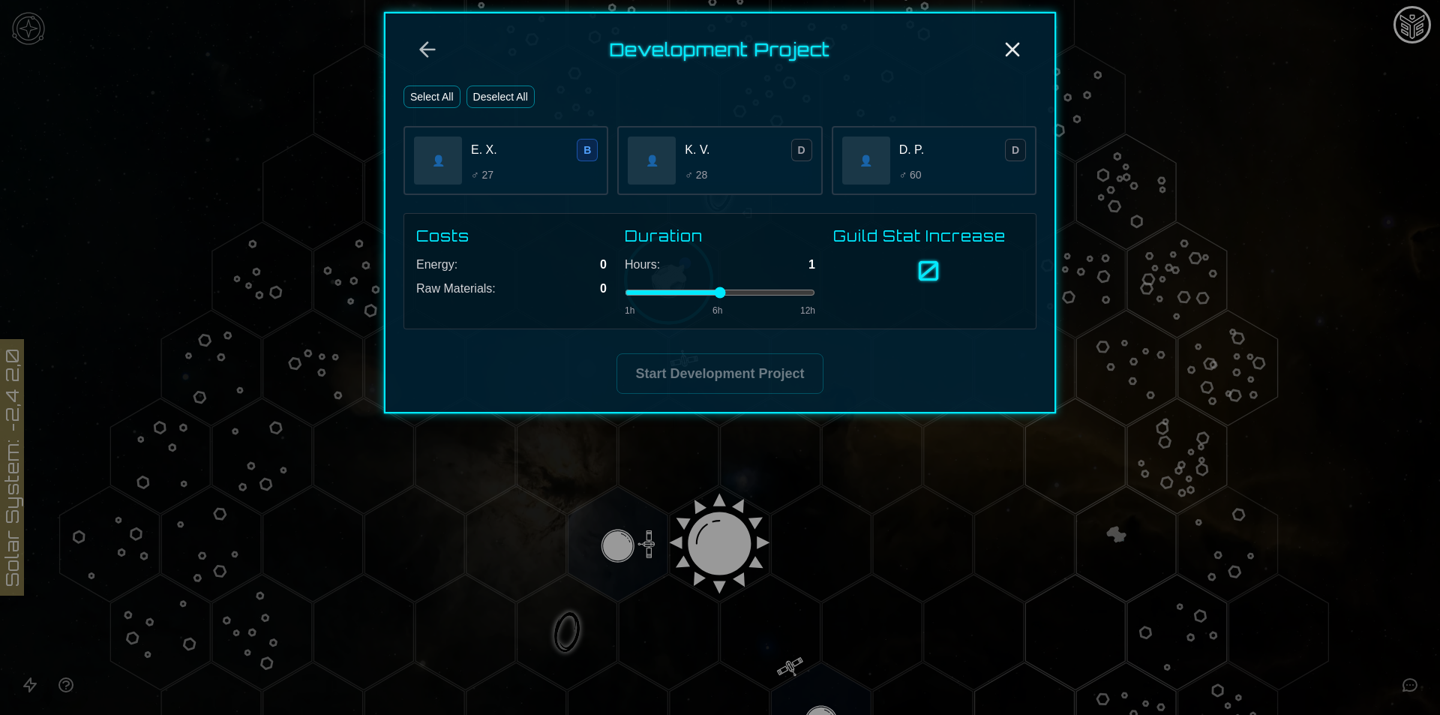
click at [448, 93] on button "Select All" at bounding box center [431, 96] width 57 height 22
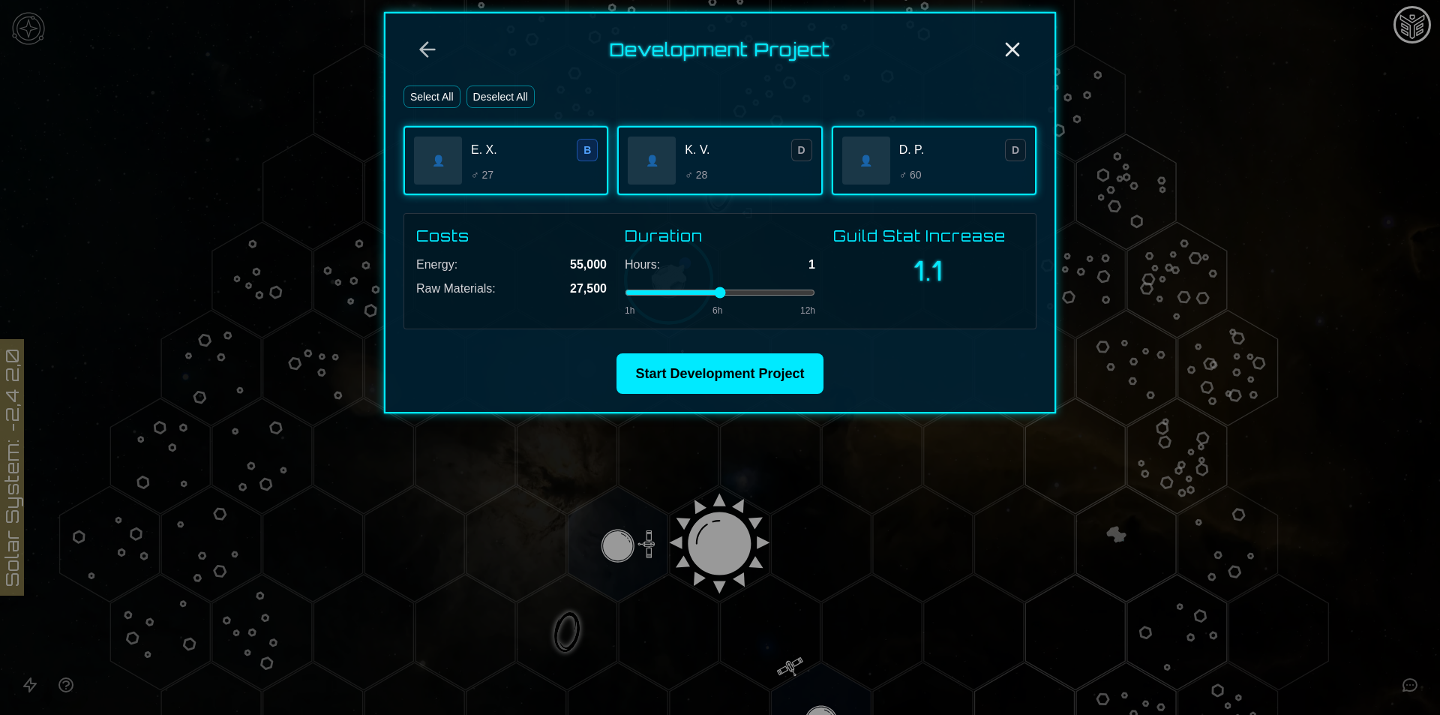
click at [485, 91] on button "Deselect All" at bounding box center [500, 96] width 68 height 22
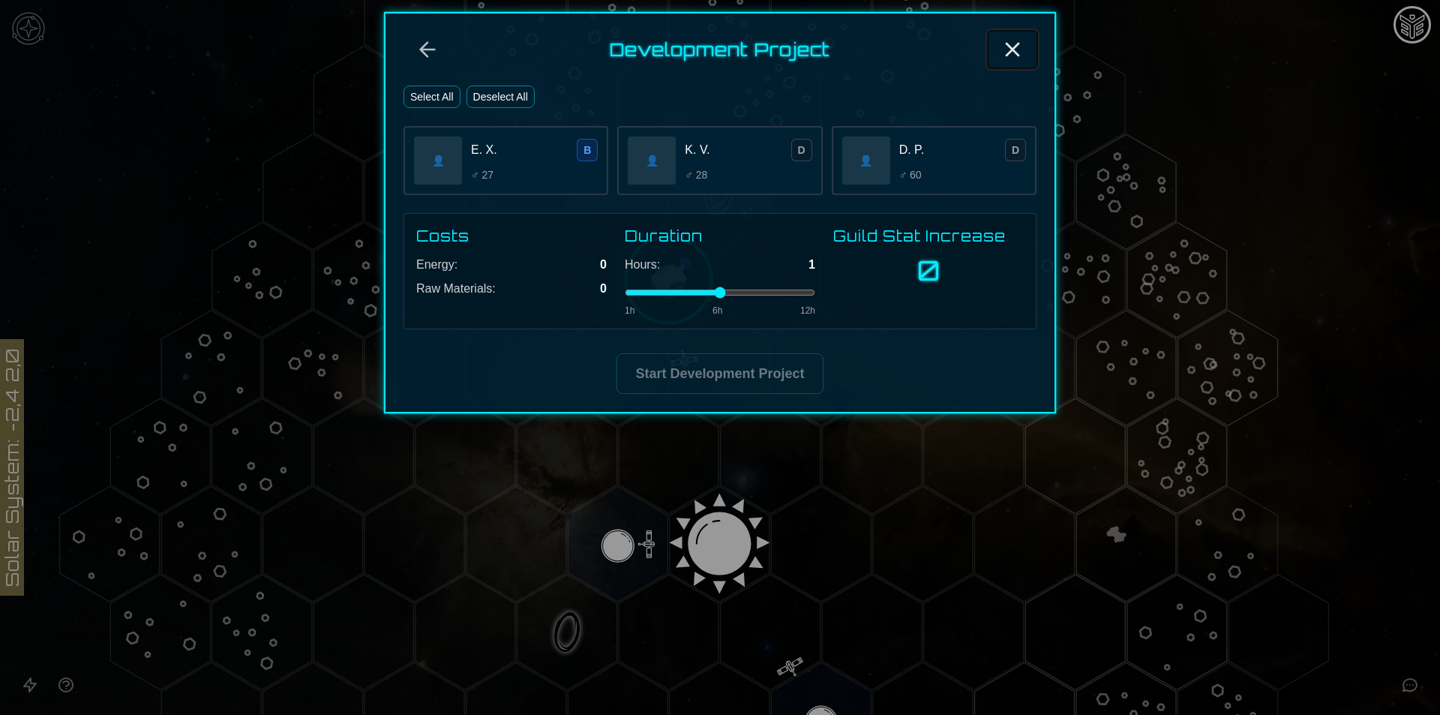
click at [1004, 49] on icon "Close" at bounding box center [1012, 49] width 24 height 24
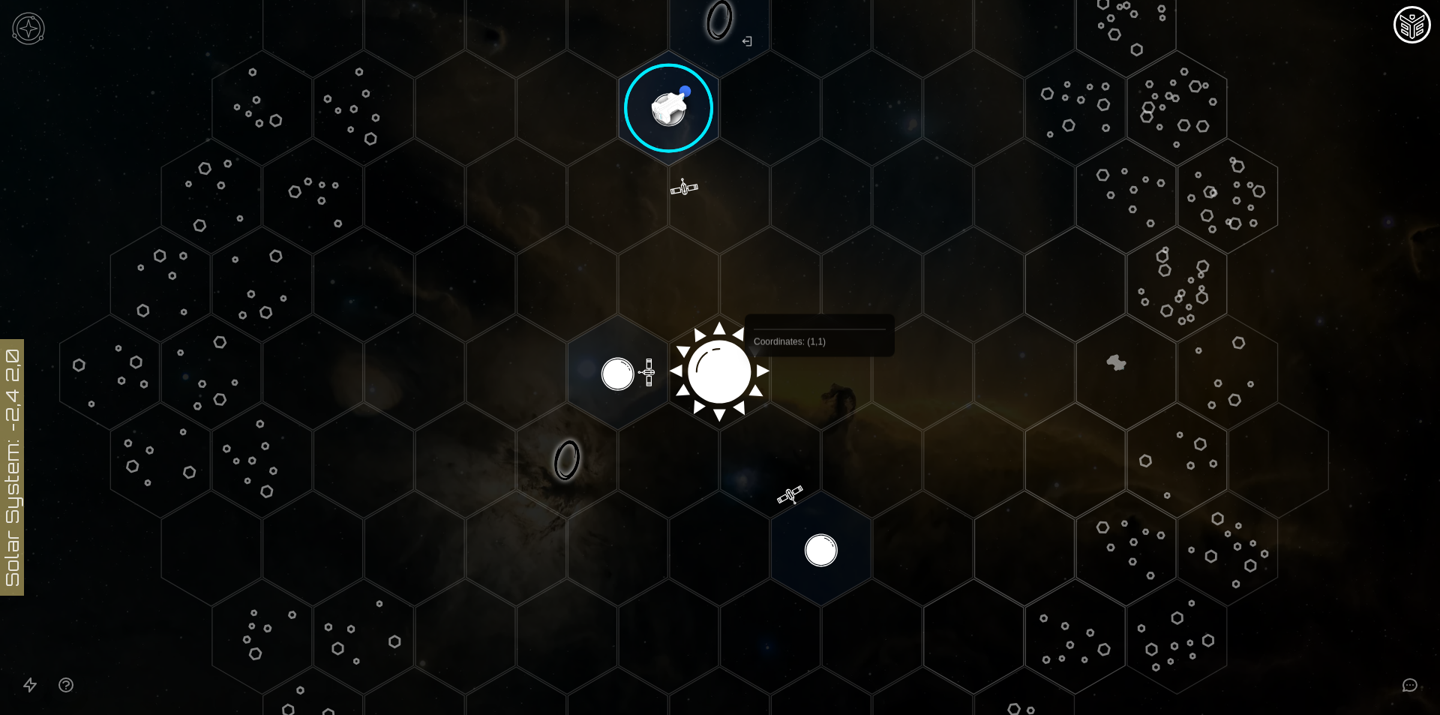
scroll to position [12, 0]
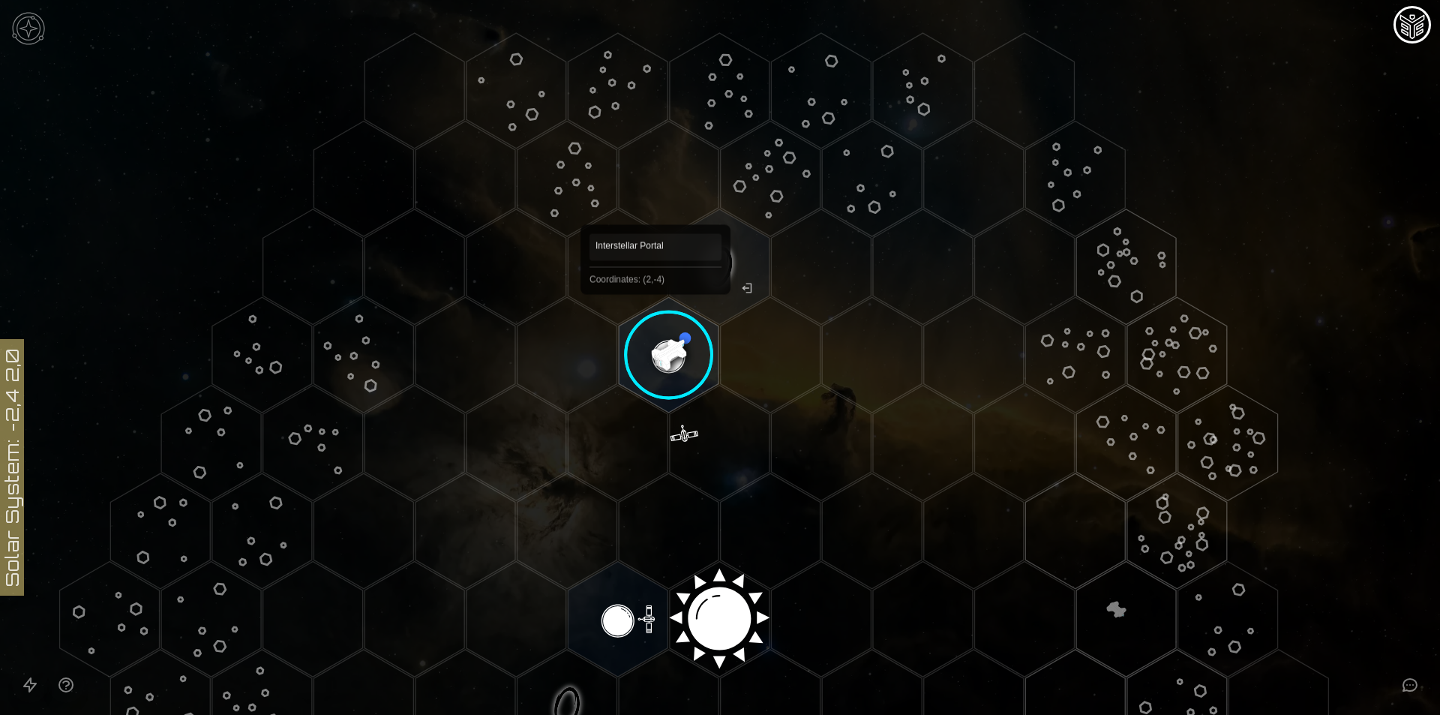
click at [655, 316] on image at bounding box center [669, 355] width 118 height 118
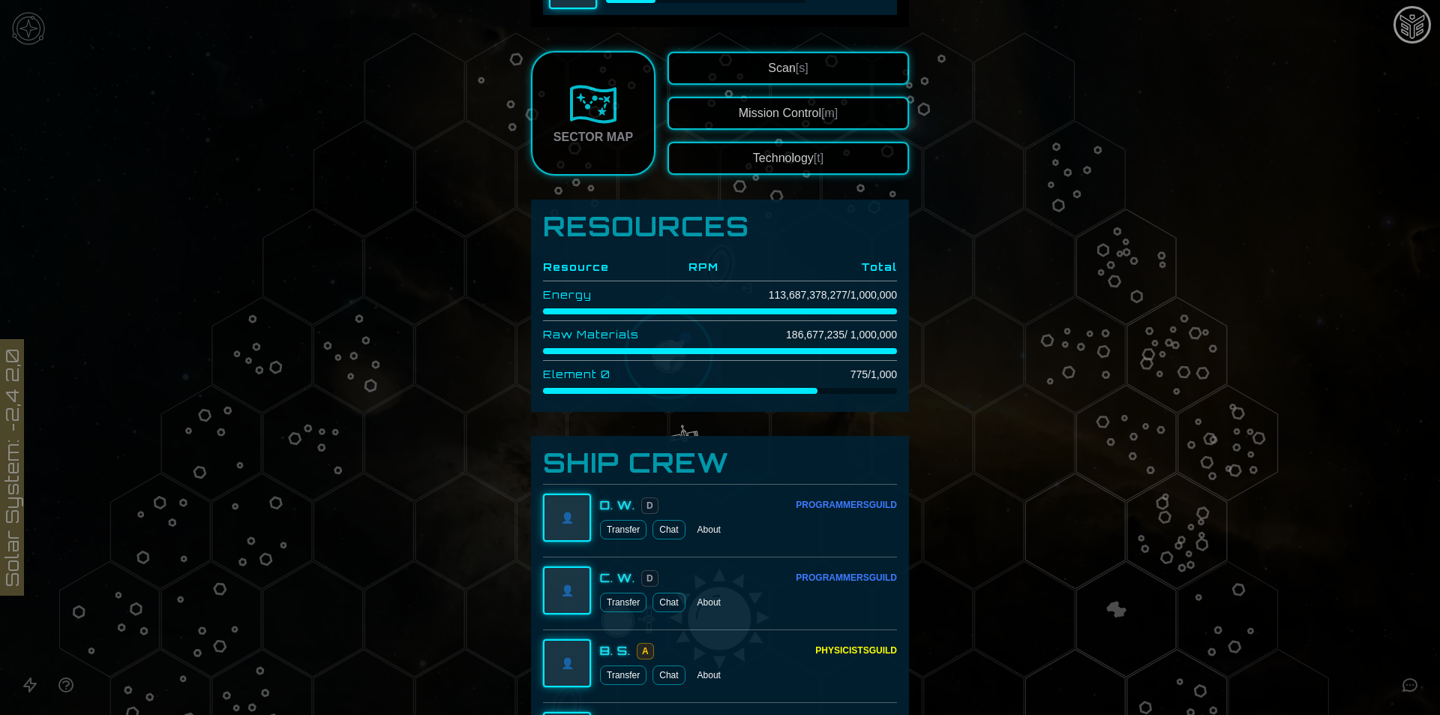
scroll to position [1275, 0]
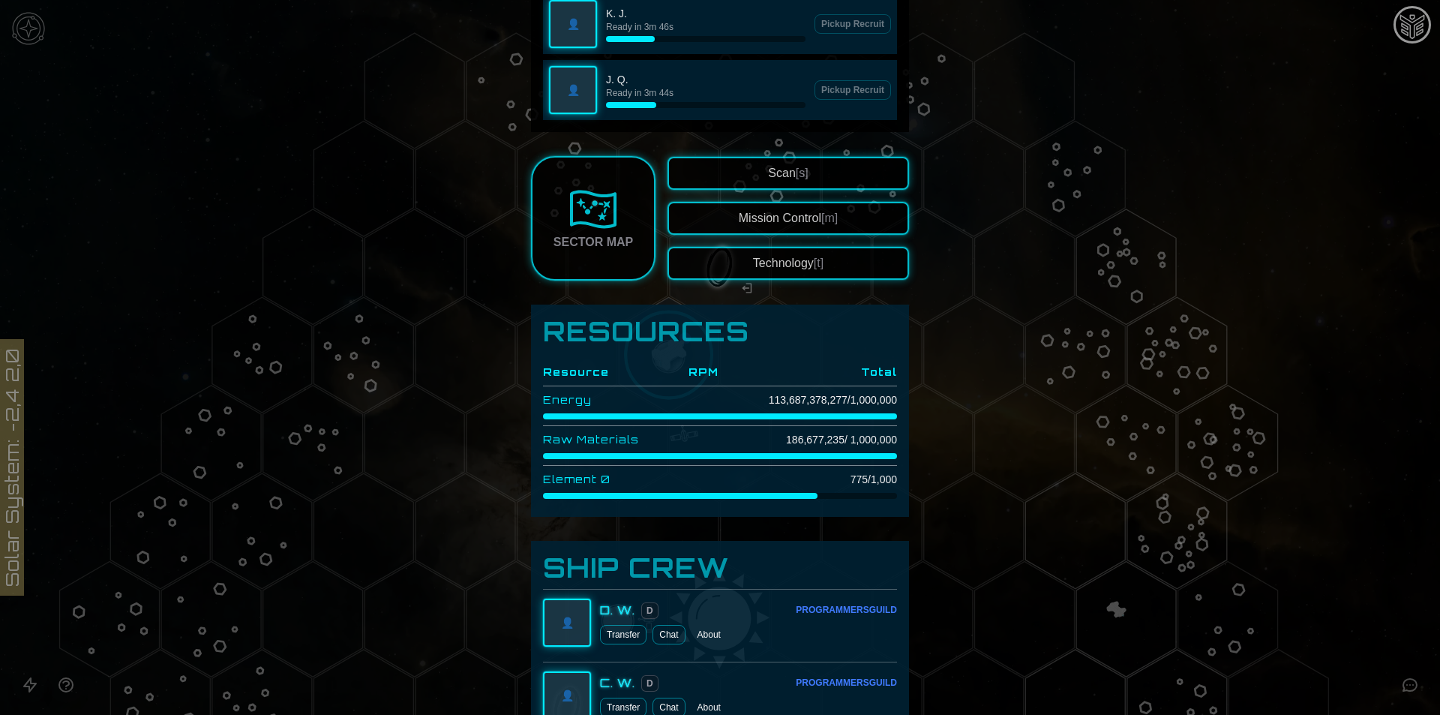
click at [764, 226] on button "Mission Control [m]" at bounding box center [787, 218] width 241 height 33
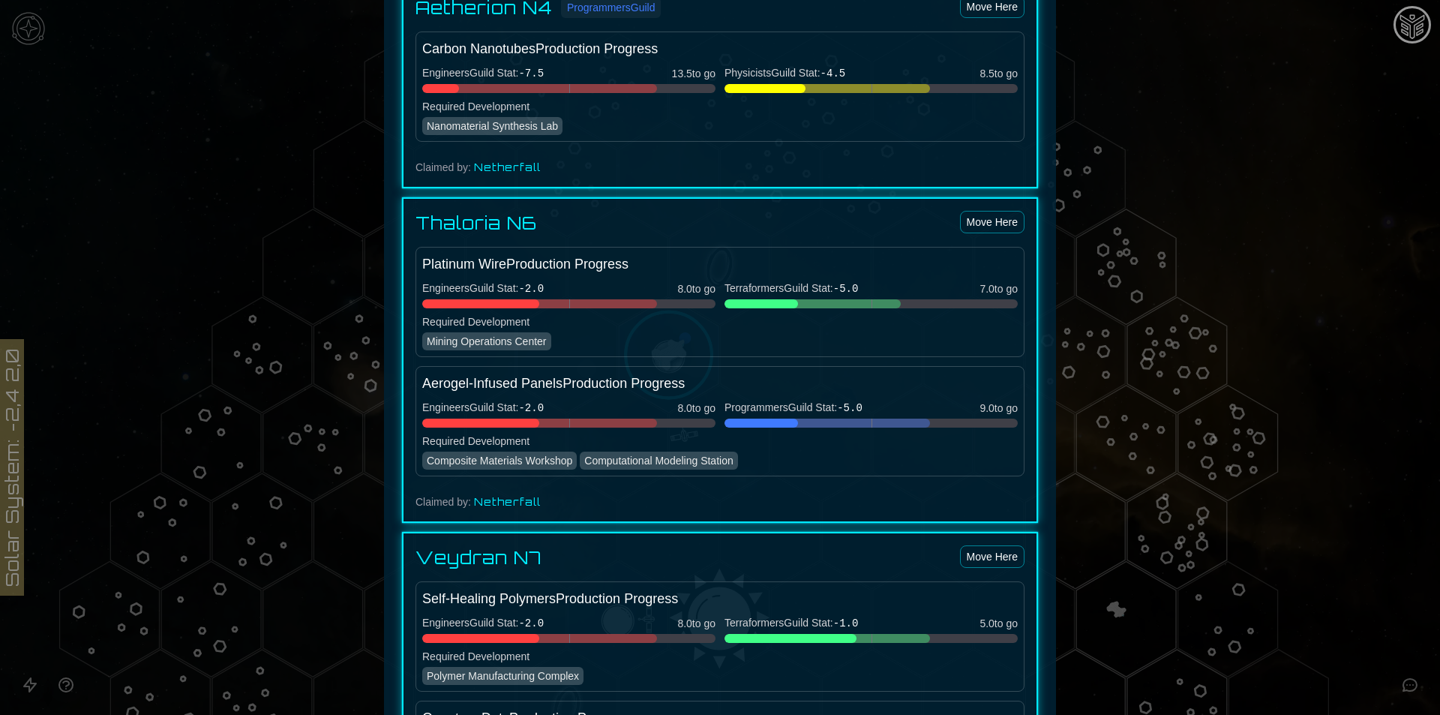
scroll to position [1350, 0]
